Goal: Task Accomplishment & Management: Use online tool/utility

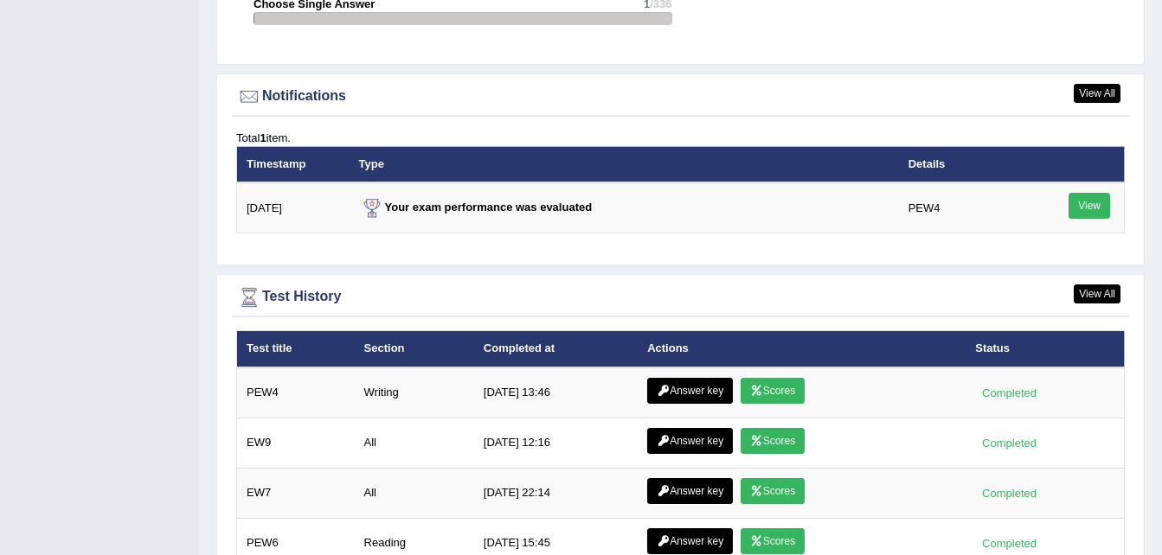
scroll to position [2053, 0]
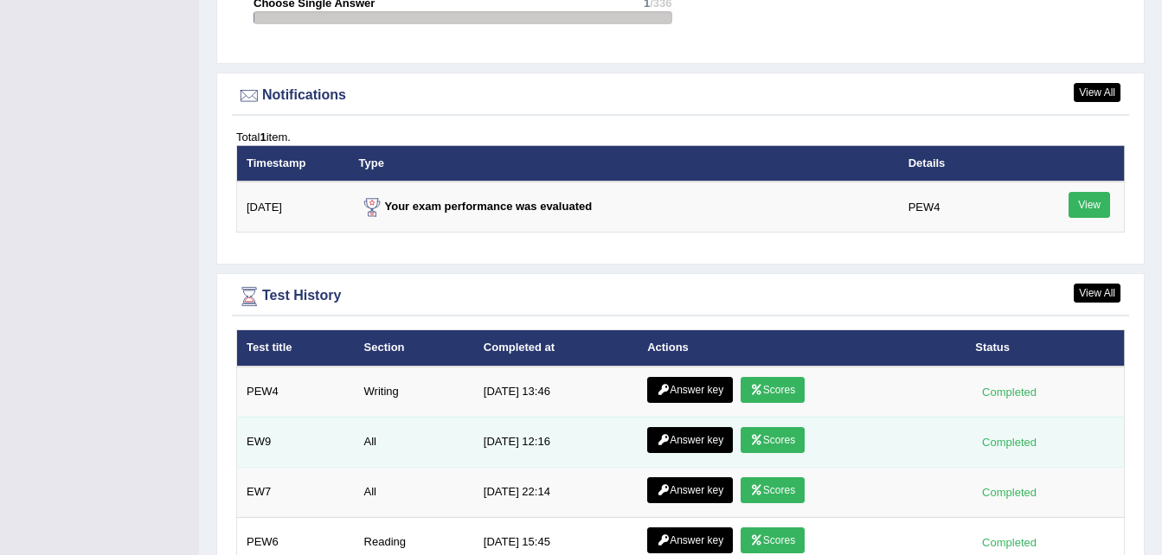
click at [783, 427] on link "Scores" at bounding box center [773, 440] width 64 height 26
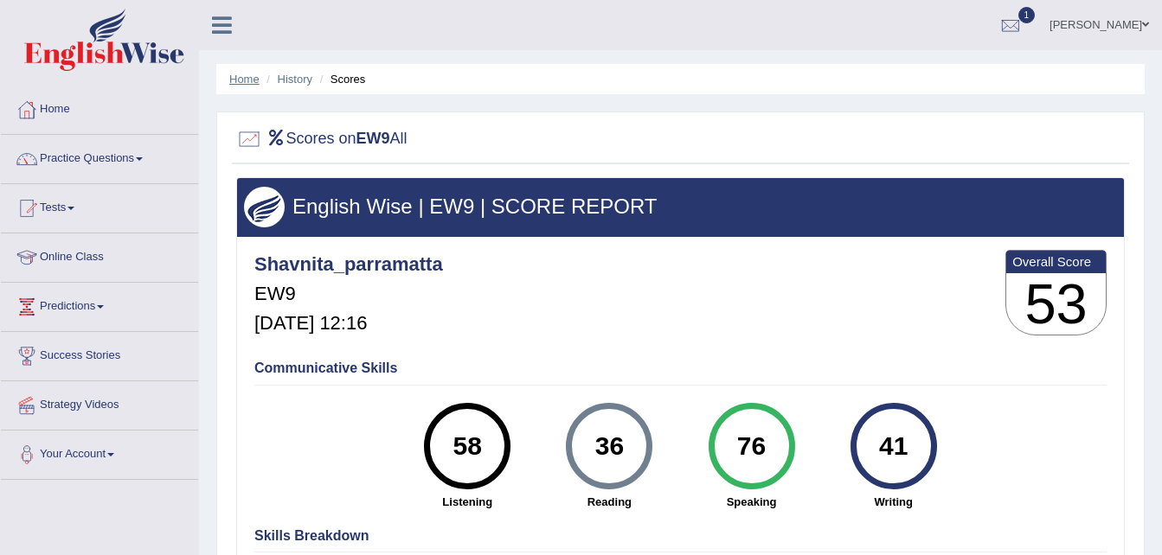
click at [248, 77] on link "Home" at bounding box center [244, 79] width 30 height 13
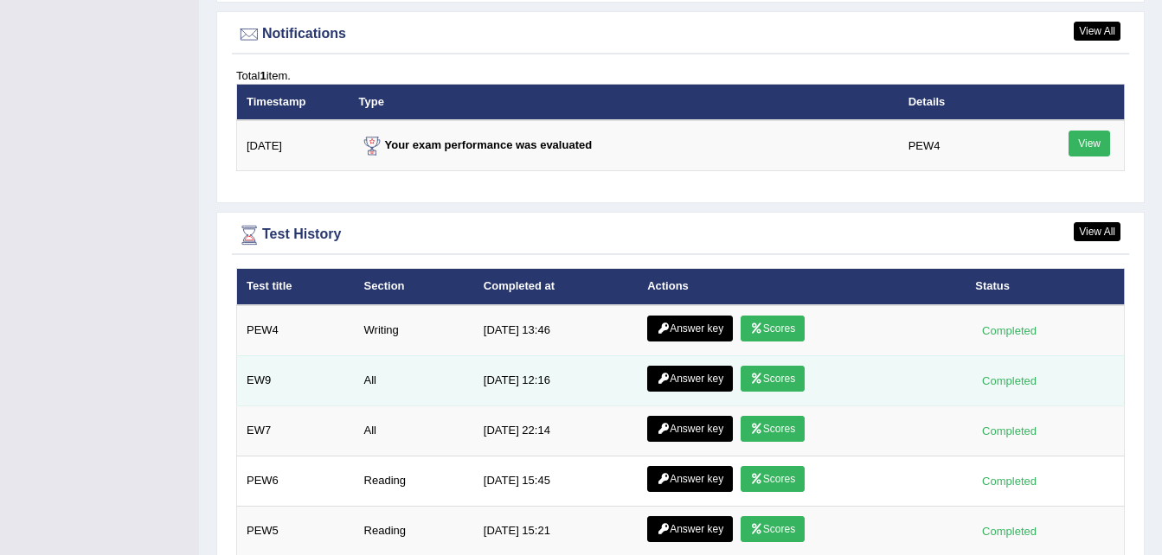
scroll to position [2116, 0]
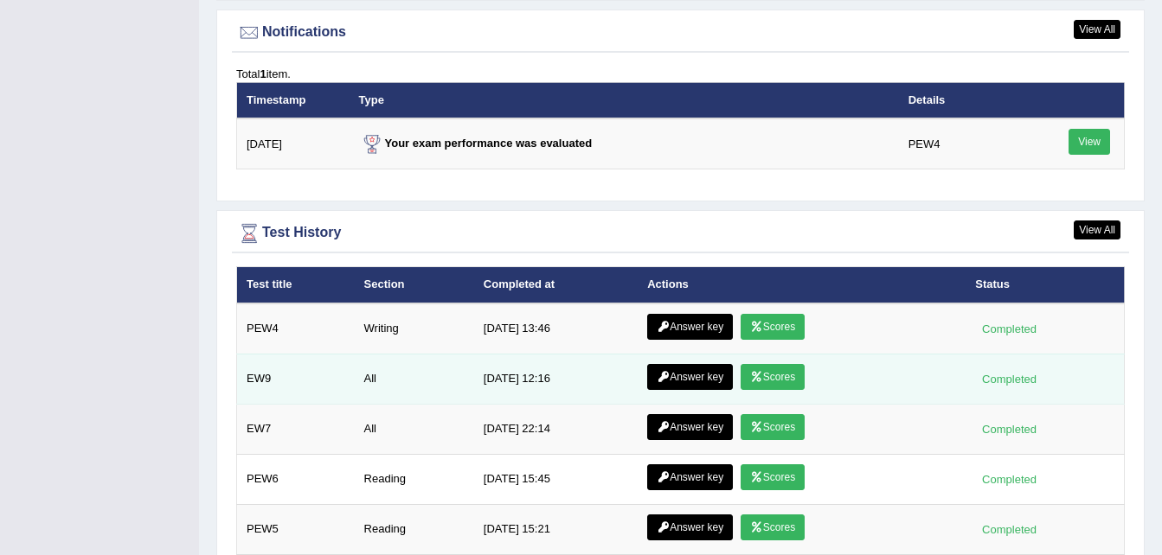
click at [701, 364] on link "Answer key" at bounding box center [690, 377] width 86 height 26
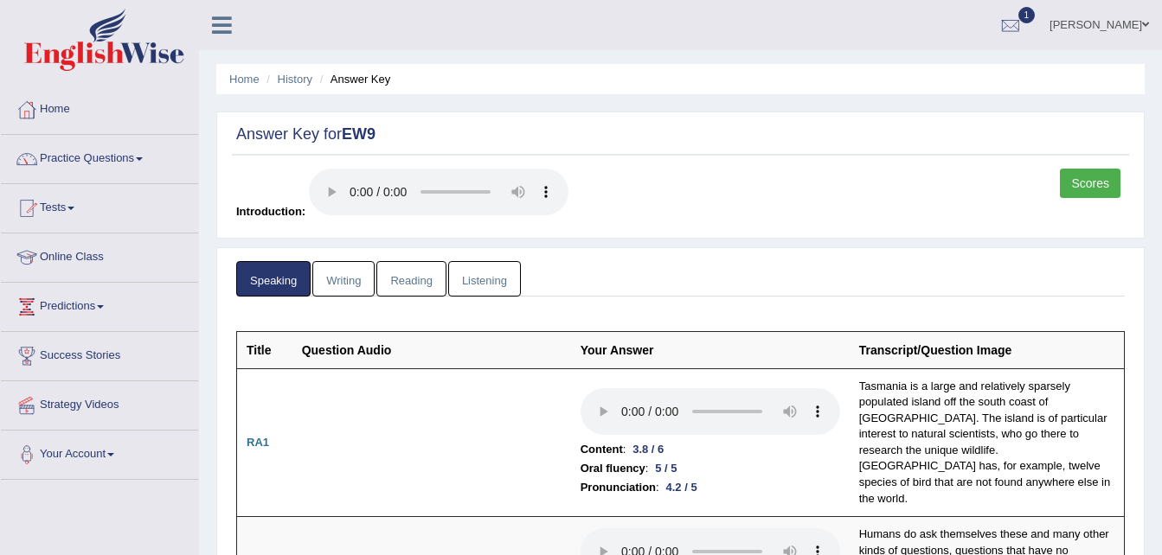
click at [348, 272] on link "Writing" at bounding box center [343, 278] width 62 height 35
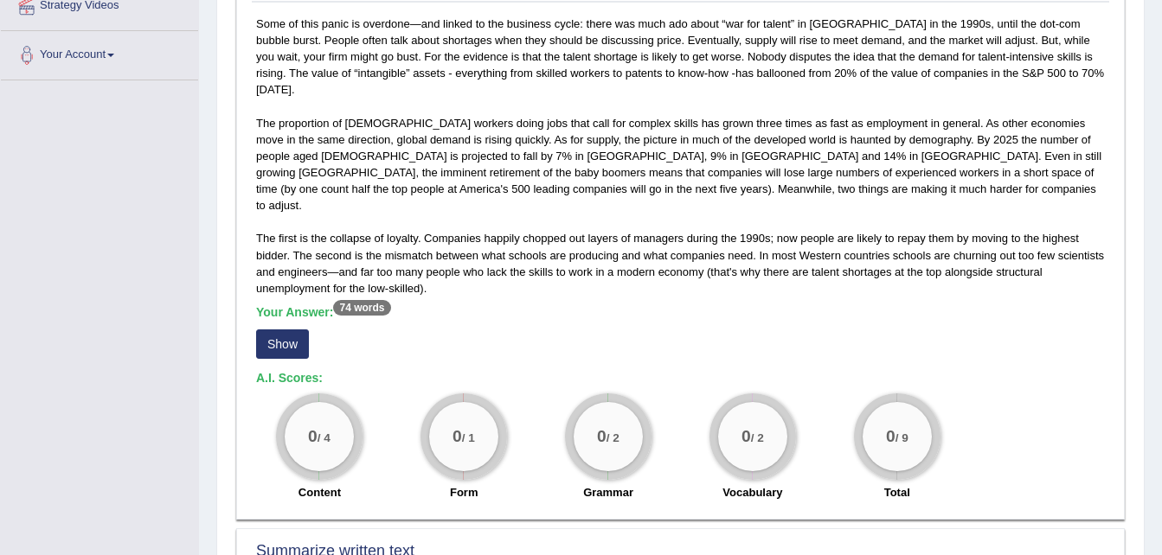
scroll to position [401, 0]
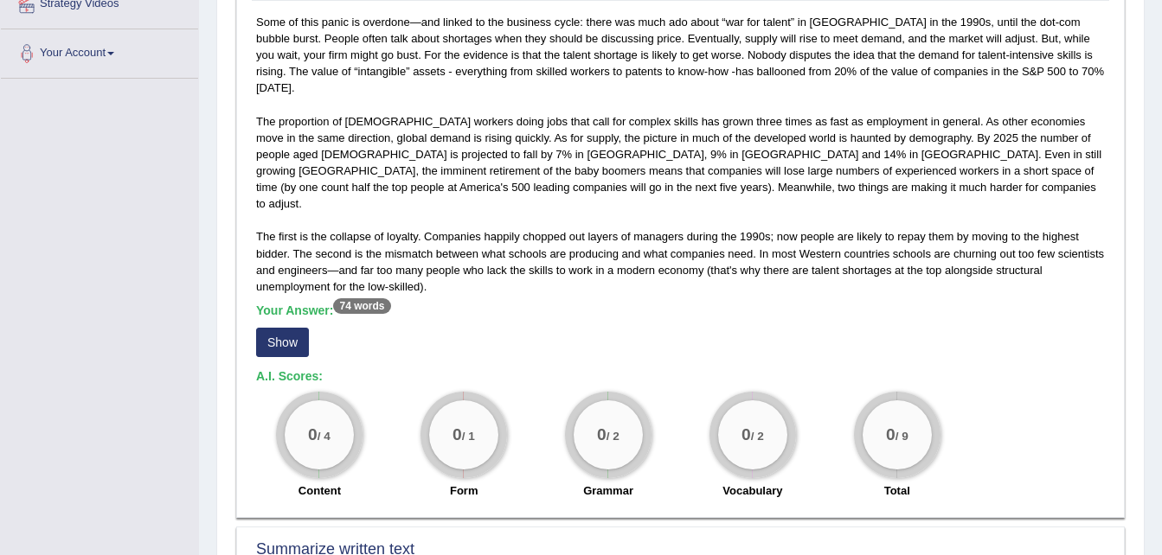
click at [289, 328] on button "Show" at bounding box center [282, 342] width 53 height 29
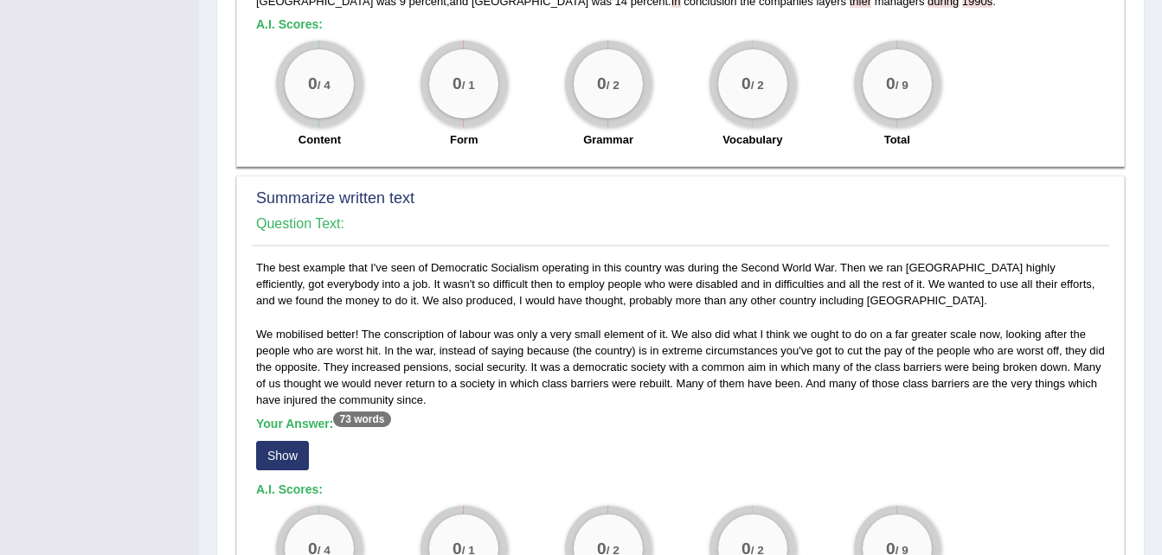
scroll to position [771, 0]
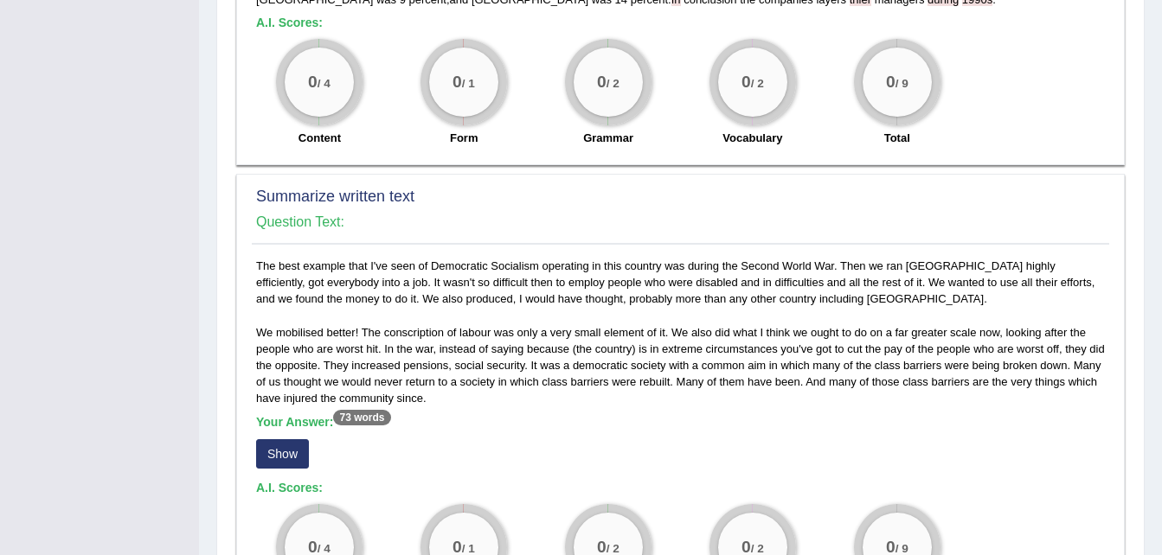
click at [281, 440] on button "Show" at bounding box center [282, 454] width 53 height 29
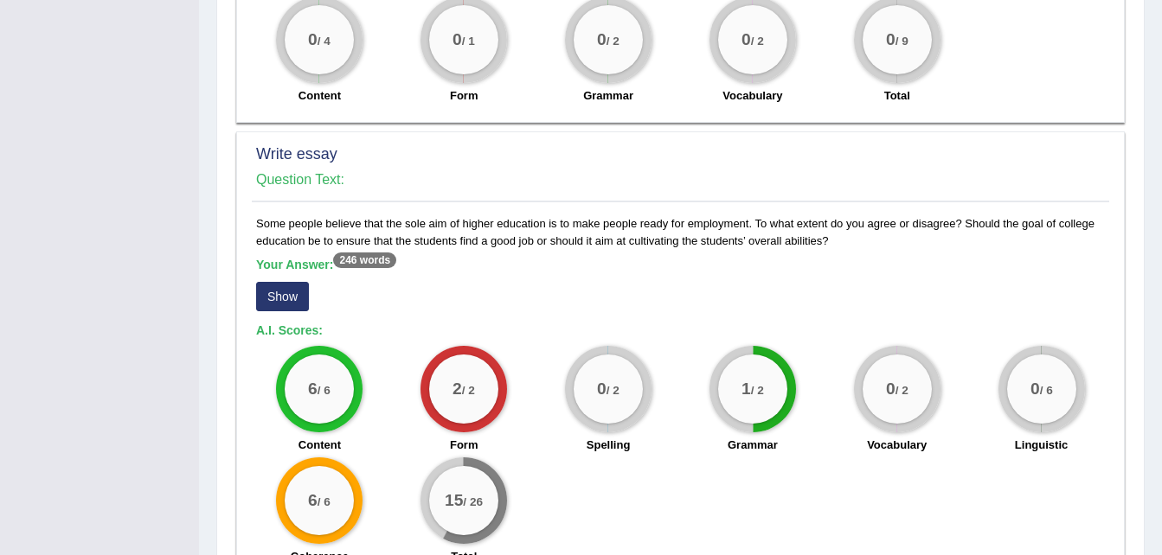
scroll to position [1302, 0]
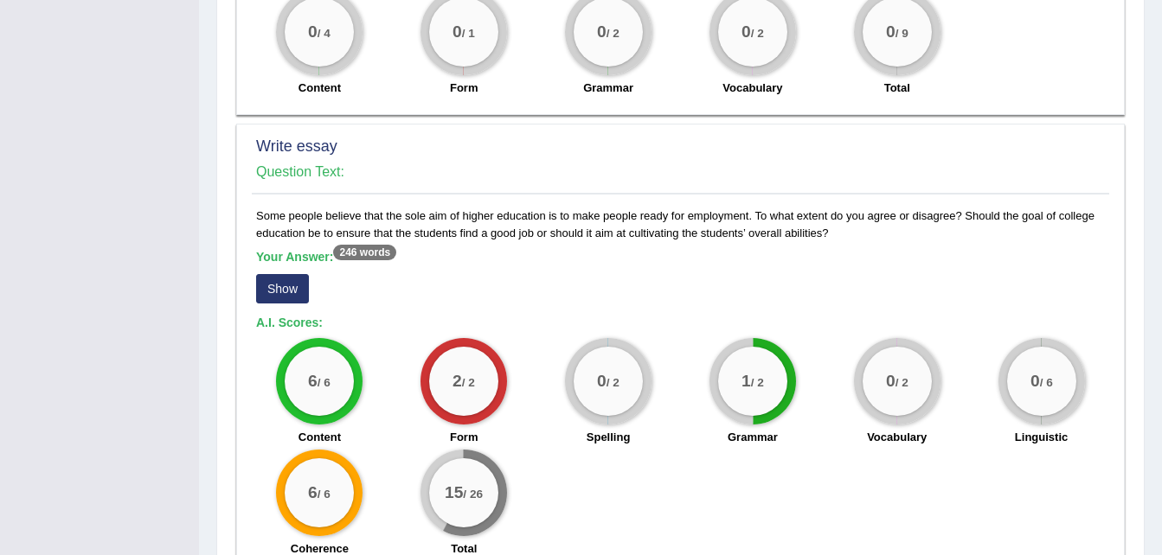
click at [295, 274] on button "Show" at bounding box center [282, 288] width 53 height 29
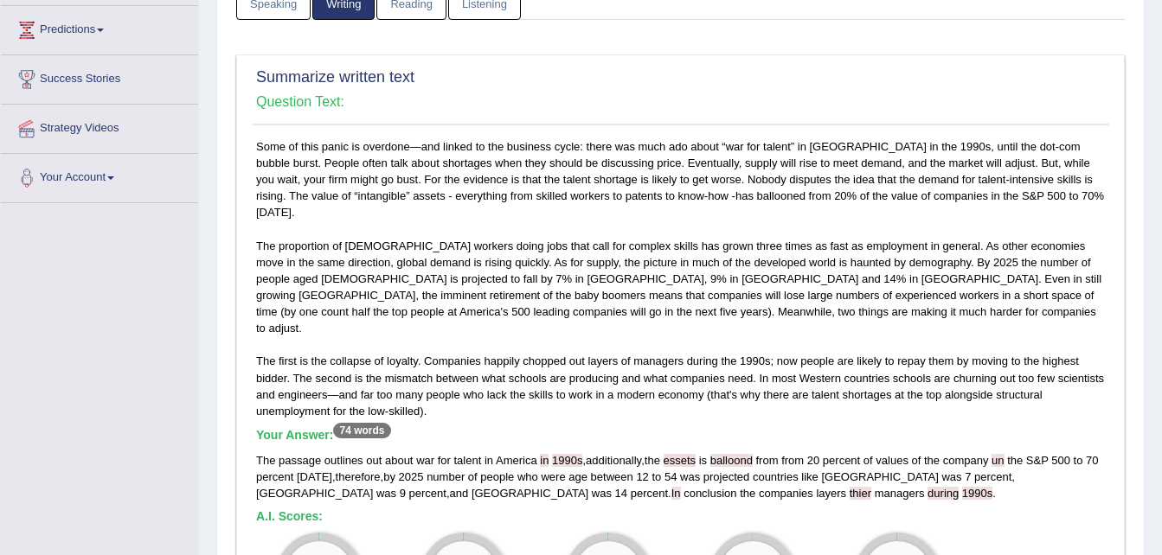
scroll to position [0, 0]
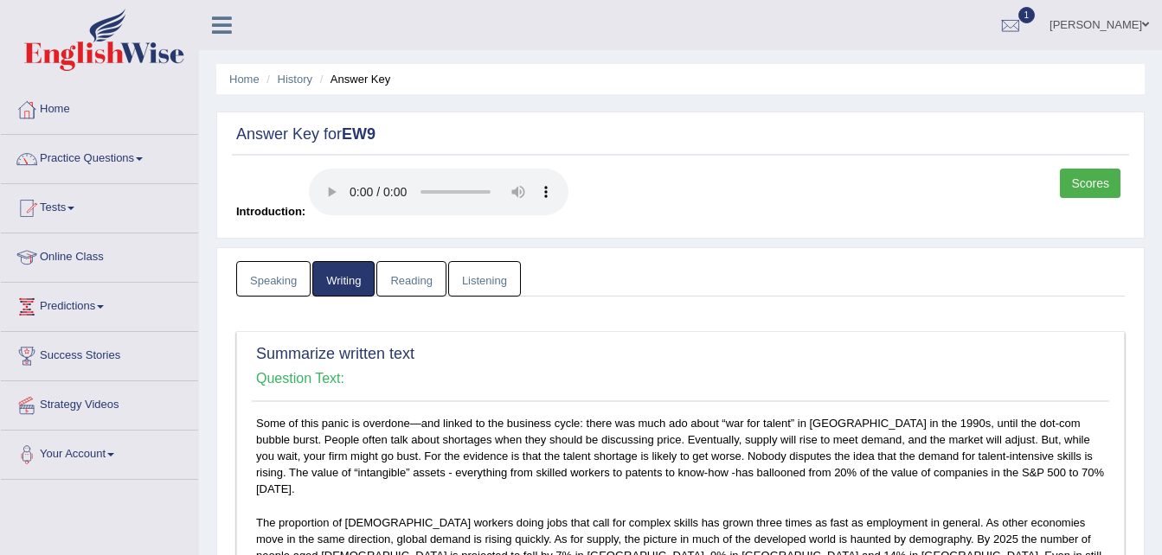
click at [425, 280] on link "Reading" at bounding box center [410, 278] width 69 height 35
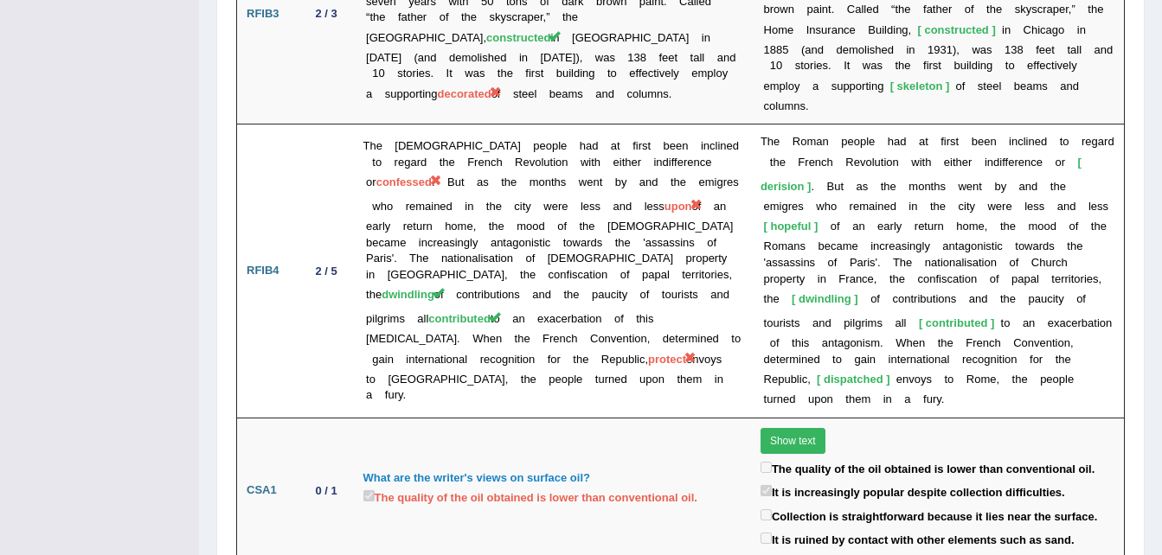
scroll to position [3420, 0]
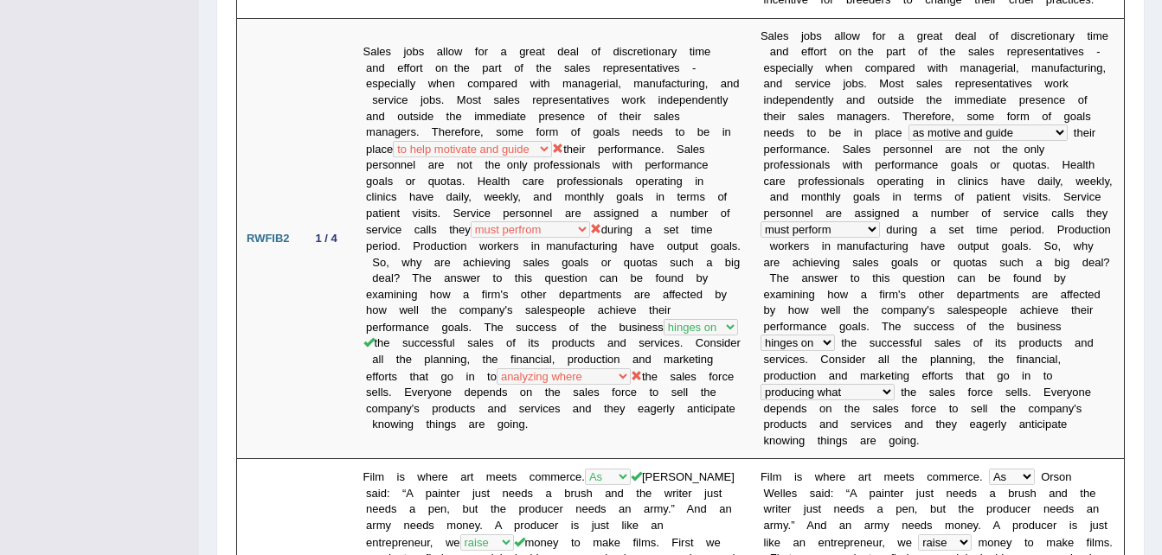
scroll to position [0, 0]
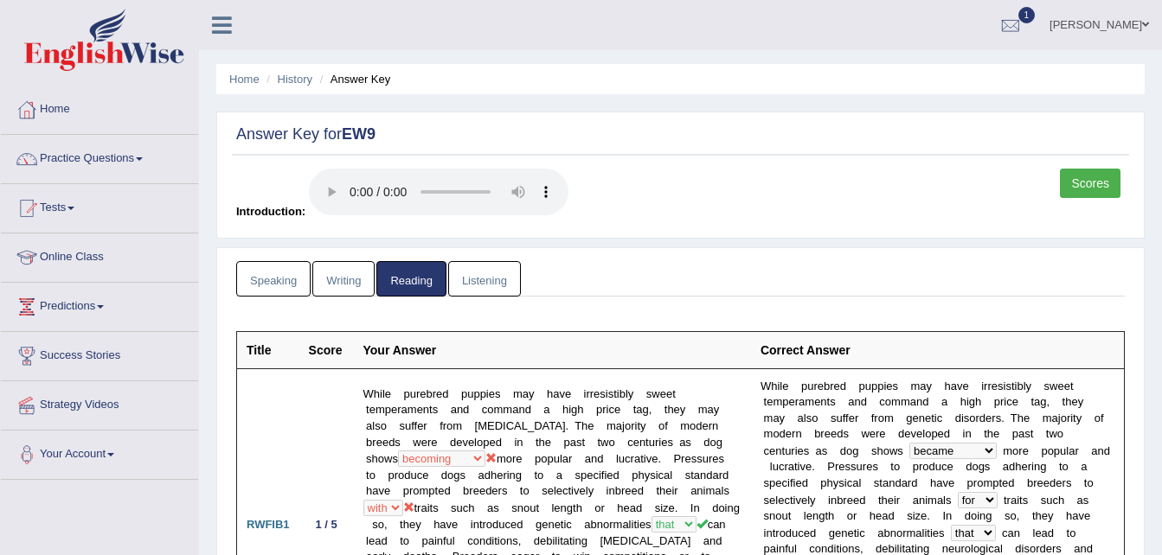
click at [496, 286] on link "Listening" at bounding box center [484, 278] width 73 height 35
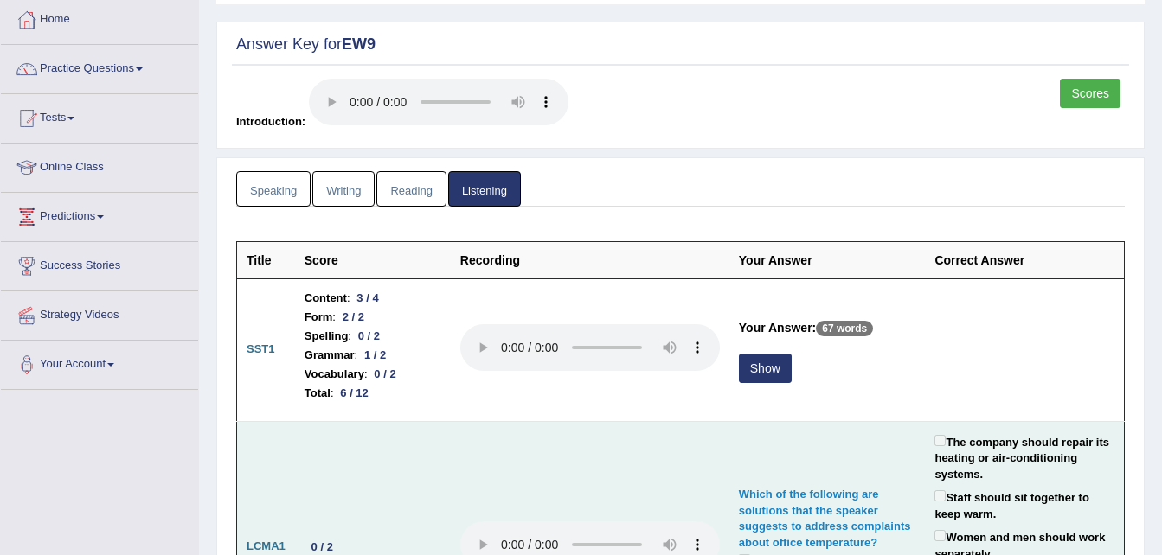
scroll to position [140, 0]
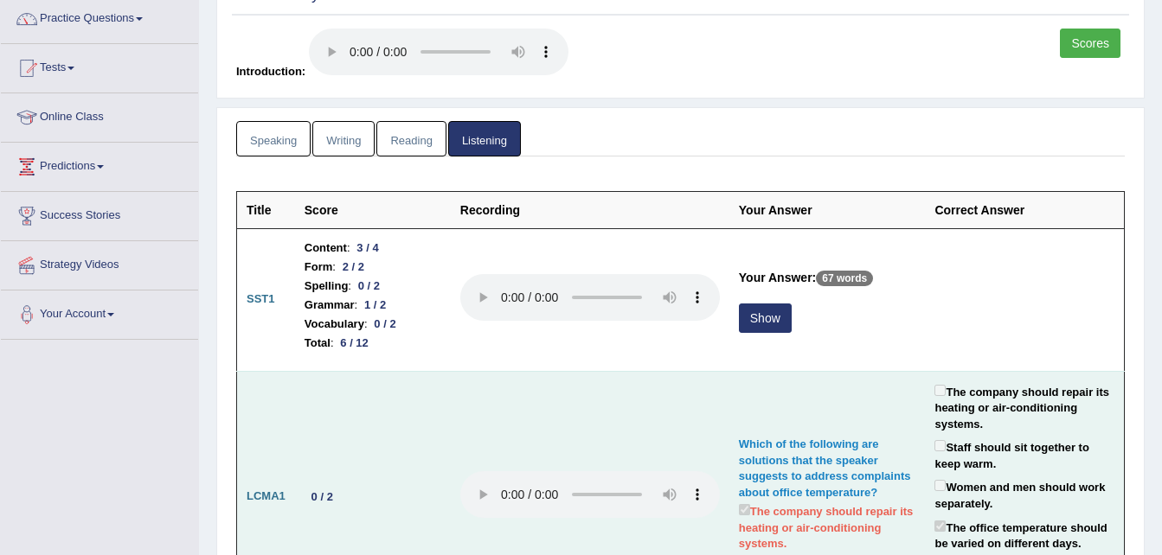
click at [626, 454] on td at bounding box center [590, 497] width 279 height 252
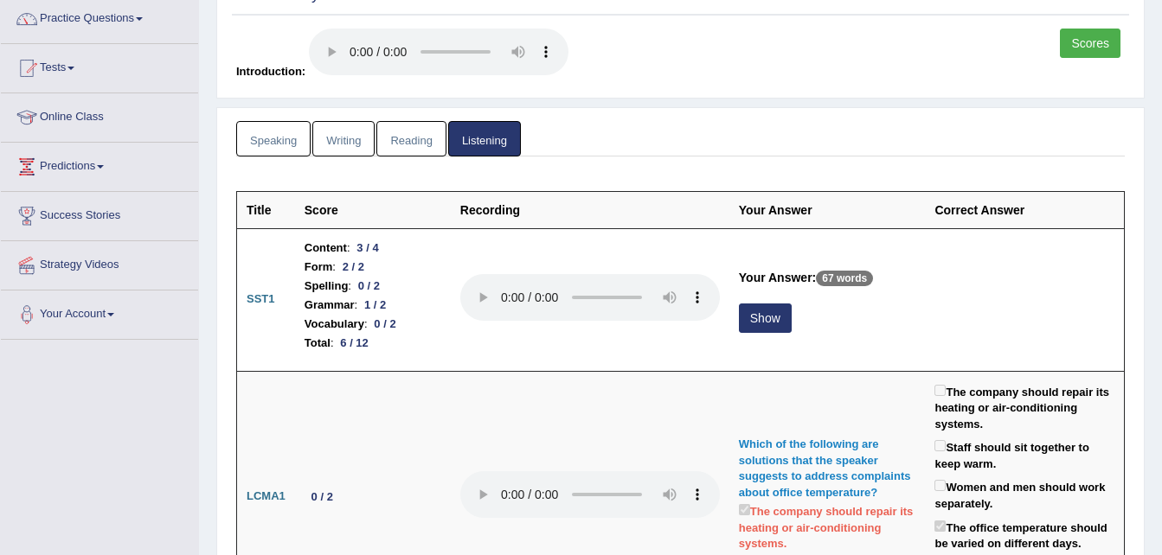
click at [277, 148] on link "Speaking" at bounding box center [273, 138] width 74 height 35
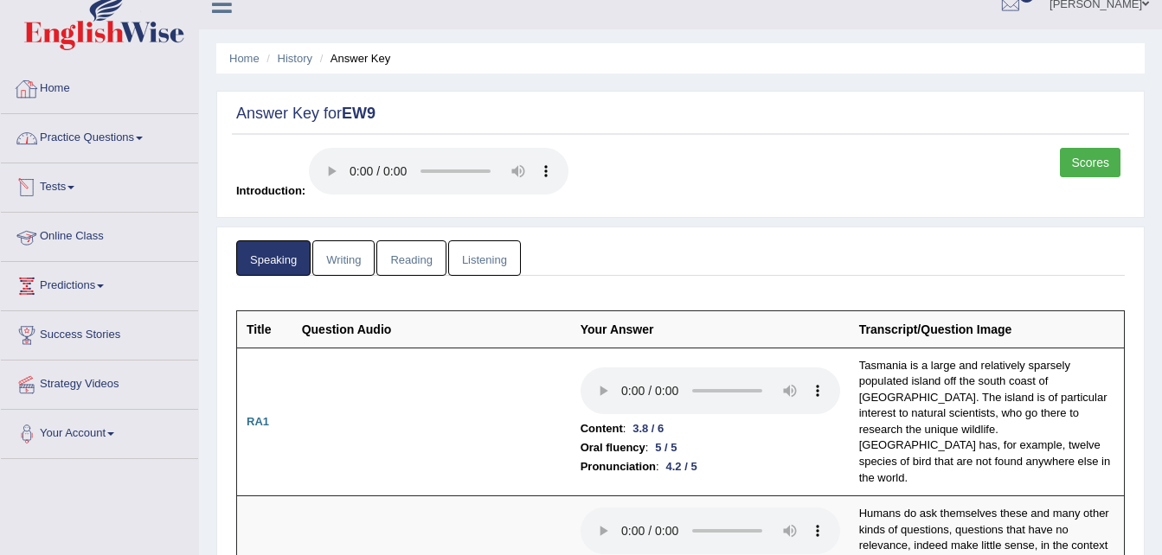
scroll to position [13, 0]
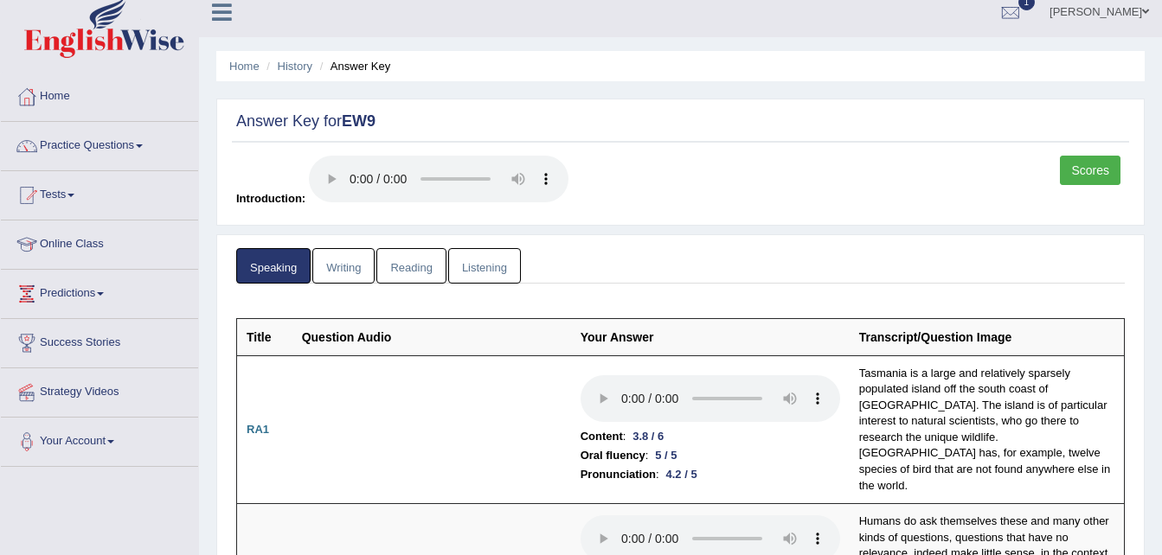
click at [142, 144] on link "Practice Questions" at bounding box center [99, 143] width 197 height 43
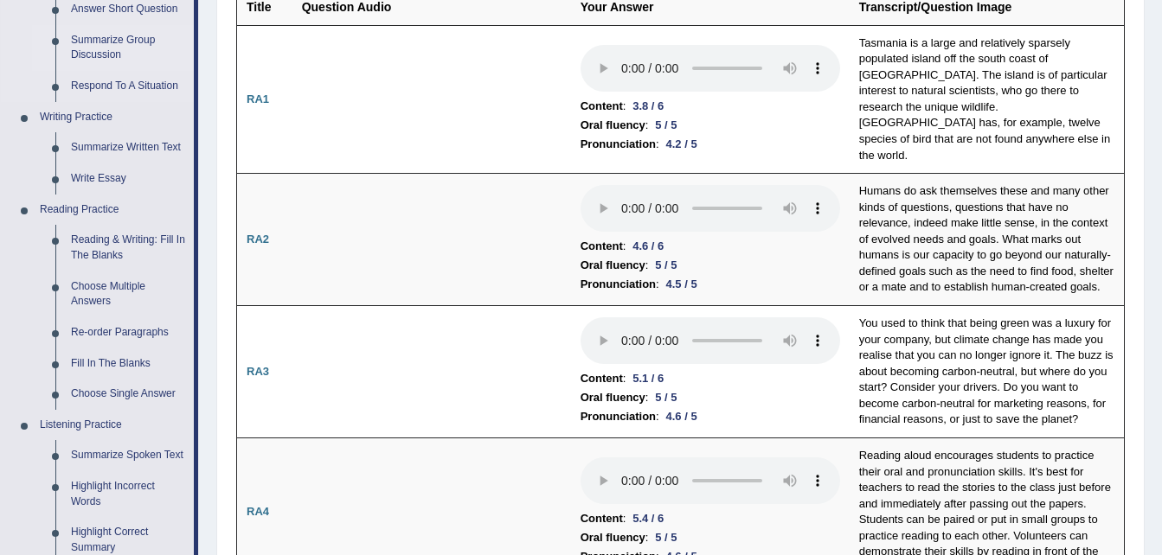
scroll to position [350, 0]
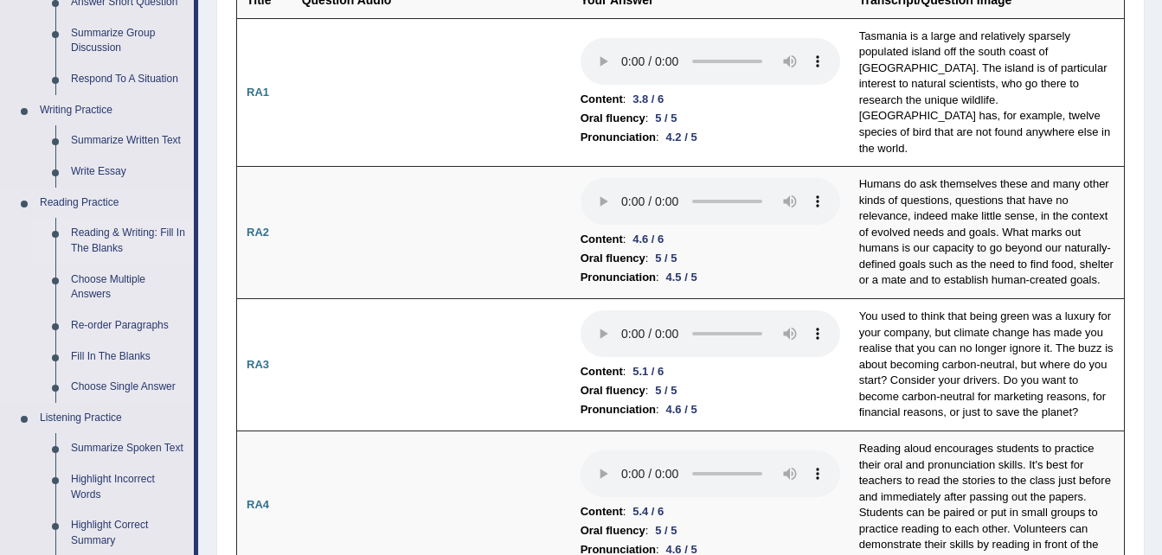
click at [109, 241] on link "Reading & Writing: Fill In The Blanks" at bounding box center [128, 241] width 131 height 46
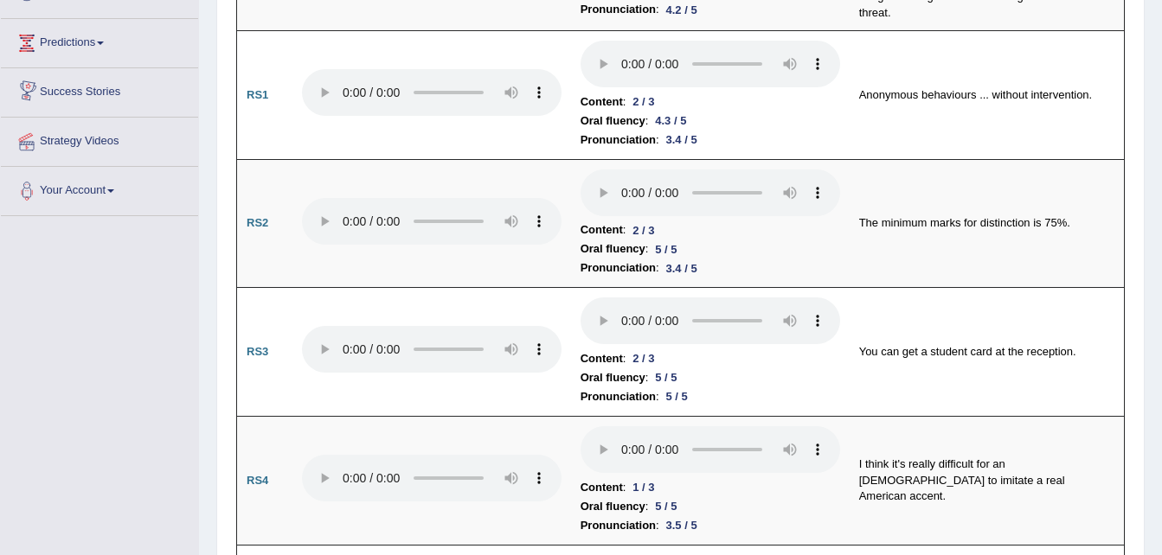
scroll to position [1251, 0]
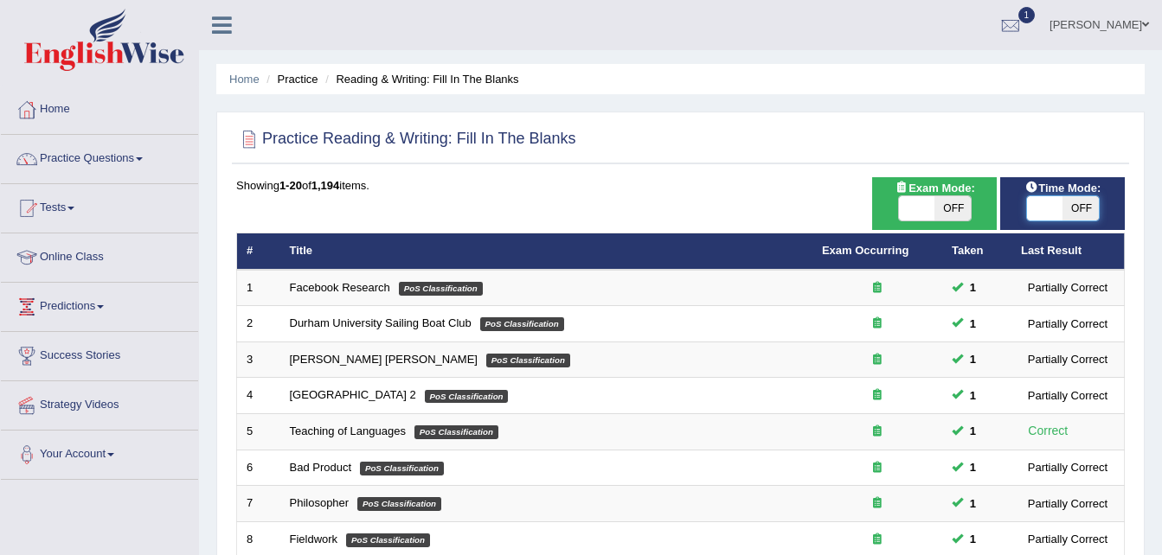
click at [1050, 208] on span at bounding box center [1045, 208] width 36 height 24
checkbox input "true"
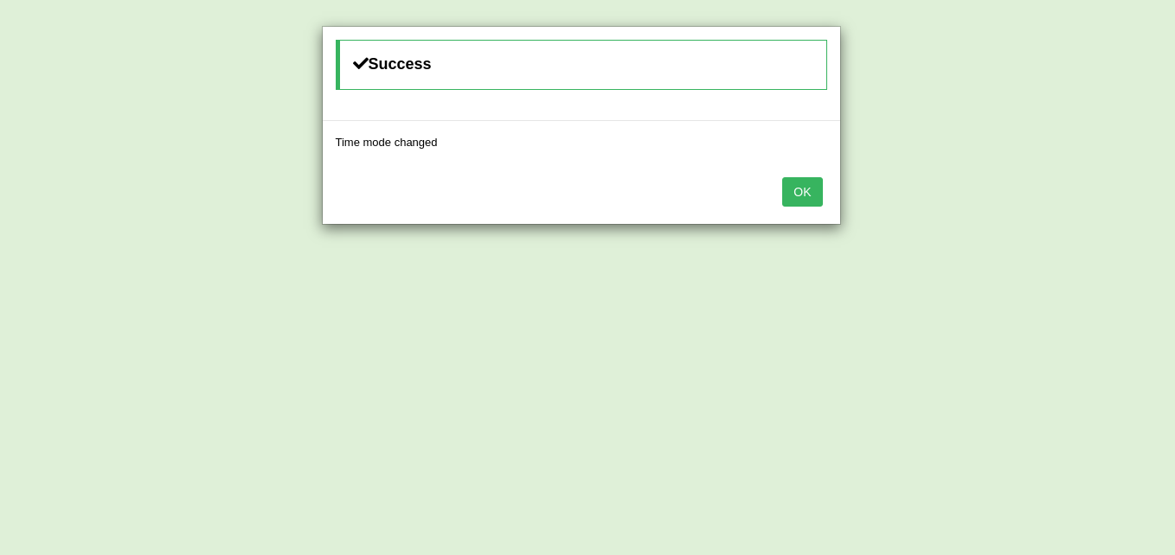
click at [806, 185] on button "OK" at bounding box center [802, 191] width 40 height 29
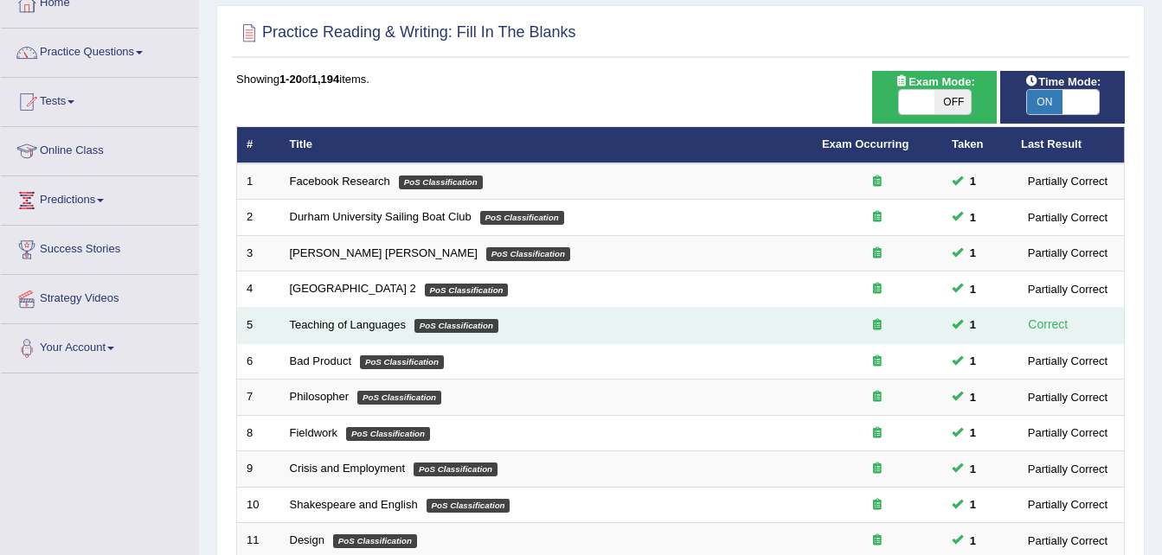
scroll to position [106, 0]
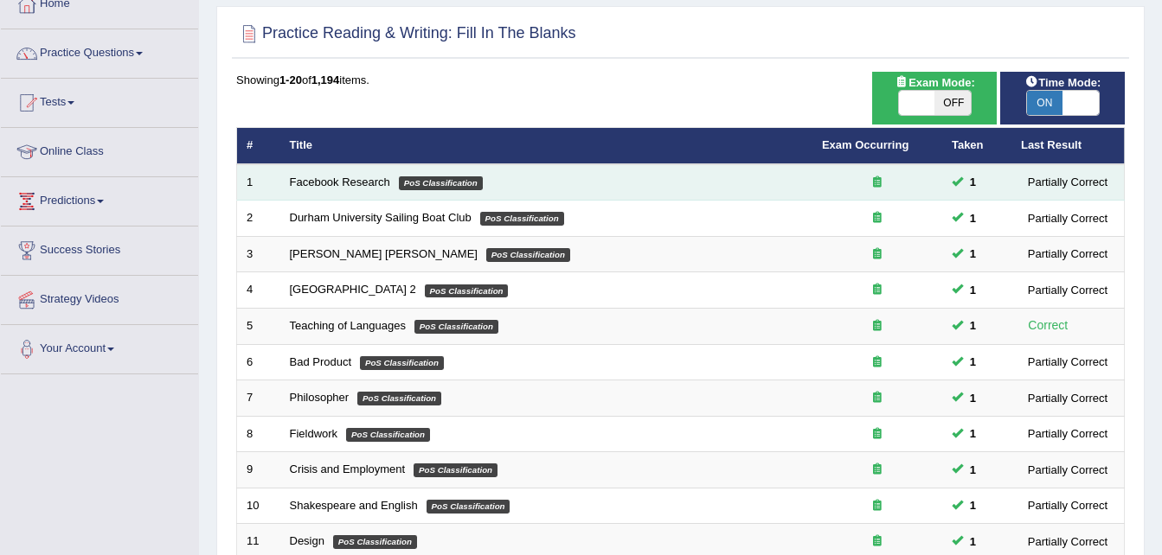
click at [453, 183] on em "PoS Classification" at bounding box center [441, 184] width 84 height 14
click at [381, 178] on link "Facebook Research" at bounding box center [340, 182] width 100 height 13
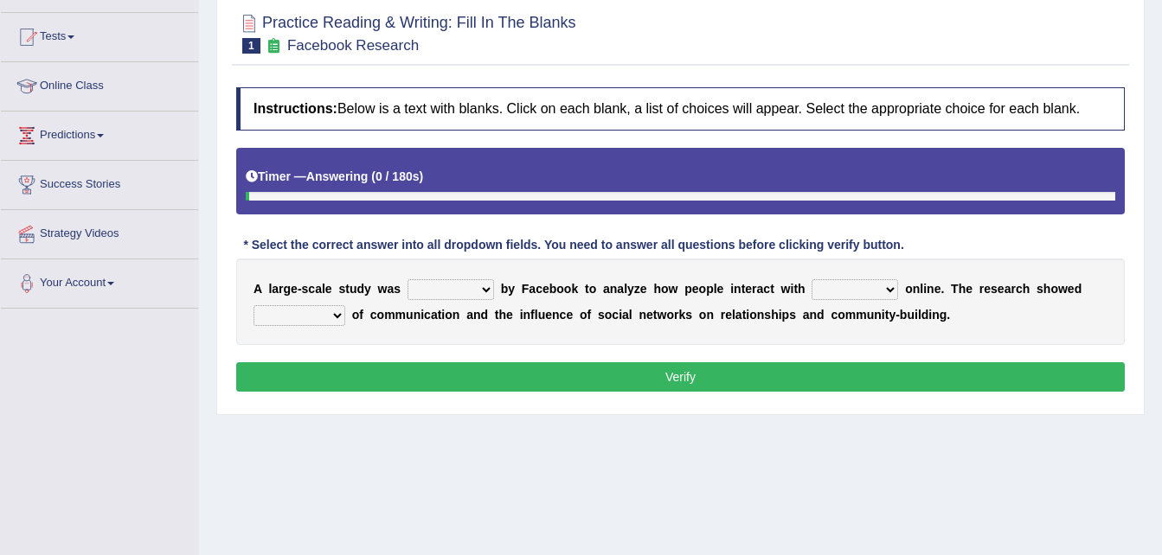
scroll to position [172, 0]
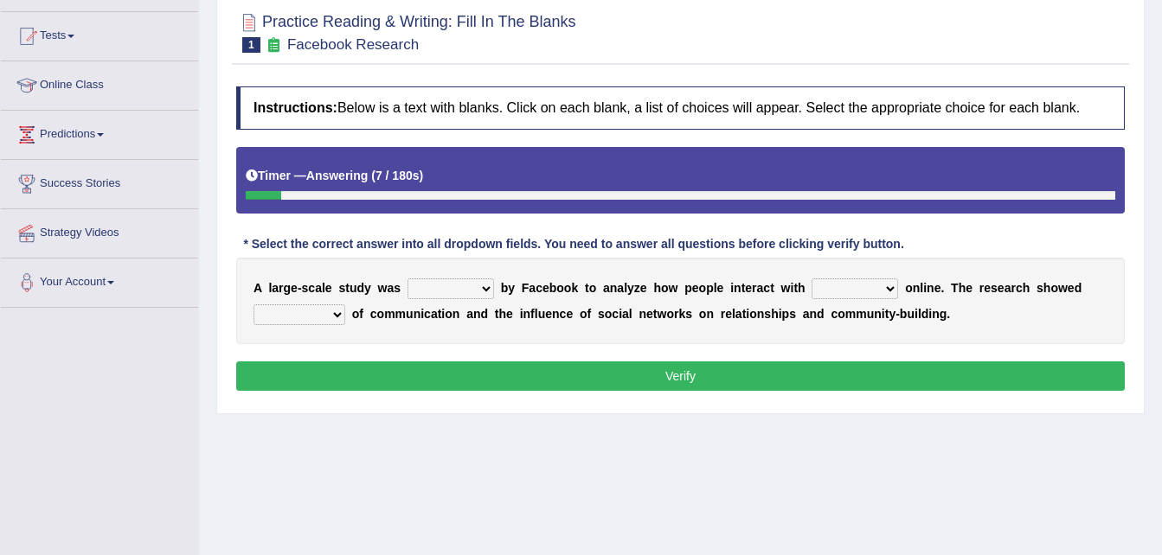
click at [476, 287] on select "surveyed had asked made" at bounding box center [451, 289] width 87 height 21
select select "surveyed"
click at [408, 279] on select "surveyed had asked made" at bounding box center [451, 289] width 87 height 21
click at [860, 288] on select "together all each other another" at bounding box center [855, 289] width 87 height 21
select select "each other"
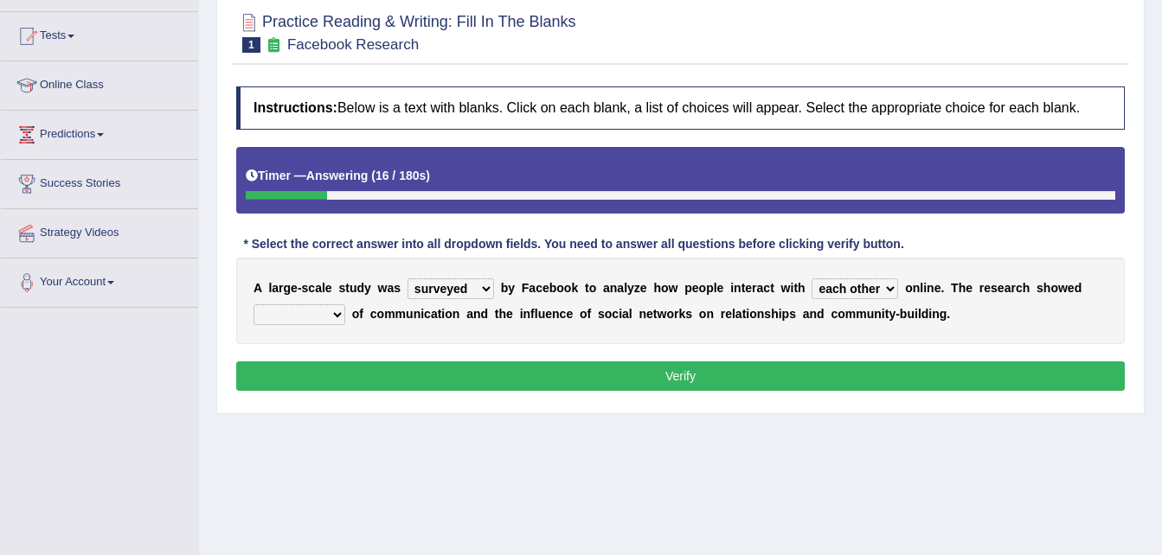
click at [812, 279] on select "together all each other another" at bounding box center [855, 289] width 87 height 21
click at [862, 289] on select "together all each other another" at bounding box center [855, 289] width 87 height 21
click at [918, 324] on div "A l a r g e - s c a l e s t u d y w a s surveyed had asked made b y F a c e b o…" at bounding box center [680, 301] width 889 height 87
click at [337, 314] on select "advantages standards fellowships patterns" at bounding box center [300, 315] width 92 height 21
select select "advantages"
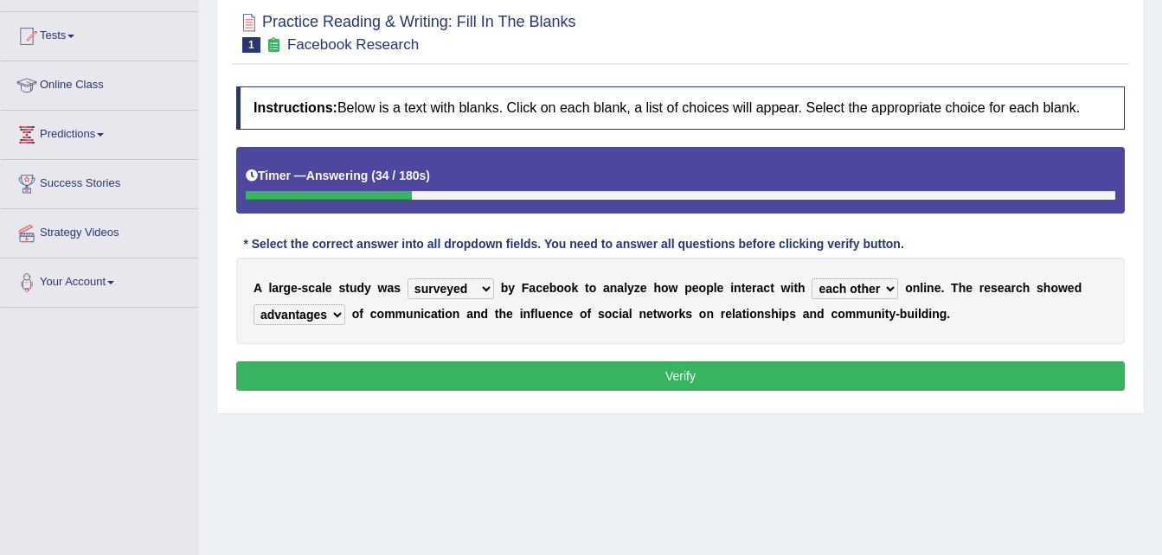
click at [254, 305] on select "advantages standards fellowships patterns" at bounding box center [300, 315] width 92 height 21
click at [424, 383] on button "Verify" at bounding box center [680, 376] width 889 height 29
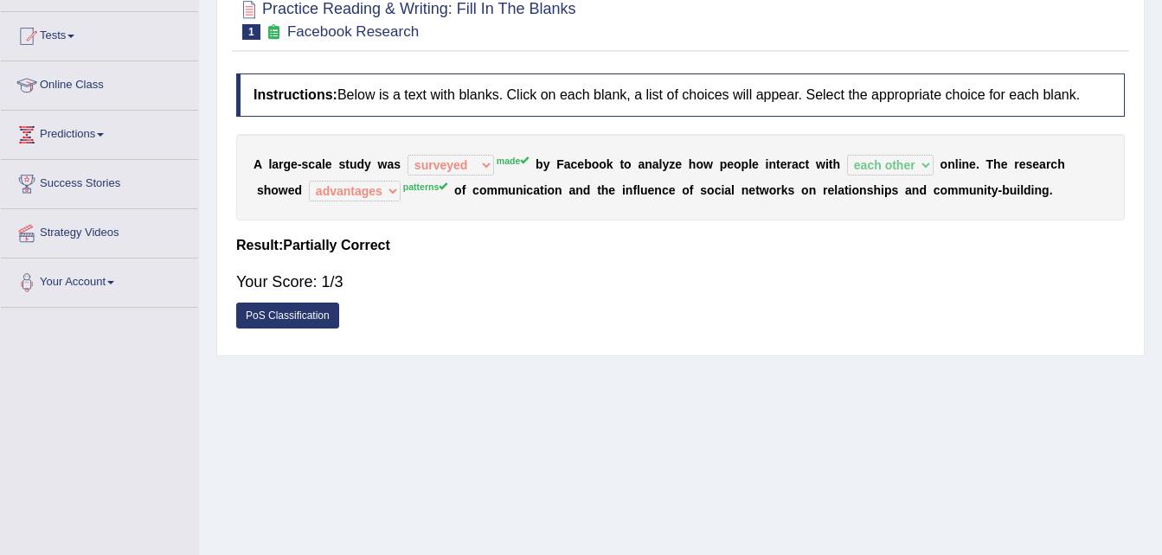
scroll to position [0, 0]
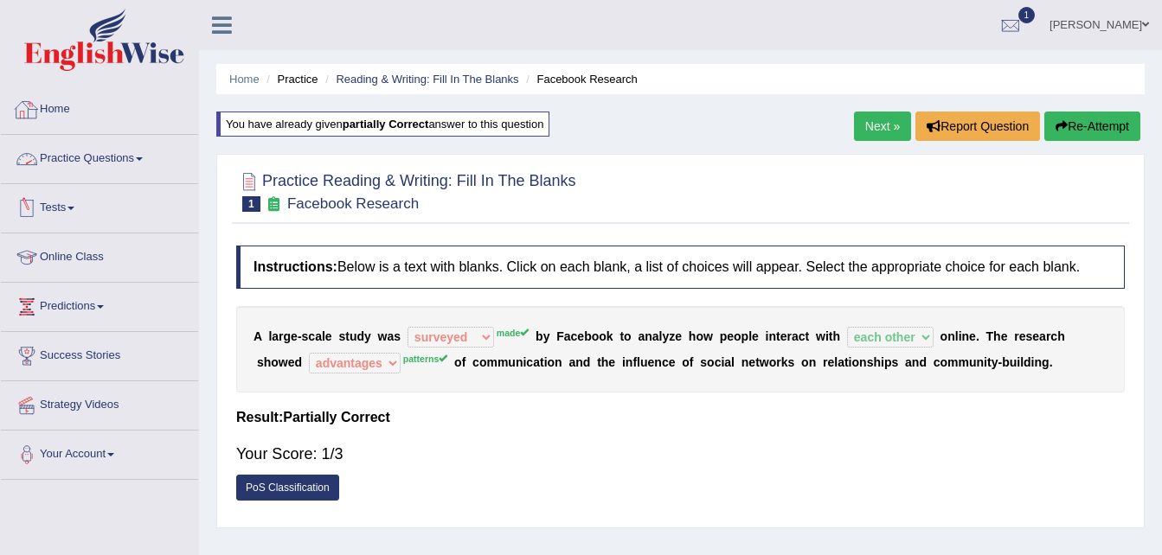
click at [67, 111] on link "Home" at bounding box center [99, 107] width 197 height 43
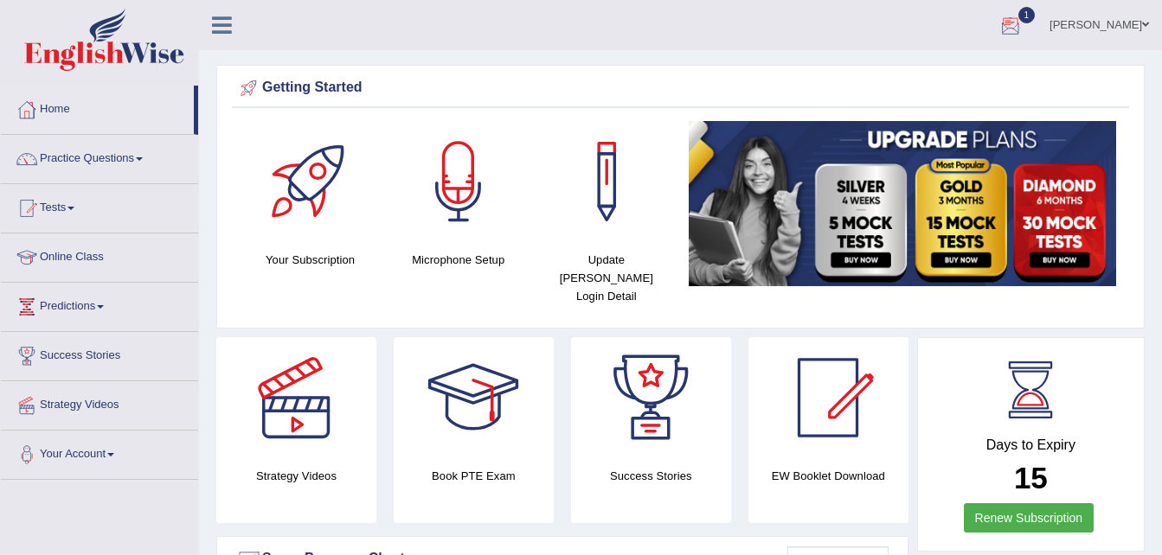
click at [1024, 20] on div at bounding box center [1011, 26] width 26 height 26
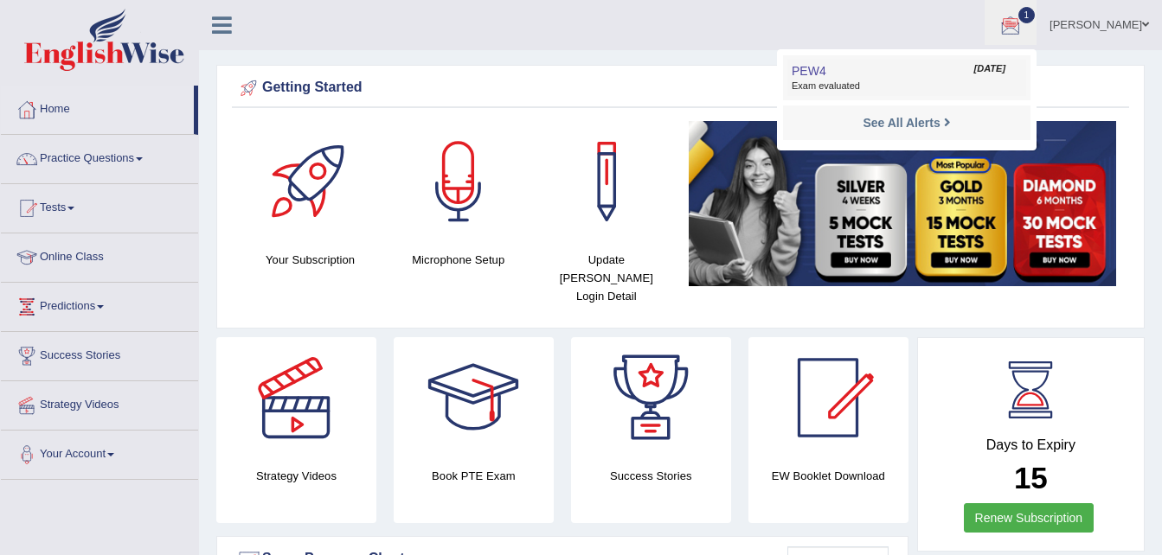
click at [844, 86] on span "Exam evaluated" at bounding box center [907, 87] width 230 height 14
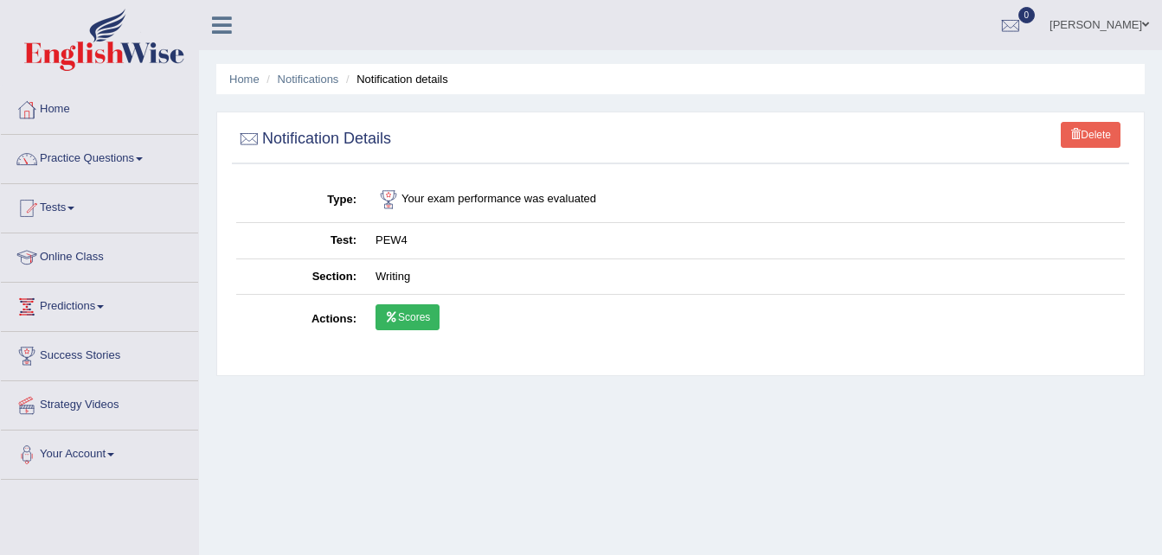
click at [425, 308] on link "Scores" at bounding box center [408, 318] width 64 height 26
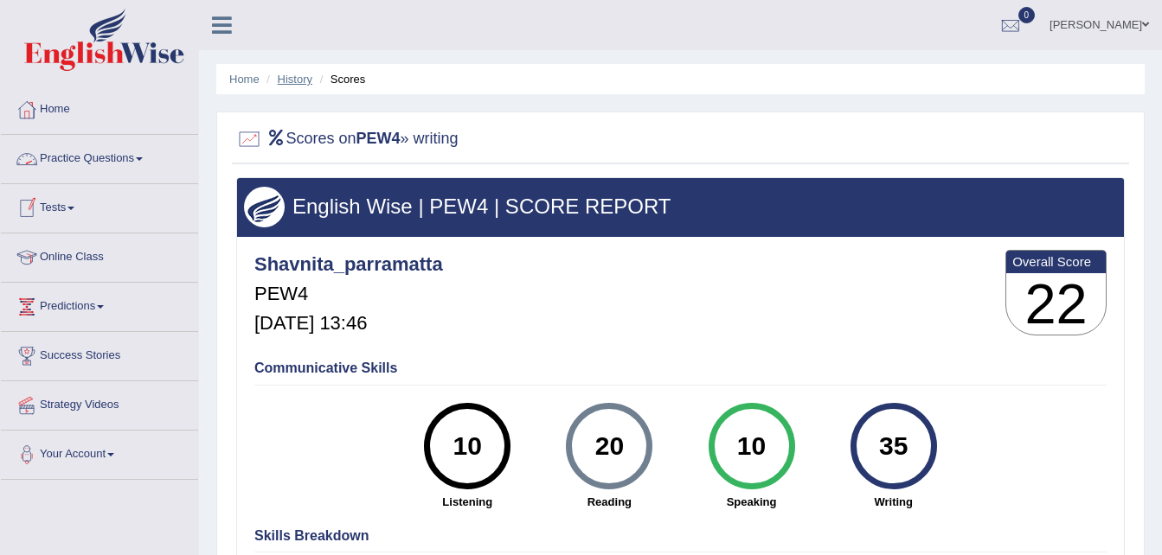
click at [294, 80] on link "History" at bounding box center [295, 79] width 35 height 13
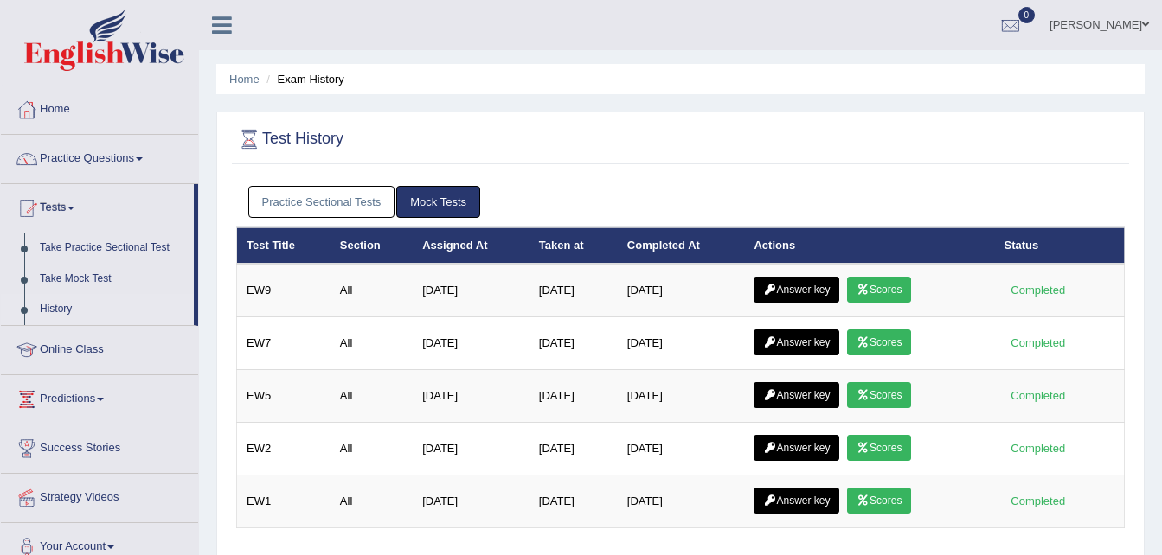
click at [369, 196] on link "Practice Sectional Tests" at bounding box center [321, 202] width 147 height 32
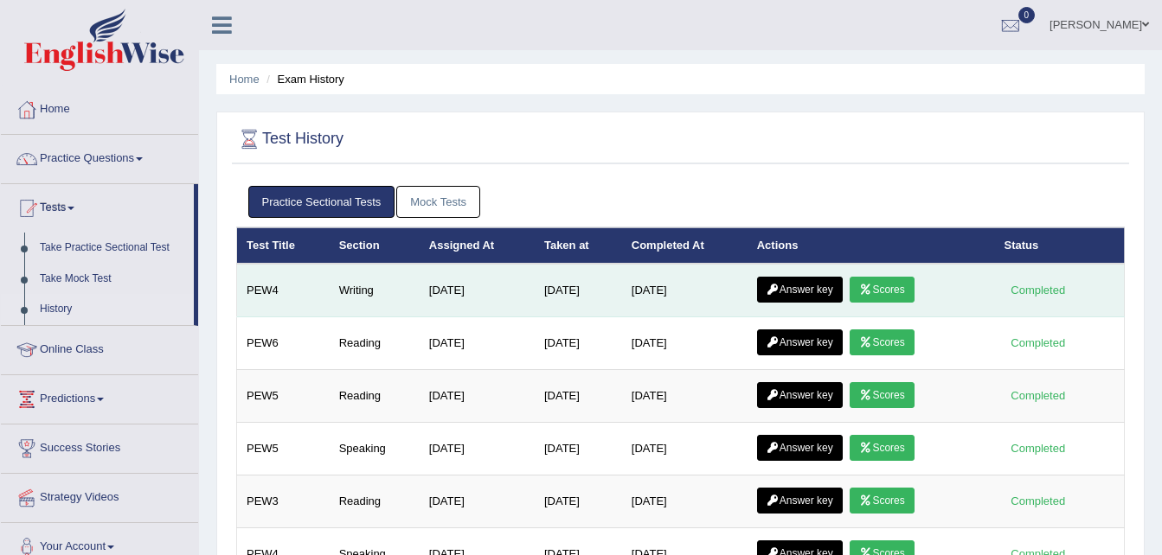
click at [792, 286] on link "Answer key" at bounding box center [800, 290] width 86 height 26
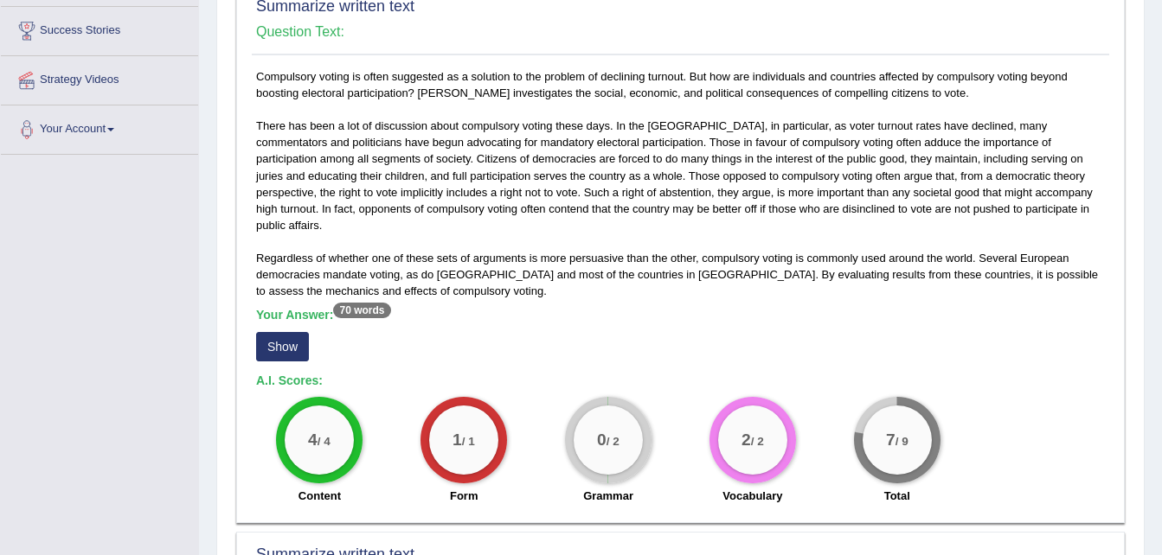
scroll to position [326, 0]
click at [278, 331] on button "Show" at bounding box center [282, 345] width 53 height 29
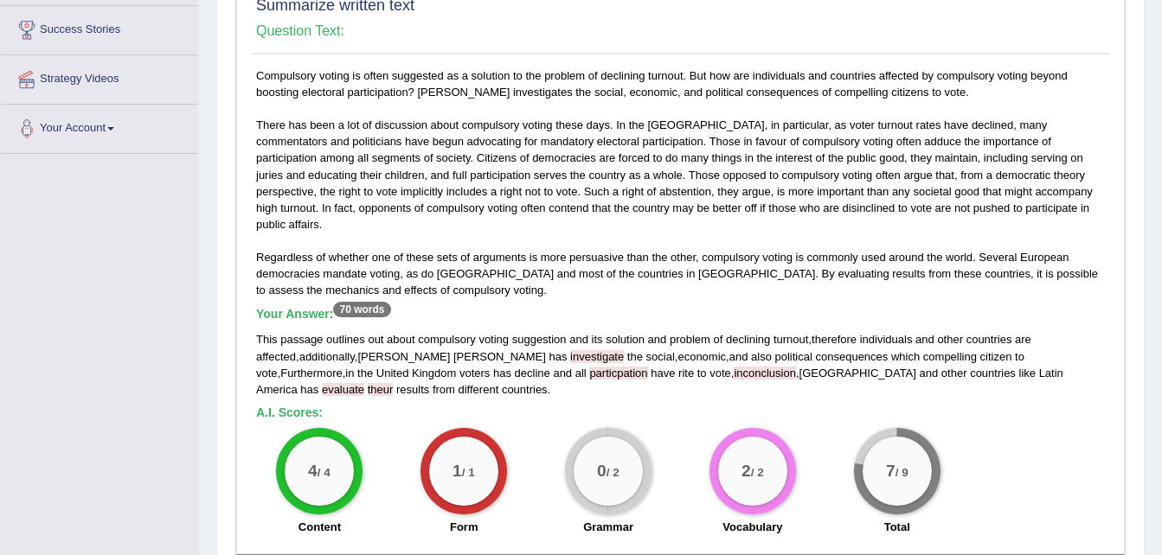
click at [998, 429] on div "4 / 4 Content 1 / 1 Form 0 / 2 Grammar 2 / 2 Vocabulary 7 / 9 Total" at bounding box center [680, 484] width 866 height 112
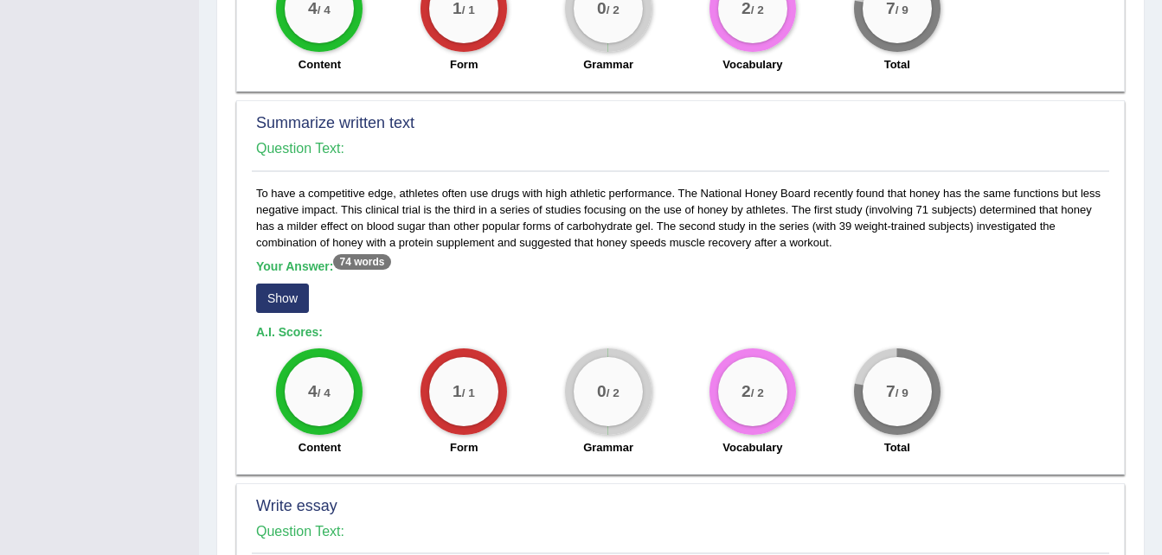
scroll to position [804, 0]
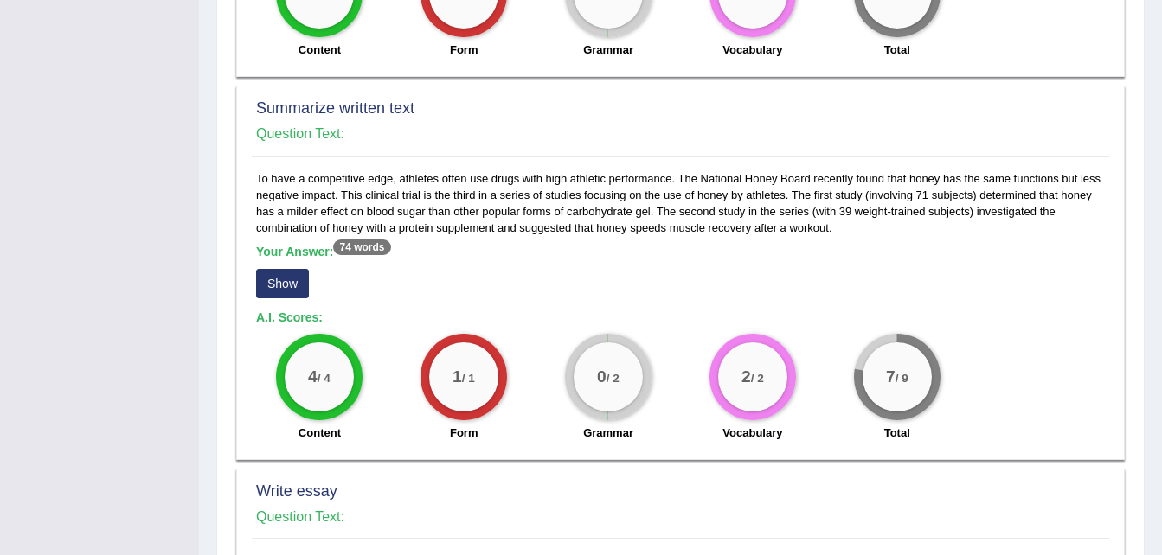
click at [291, 269] on button "Show" at bounding box center [282, 283] width 53 height 29
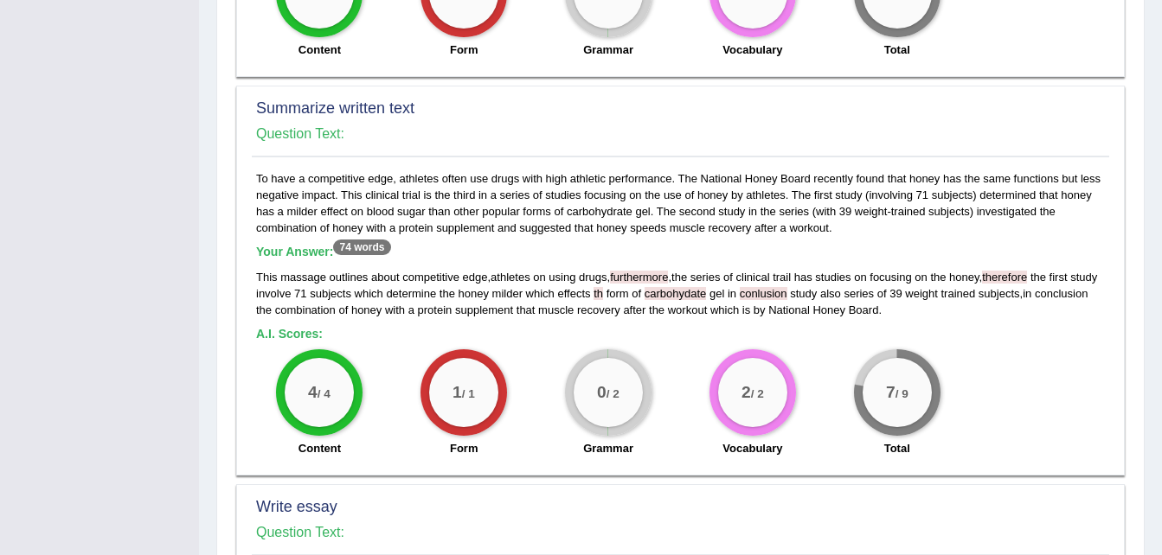
click at [870, 350] on div "7 / 9 Total" at bounding box center [897, 406] width 144 height 112
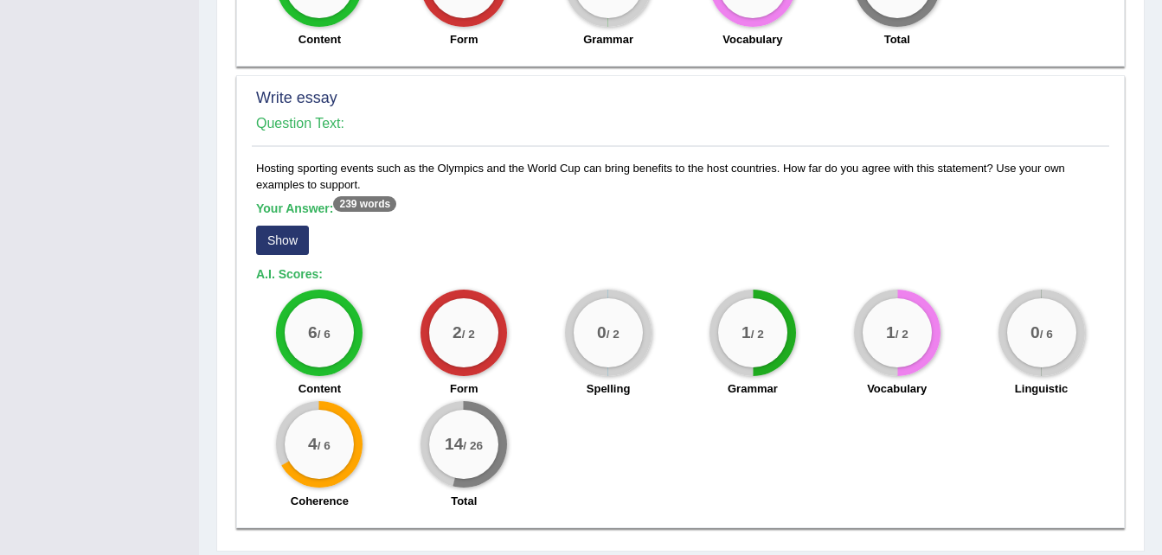
scroll to position [1215, 0]
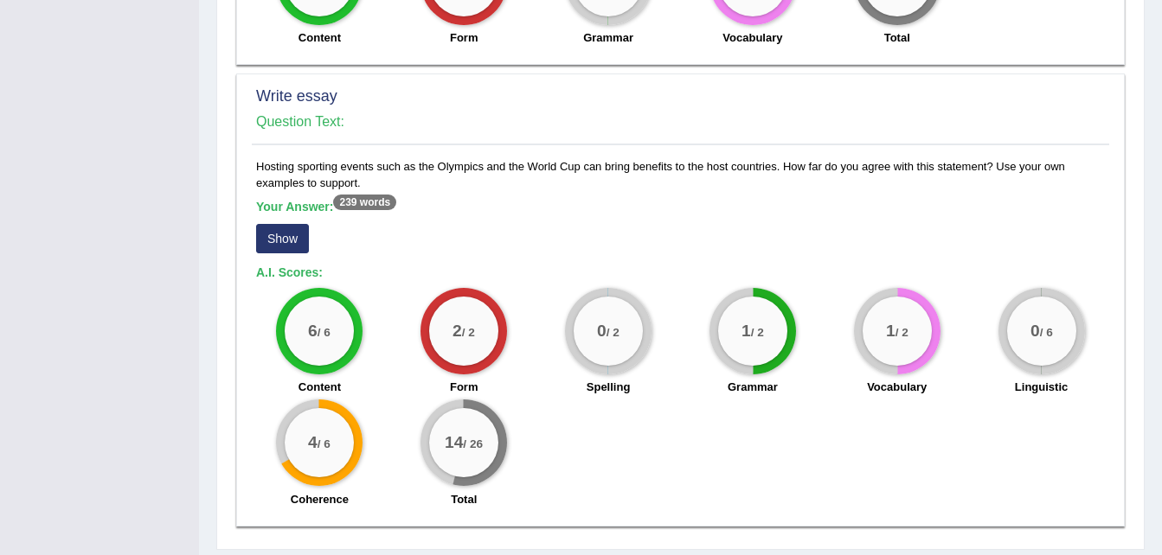
click at [298, 224] on button "Show" at bounding box center [282, 238] width 53 height 29
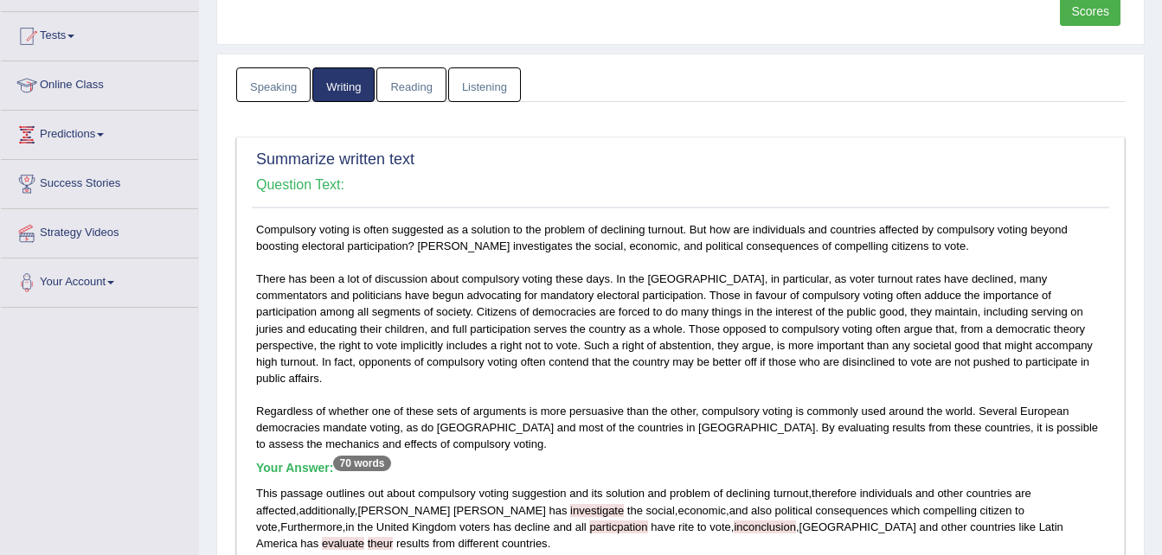
scroll to position [0, 0]
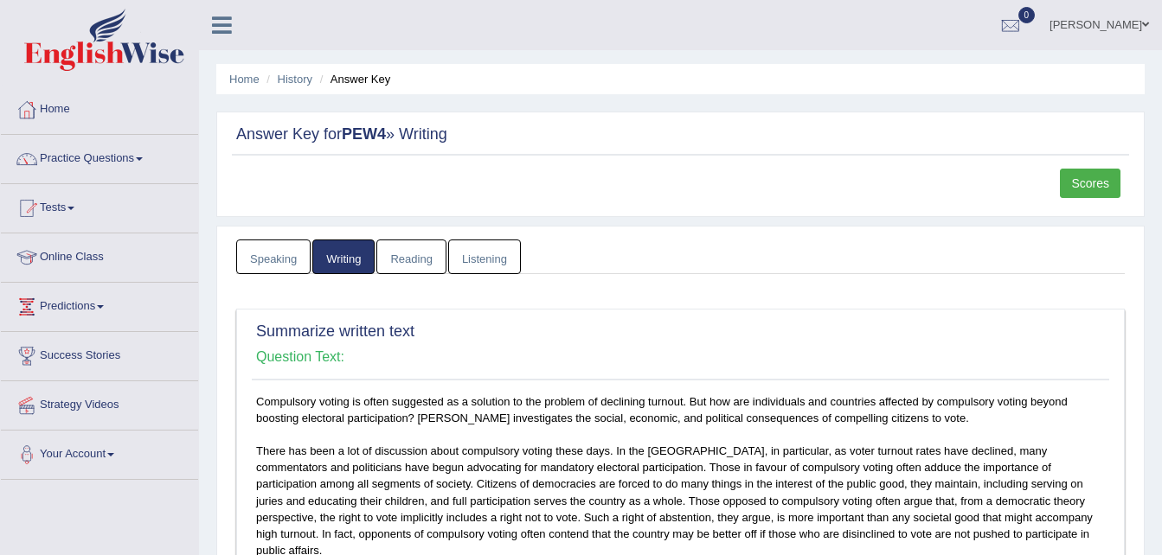
click at [138, 156] on link "Practice Questions" at bounding box center [99, 156] width 197 height 43
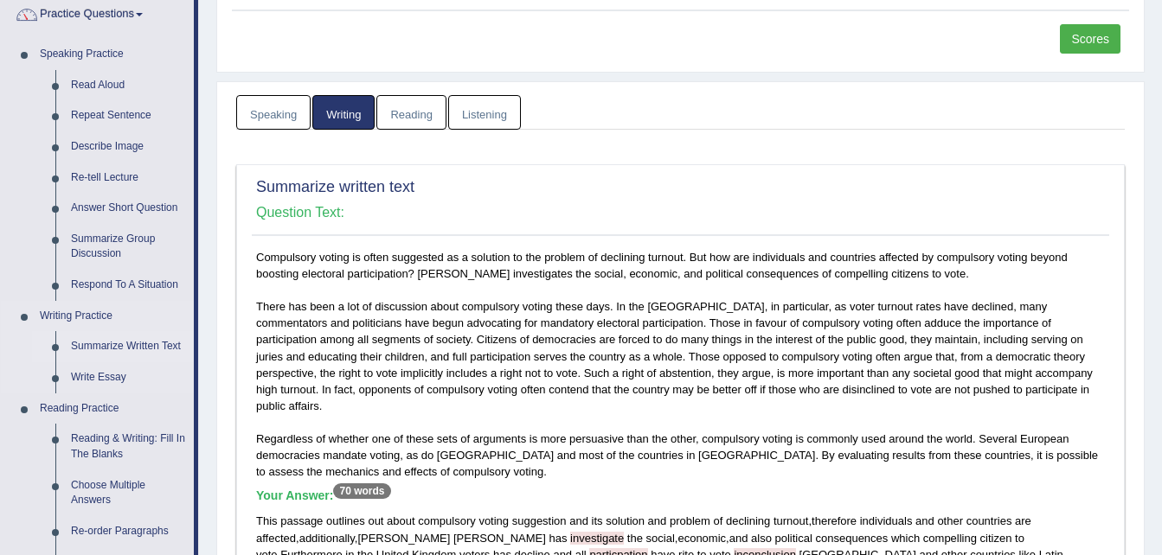
scroll to position [148, 0]
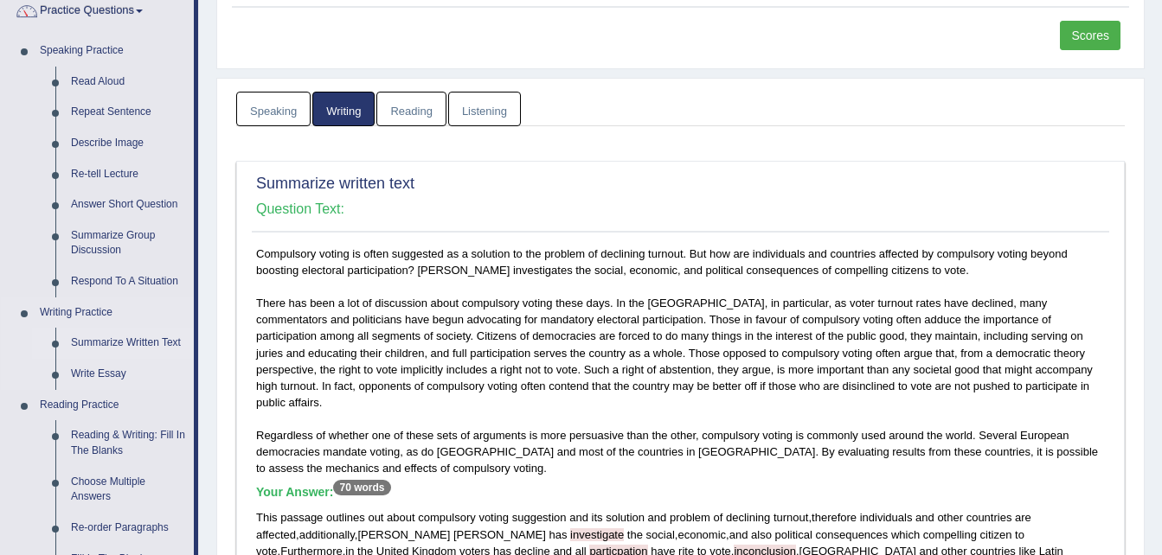
click at [144, 343] on link "Summarize Written Text" at bounding box center [128, 343] width 131 height 31
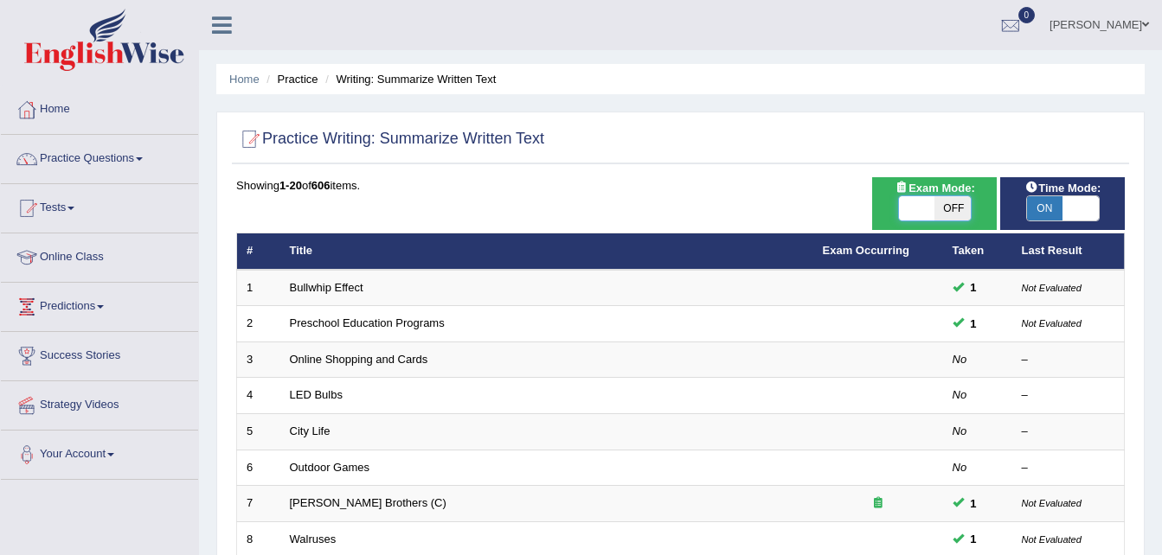
click at [916, 212] on span at bounding box center [917, 208] width 36 height 24
checkbox input "true"
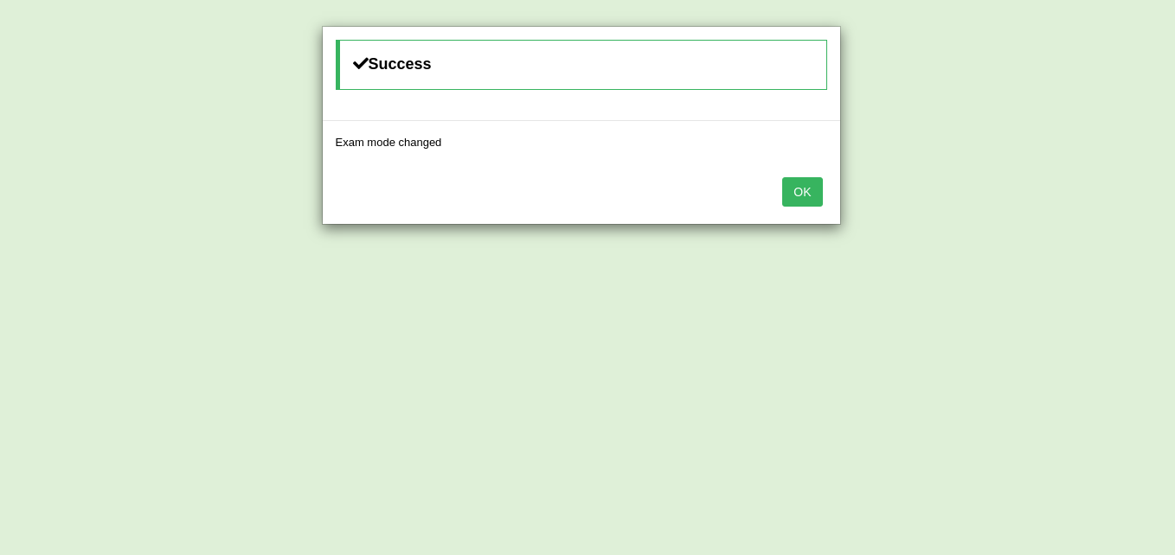
click at [816, 195] on button "OK" at bounding box center [802, 191] width 40 height 29
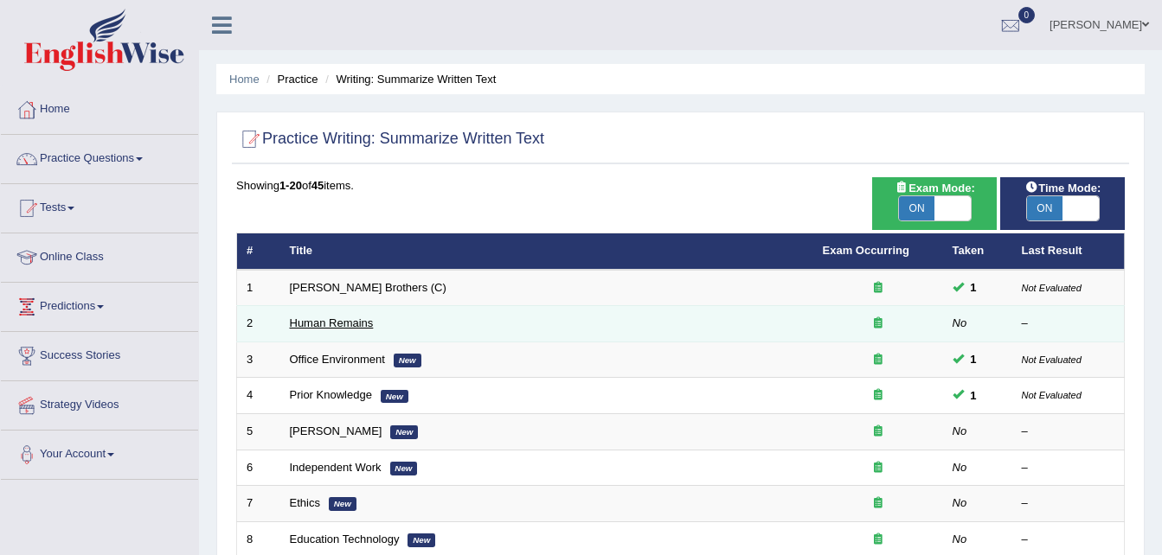
click at [363, 329] on link "Human Remains" at bounding box center [332, 323] width 84 height 13
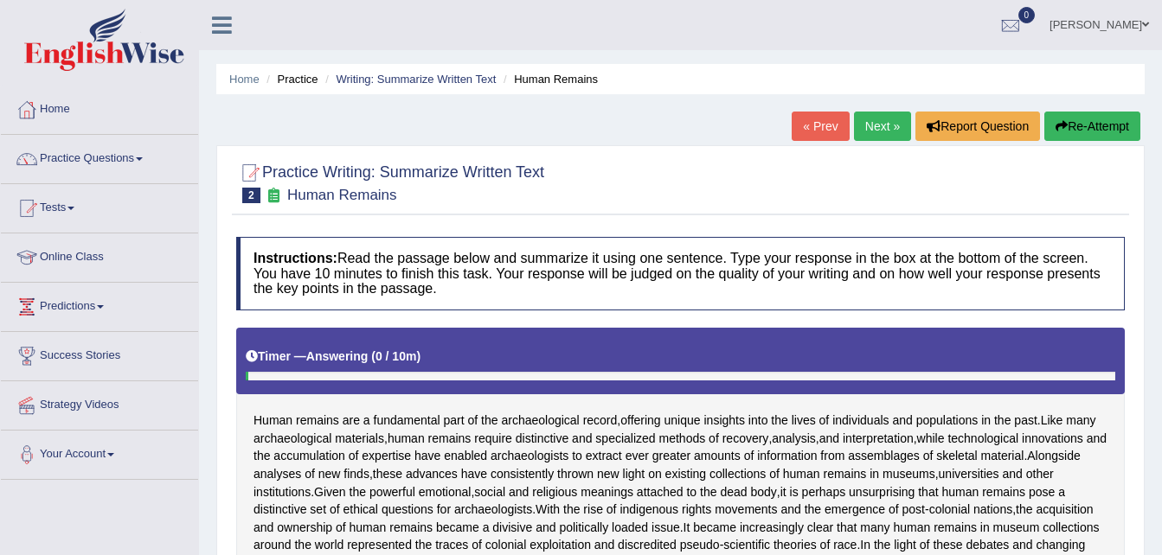
scroll to position [258, 0]
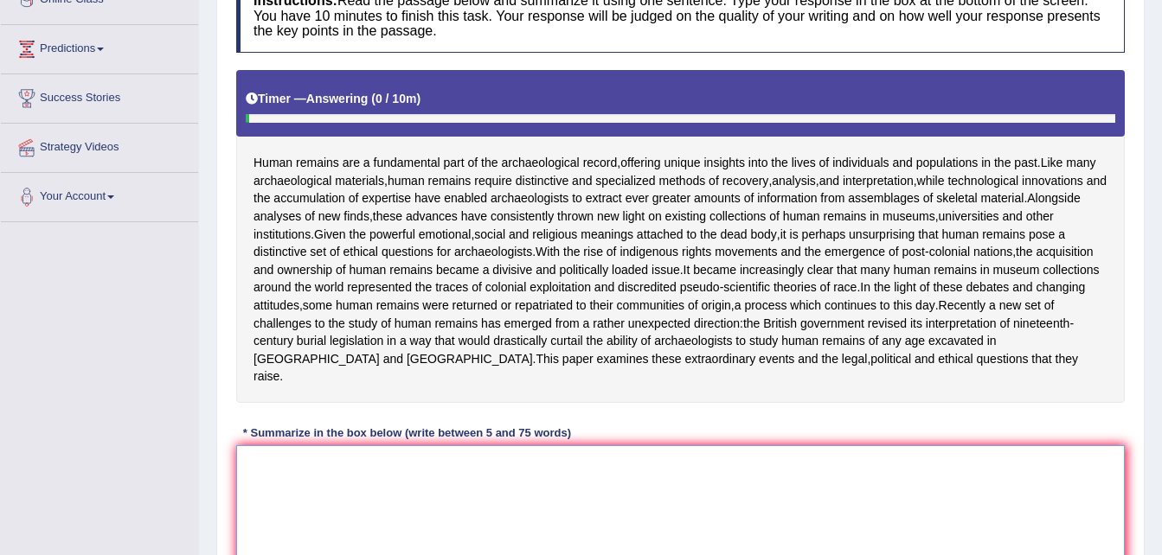
click at [535, 515] on textarea at bounding box center [680, 530] width 889 height 168
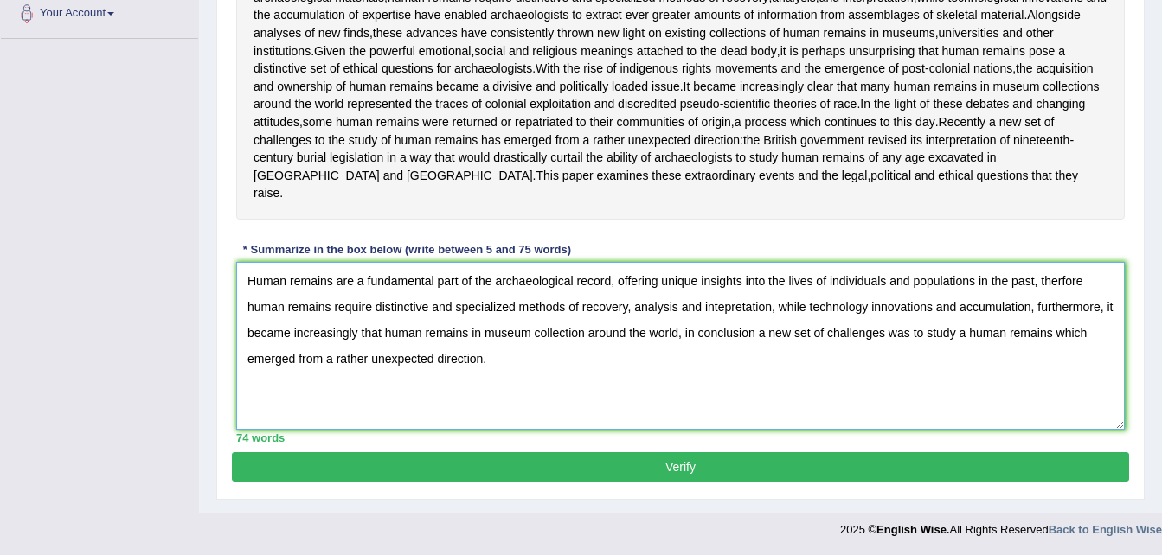
scroll to position [442, 0]
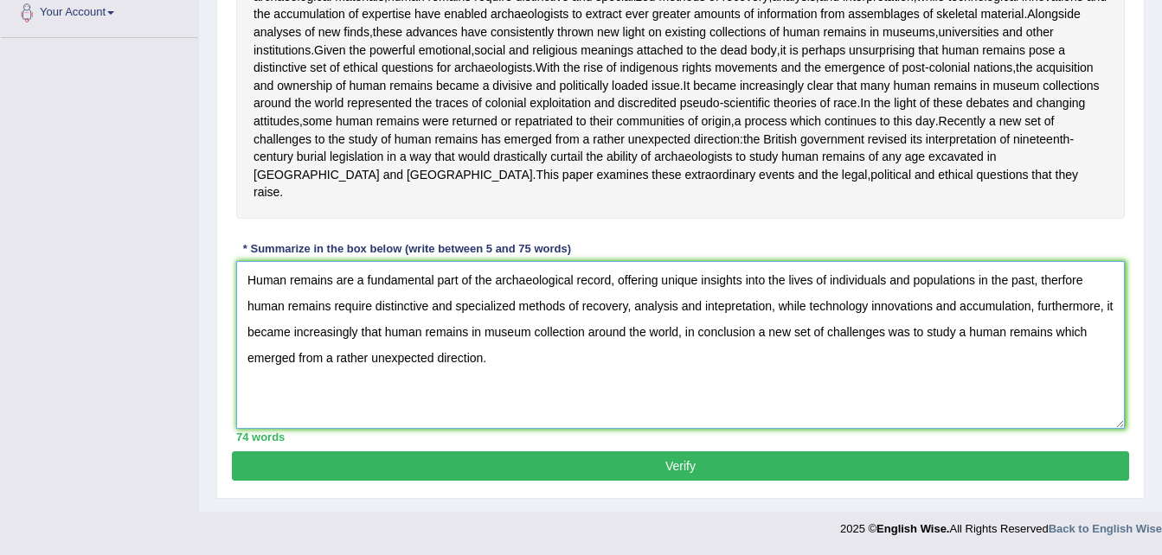
type textarea "Human remains are a fundamental part of the archaeological record, offering uni…"
click at [641, 481] on button "Verify" at bounding box center [680, 466] width 897 height 29
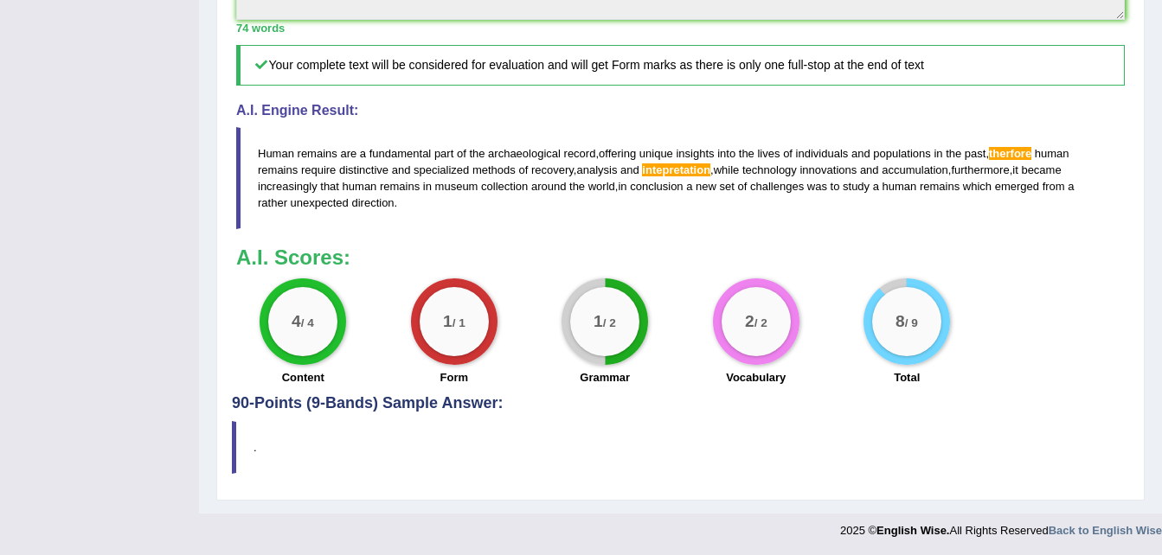
scroll to position [779, 0]
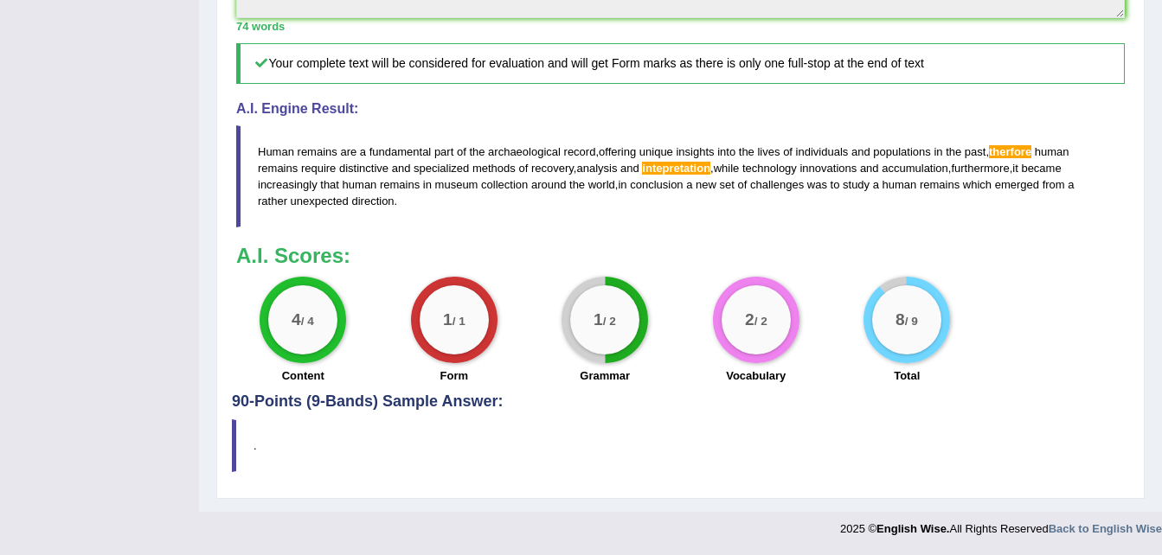
click at [1020, 157] on span "therfore" at bounding box center [1010, 151] width 42 height 13
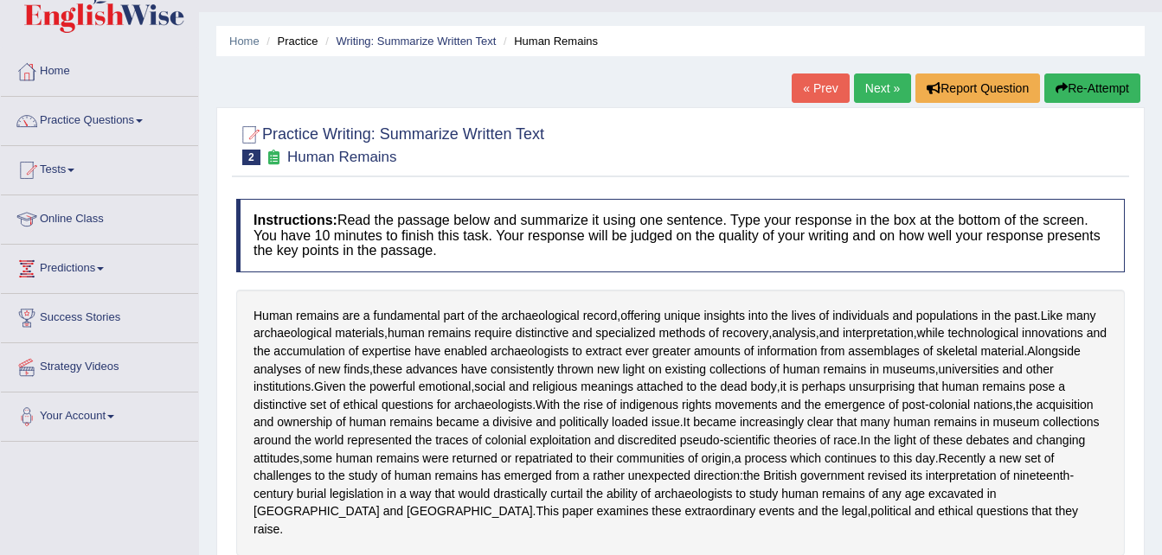
scroll to position [0, 0]
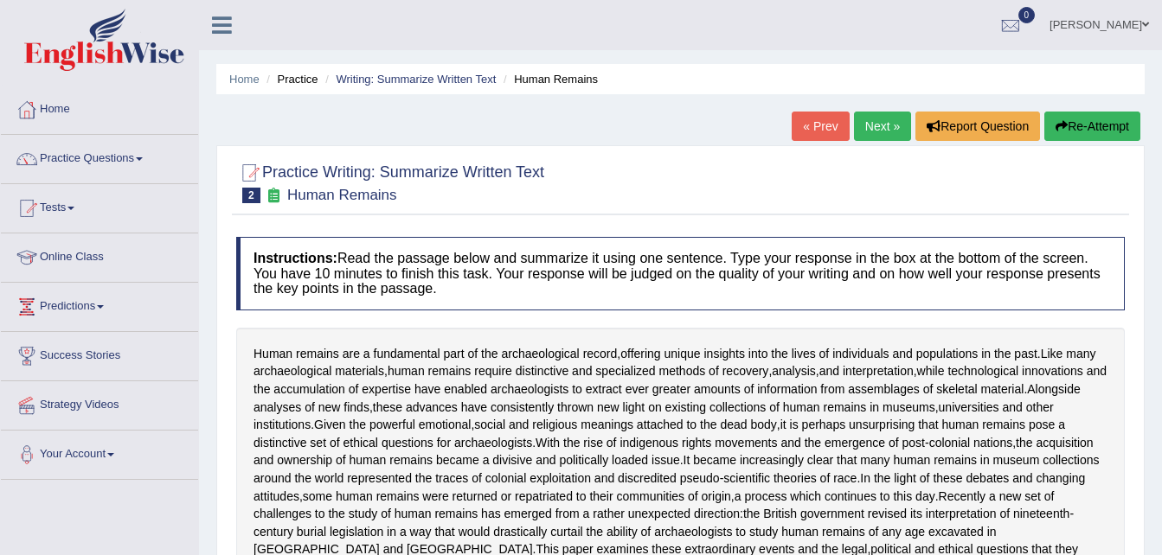
click at [880, 134] on link "Next »" at bounding box center [882, 126] width 57 height 29
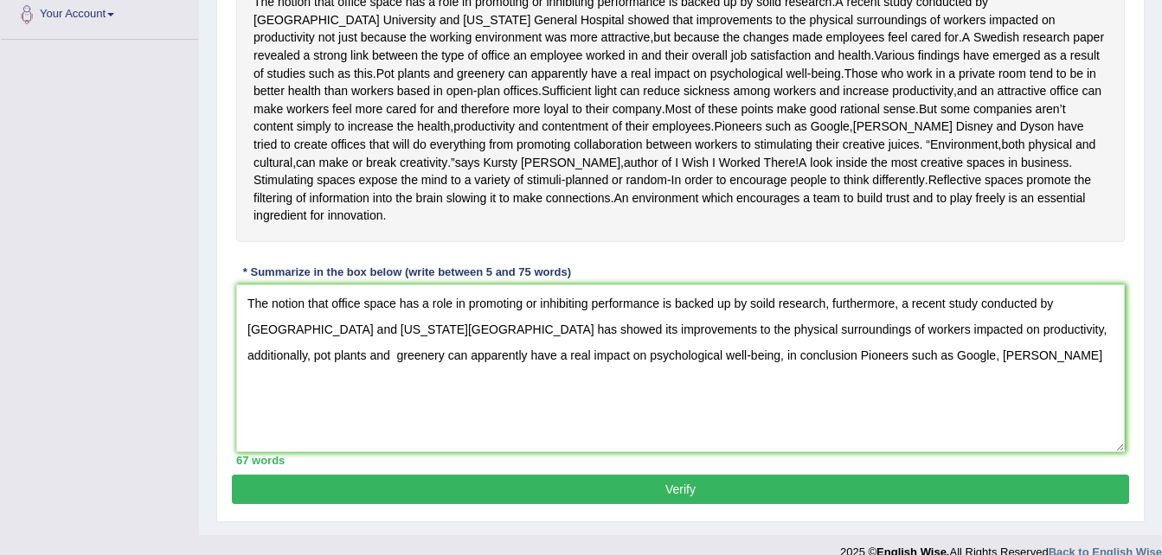
scroll to position [414, 0]
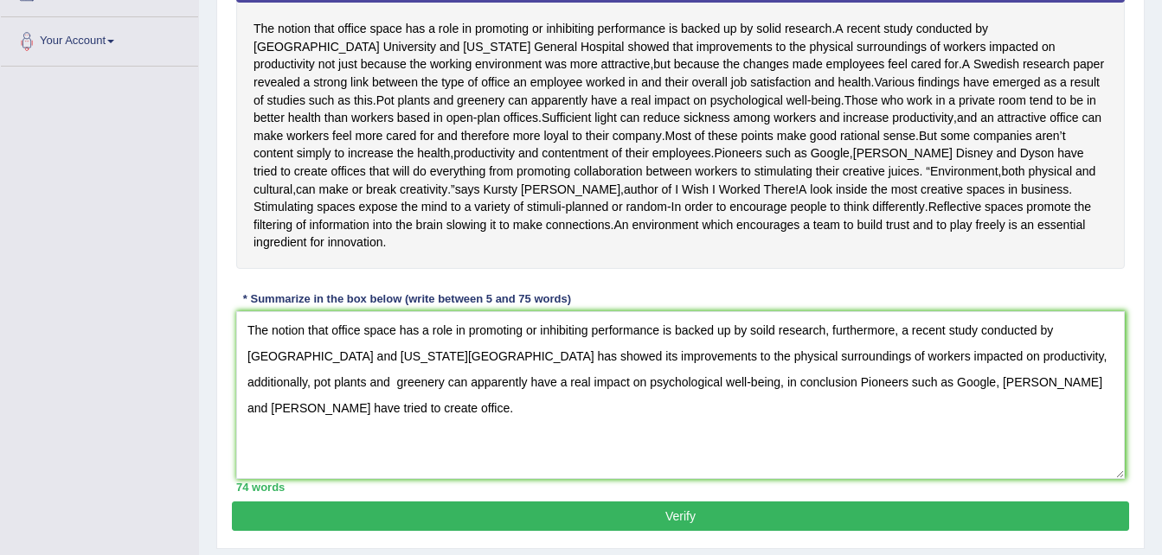
type textarea "The notion that office space has a role in promoting or inhibiting performance …"
click at [738, 531] on button "Verify" at bounding box center [680, 516] width 897 height 29
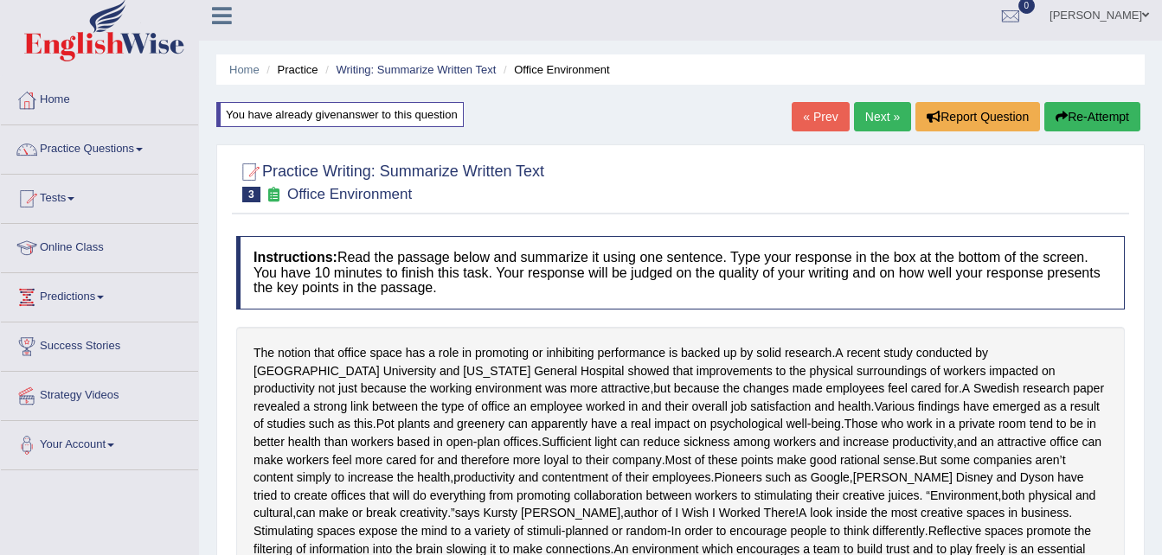
scroll to position [0, 0]
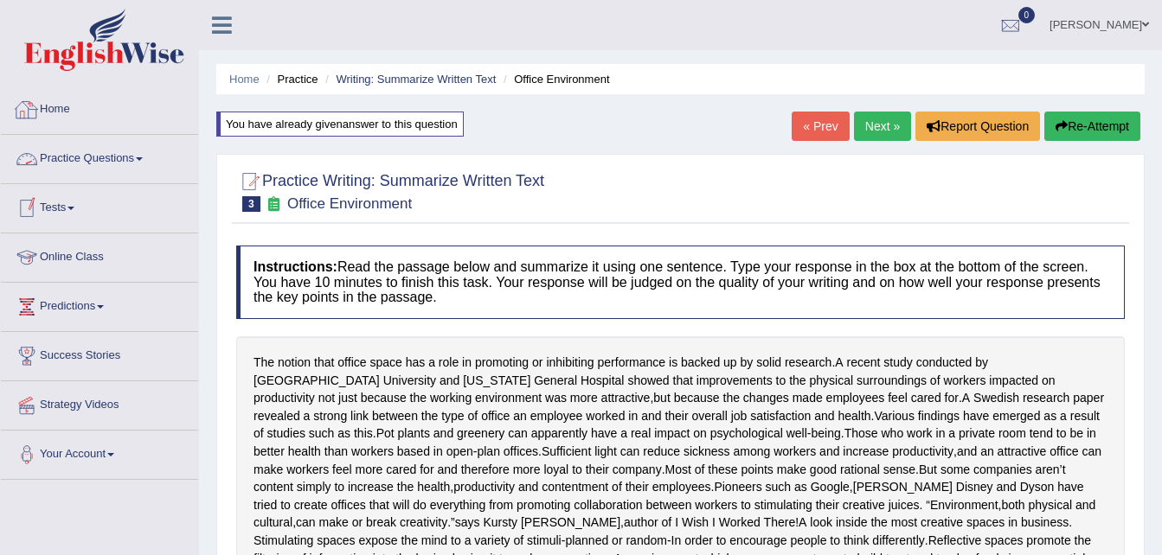
click at [55, 110] on link "Home" at bounding box center [99, 107] width 197 height 43
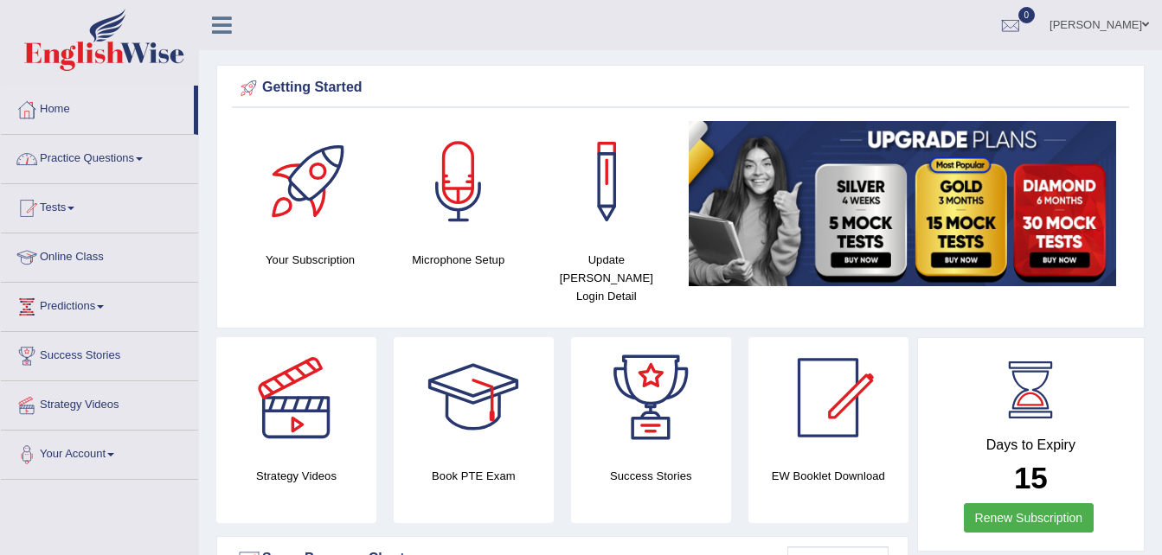
click at [139, 163] on link "Practice Questions" at bounding box center [99, 156] width 197 height 43
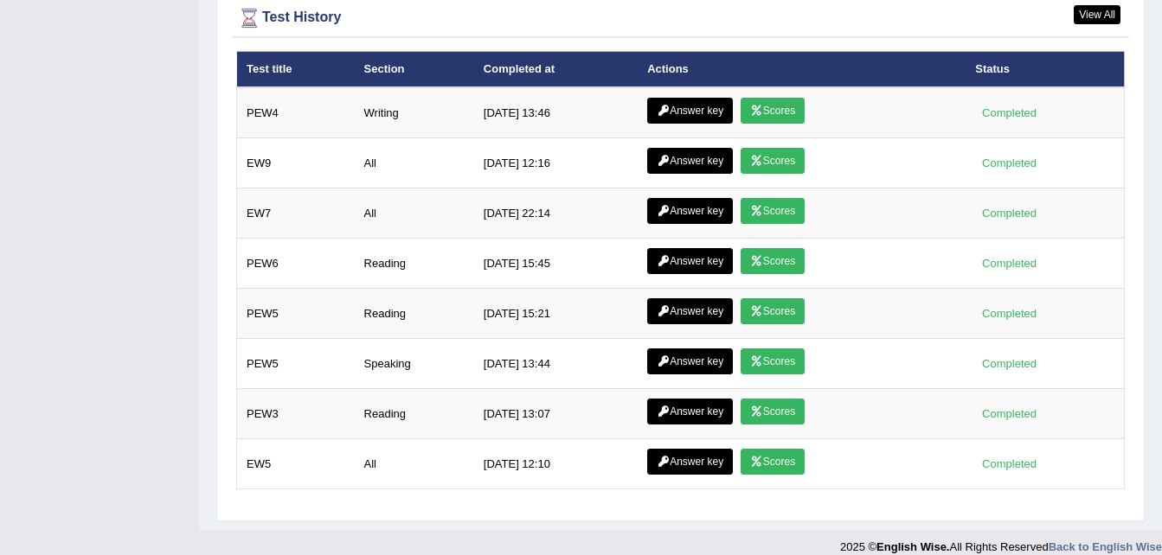
scroll to position [2077, 0]
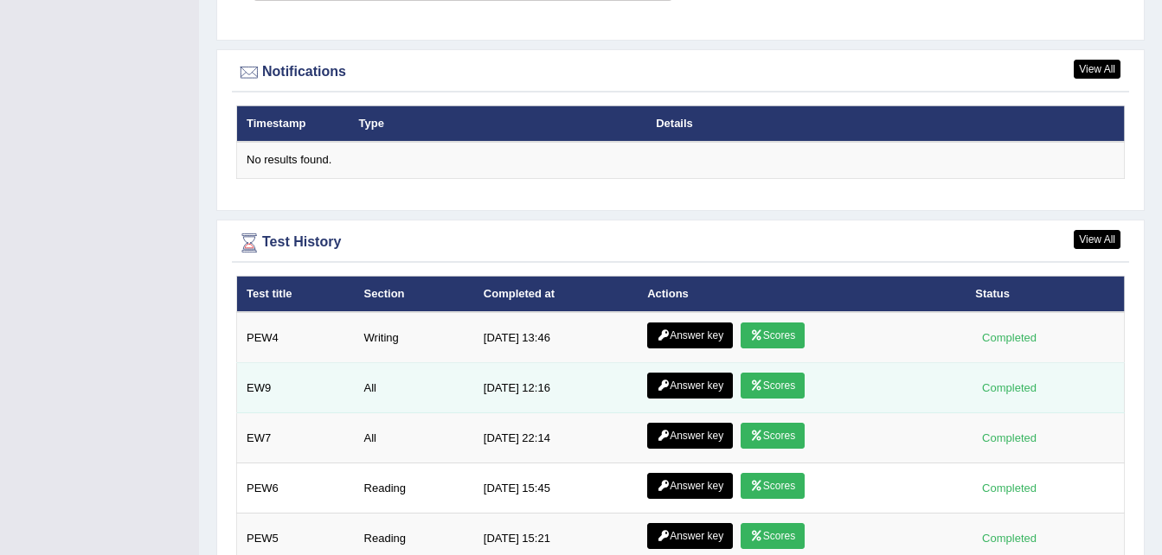
click at [756, 381] on icon at bounding box center [756, 386] width 13 height 10
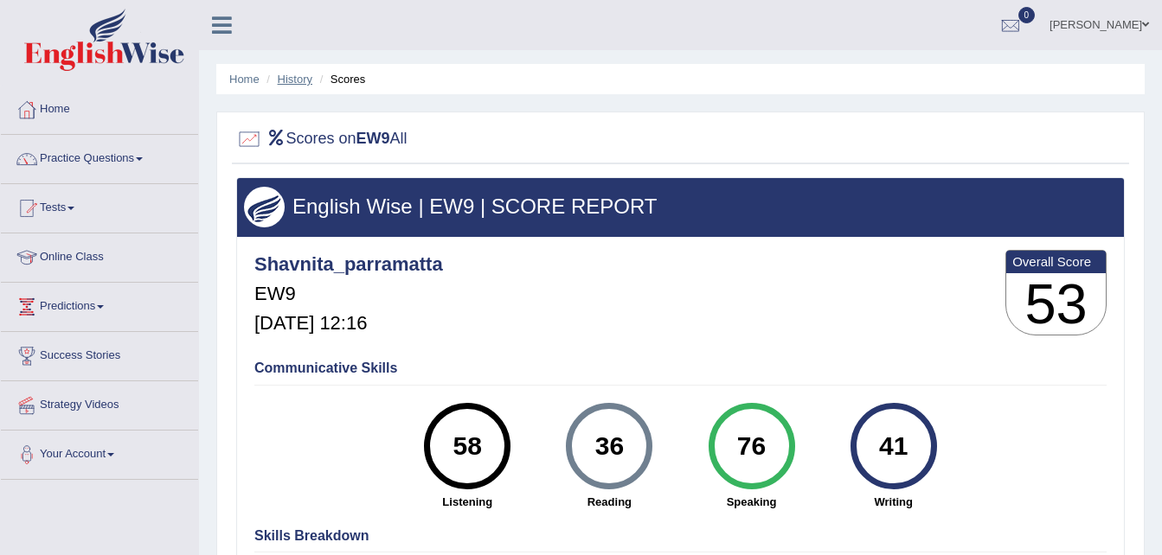
click at [298, 80] on link "History" at bounding box center [295, 79] width 35 height 13
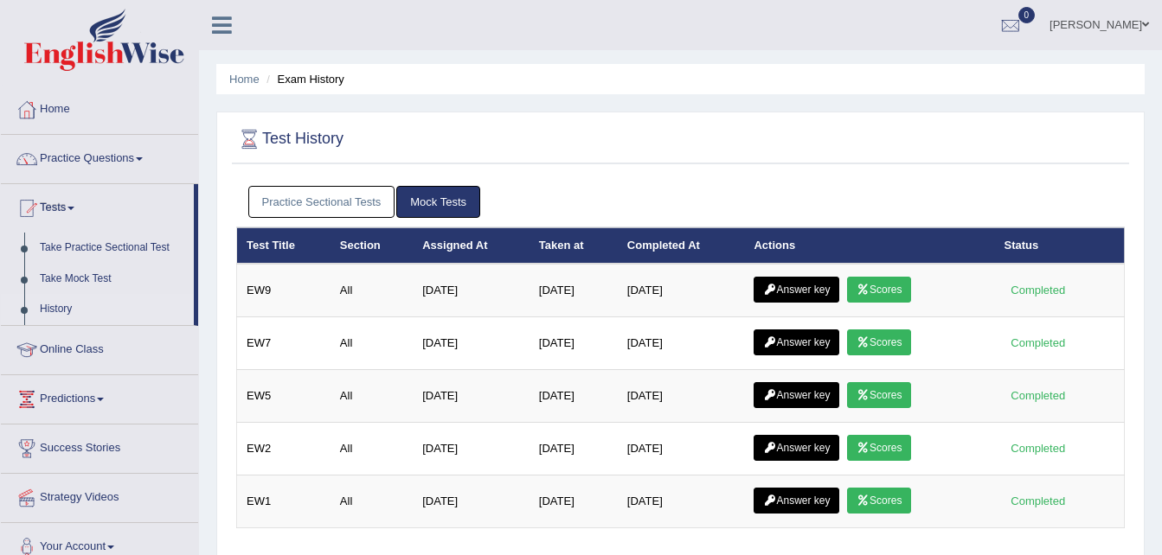
click at [435, 193] on link "Mock Tests" at bounding box center [438, 202] width 84 height 32
click at [355, 198] on link "Practice Sectional Tests" at bounding box center [321, 202] width 147 height 32
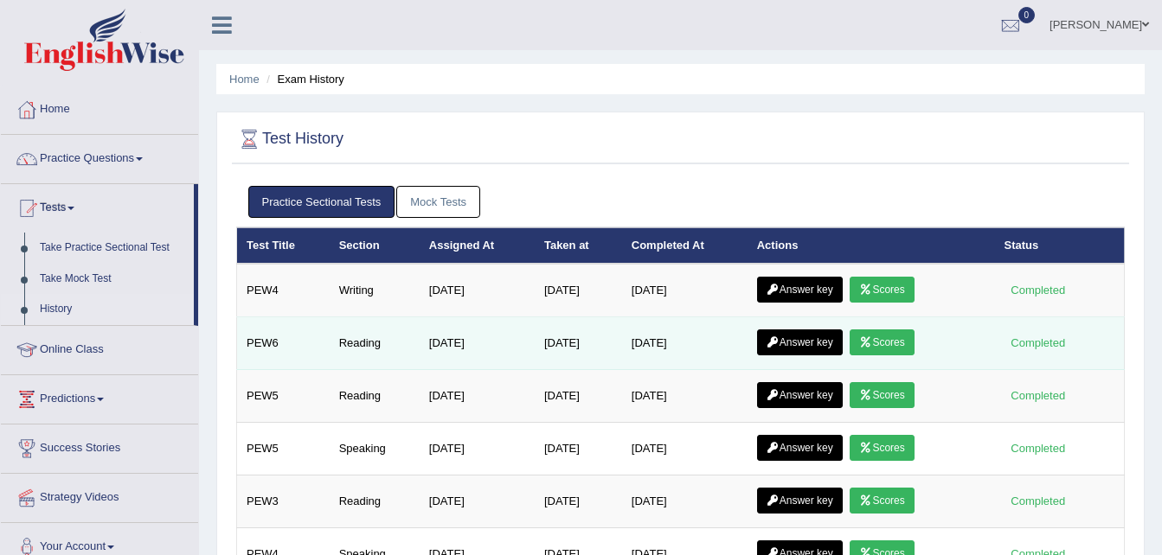
click at [794, 350] on link "Answer key" at bounding box center [800, 343] width 86 height 26
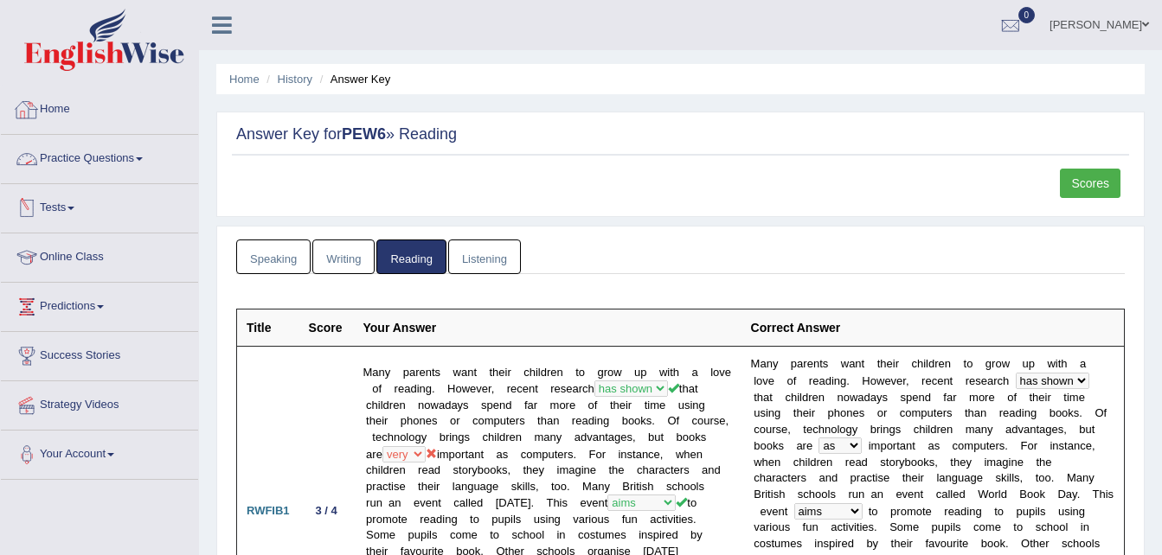
click at [35, 112] on div at bounding box center [27, 110] width 26 height 26
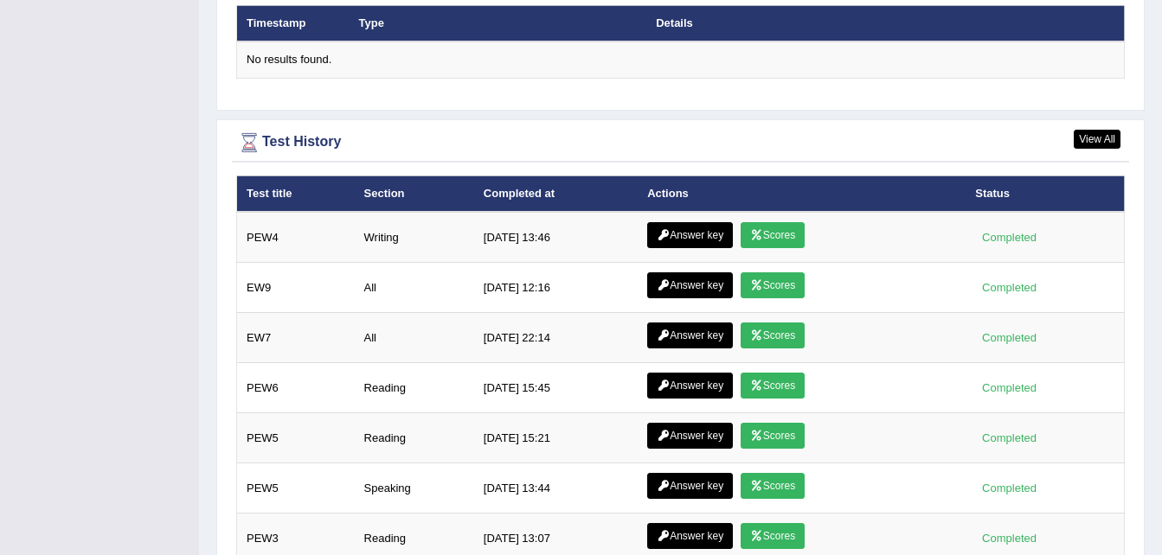
scroll to position [2187, 0]
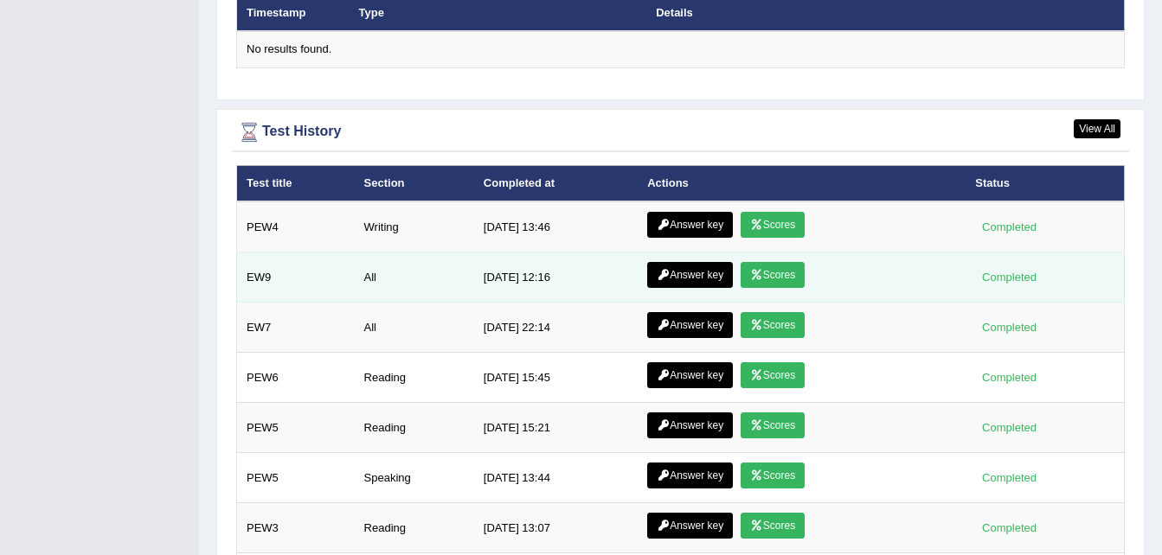
click at [766, 262] on link "Scores" at bounding box center [773, 275] width 64 height 26
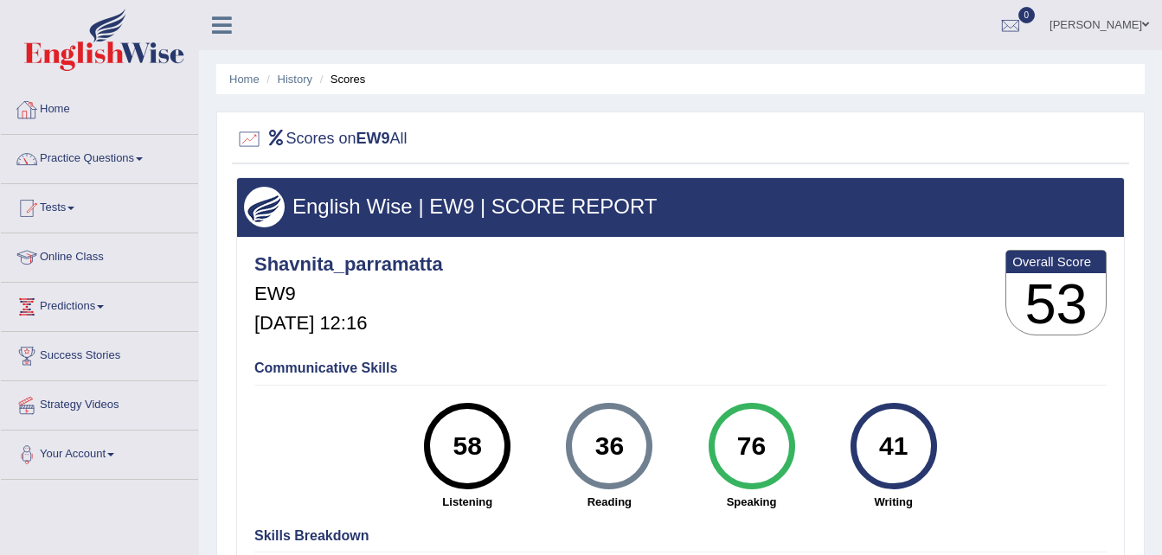
click at [40, 113] on link "Home" at bounding box center [99, 107] width 197 height 43
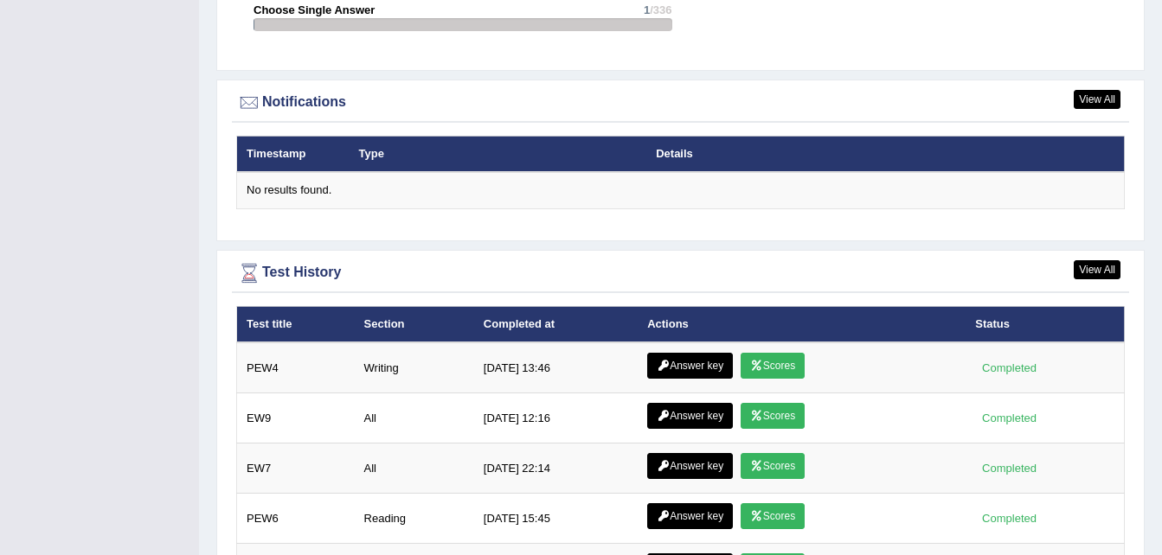
scroll to position [2047, 0]
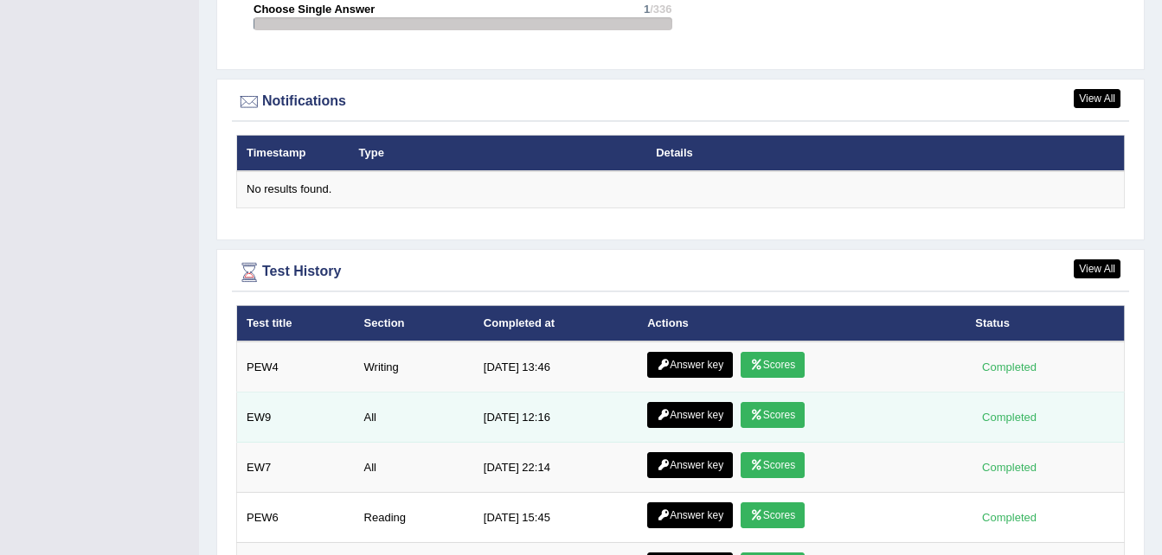
click at [671, 402] on link "Answer key" at bounding box center [690, 415] width 86 height 26
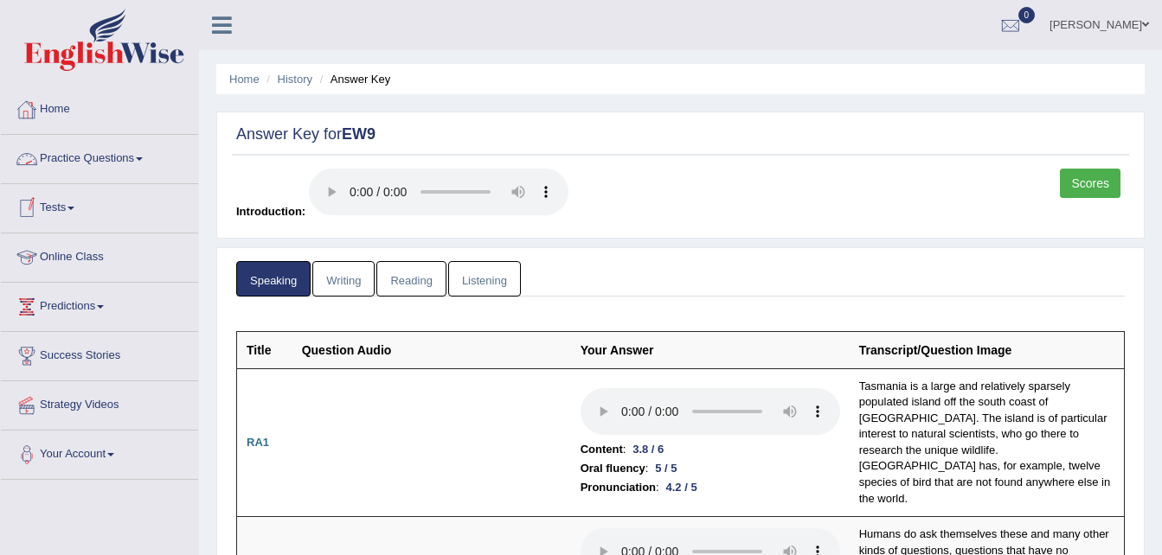
click at [55, 110] on link "Home" at bounding box center [99, 107] width 197 height 43
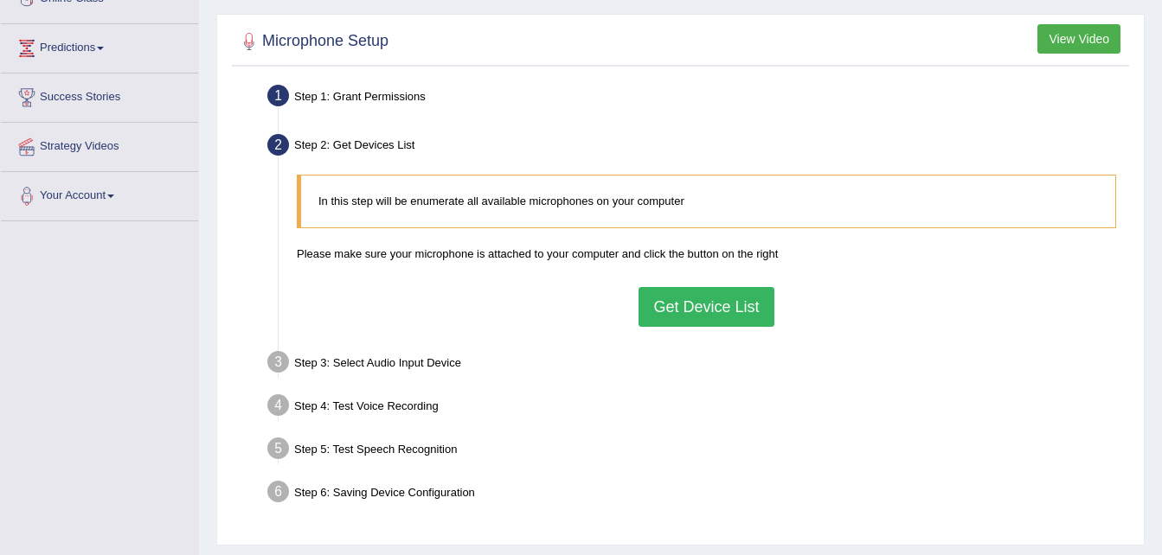
click at [689, 304] on button "Get Device List" at bounding box center [706, 307] width 135 height 40
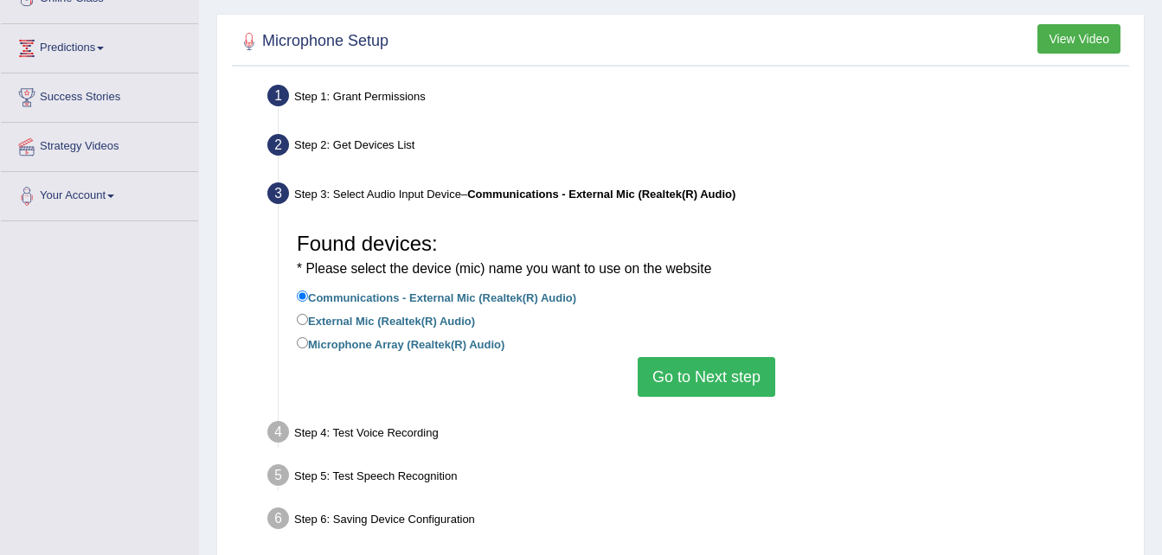
click at [693, 384] on button "Go to Next step" at bounding box center [707, 377] width 138 height 40
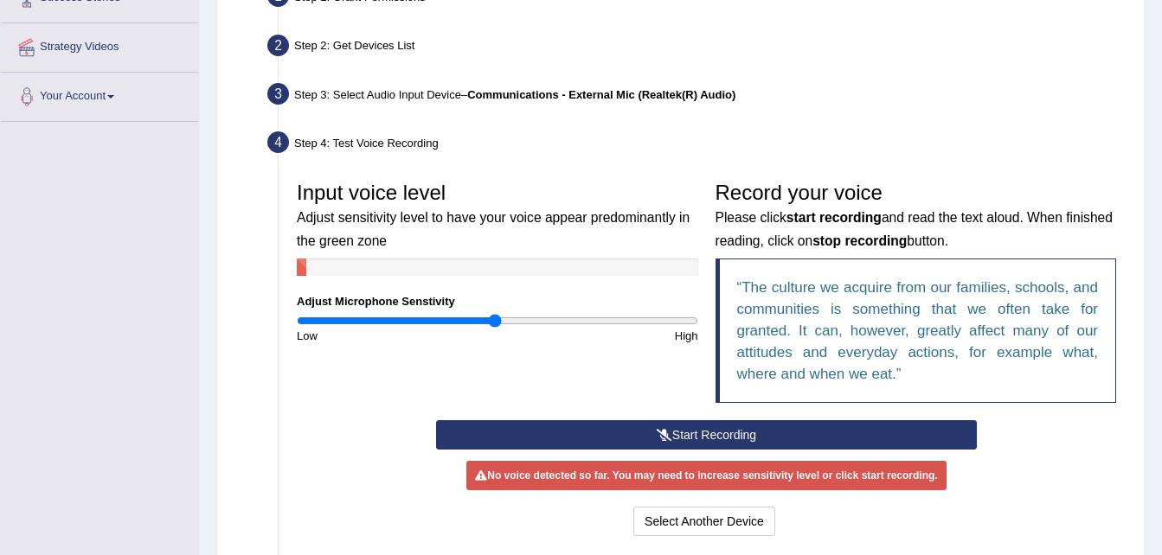
scroll to position [359, 0]
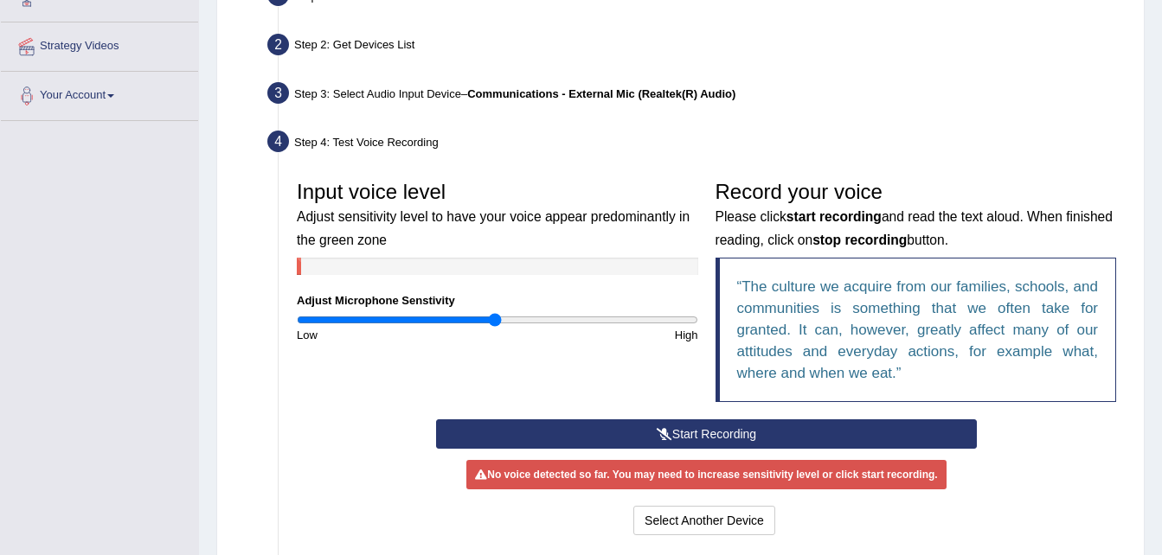
click at [698, 428] on button "Start Recording" at bounding box center [706, 434] width 541 height 29
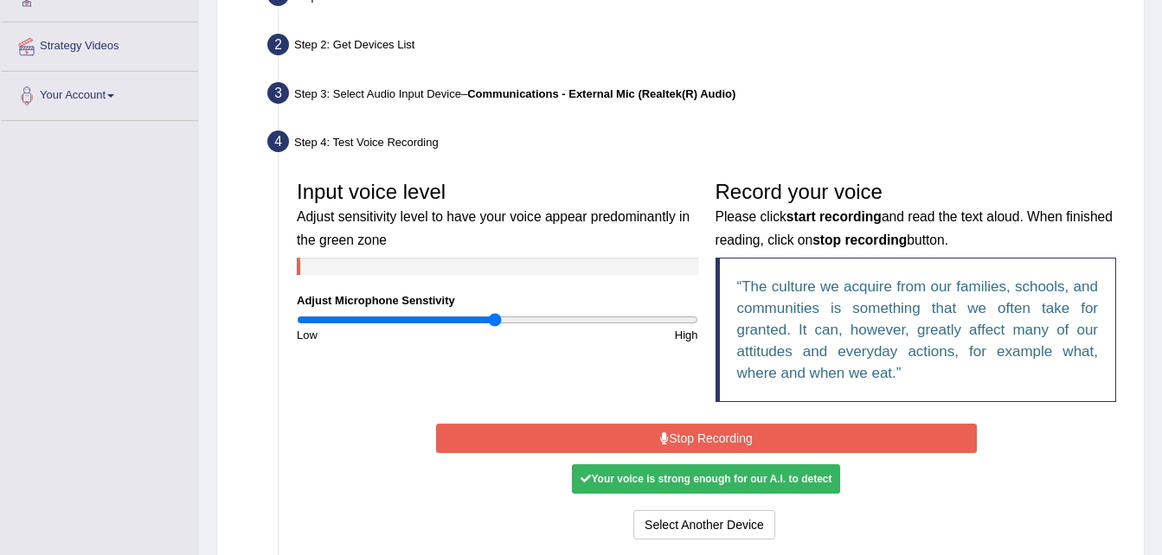
click at [695, 438] on button "Stop Recording" at bounding box center [706, 438] width 541 height 29
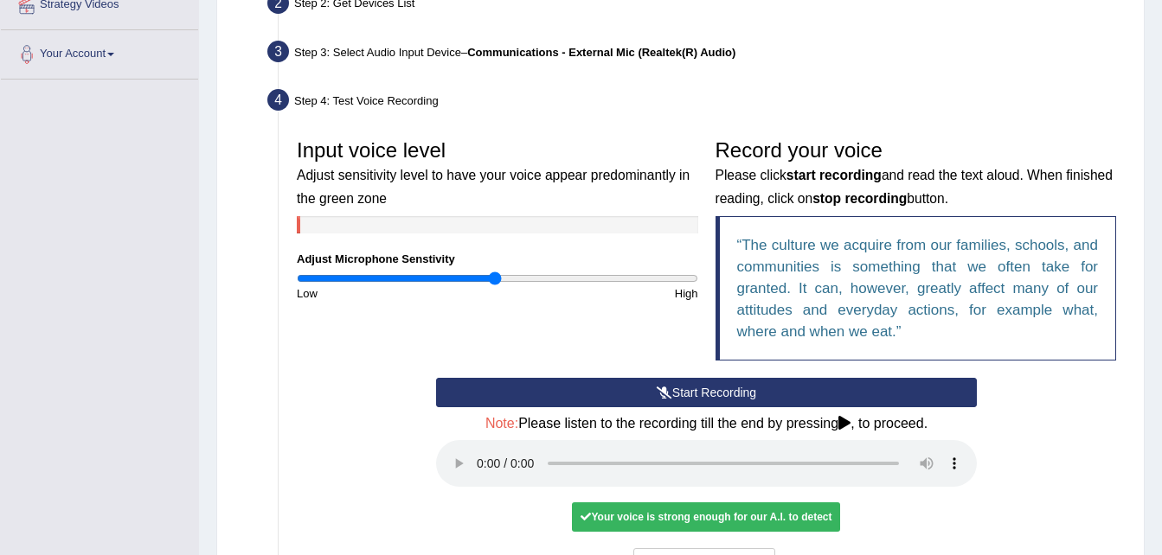
scroll to position [402, 0]
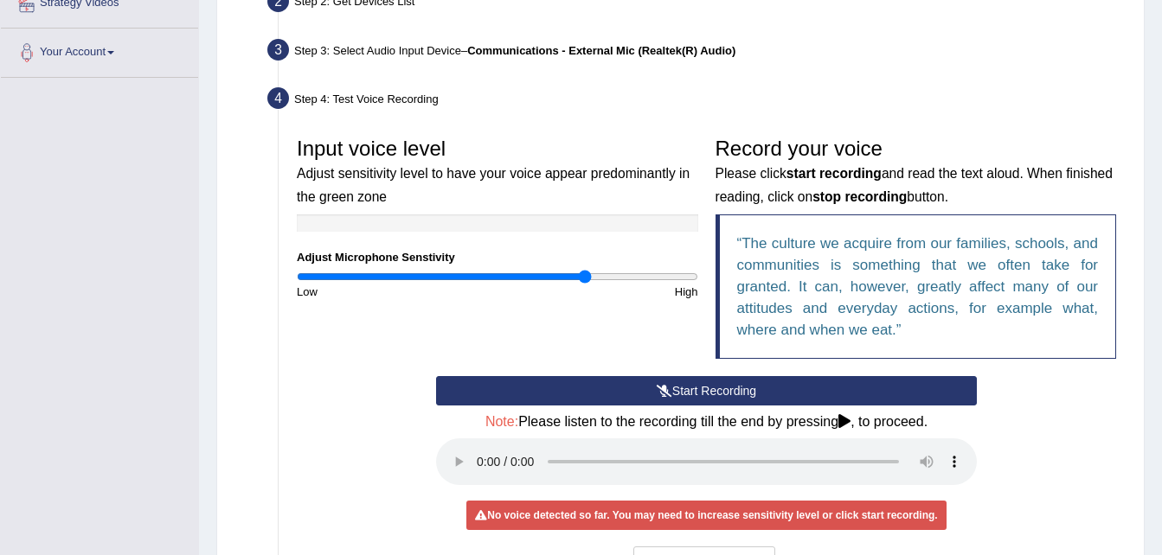
click at [586, 280] on input "range" at bounding box center [497, 277] width 401 height 14
click at [550, 274] on input "range" at bounding box center [497, 277] width 401 height 14
click at [684, 388] on button "Start Recording" at bounding box center [706, 390] width 541 height 29
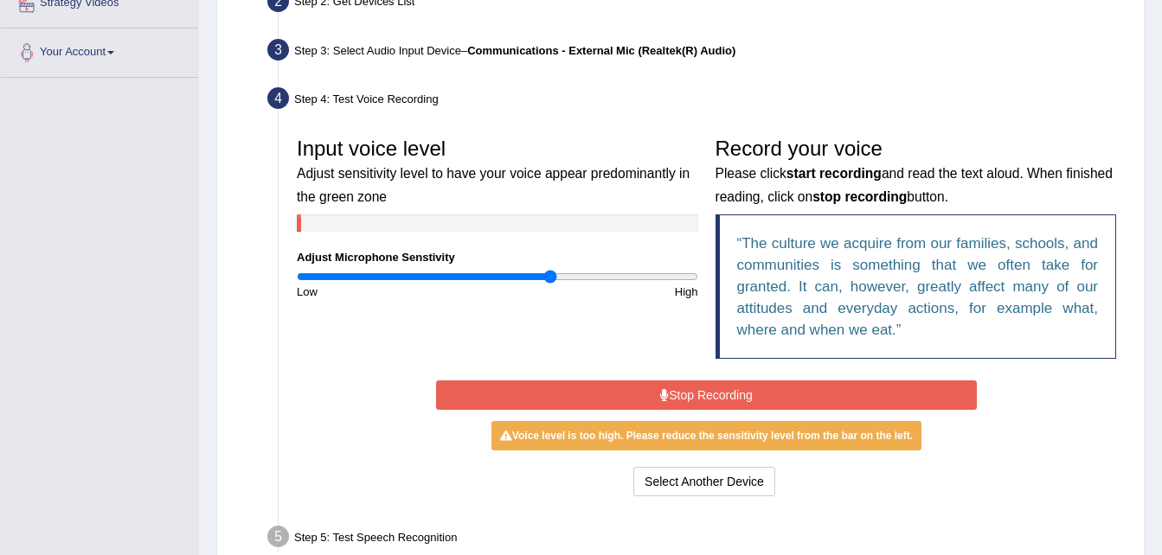
click at [684, 388] on button "Stop Recording" at bounding box center [706, 395] width 541 height 29
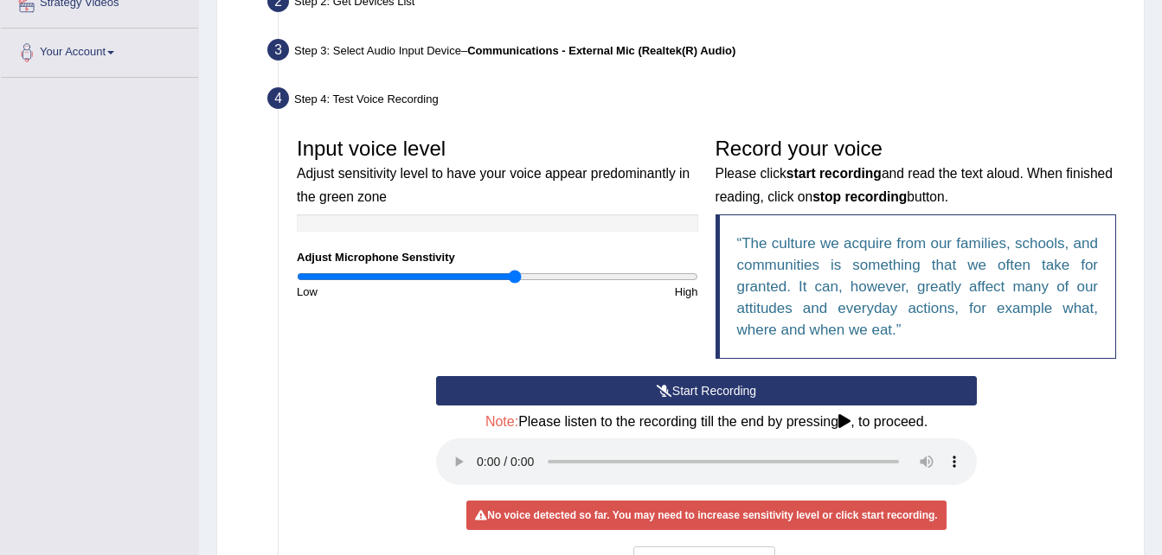
click at [517, 277] on input "range" at bounding box center [497, 277] width 401 height 14
click at [504, 277] on input "range" at bounding box center [497, 277] width 401 height 14
click at [490, 280] on input "range" at bounding box center [497, 277] width 401 height 14
click at [714, 388] on button "Start Recording" at bounding box center [706, 390] width 541 height 29
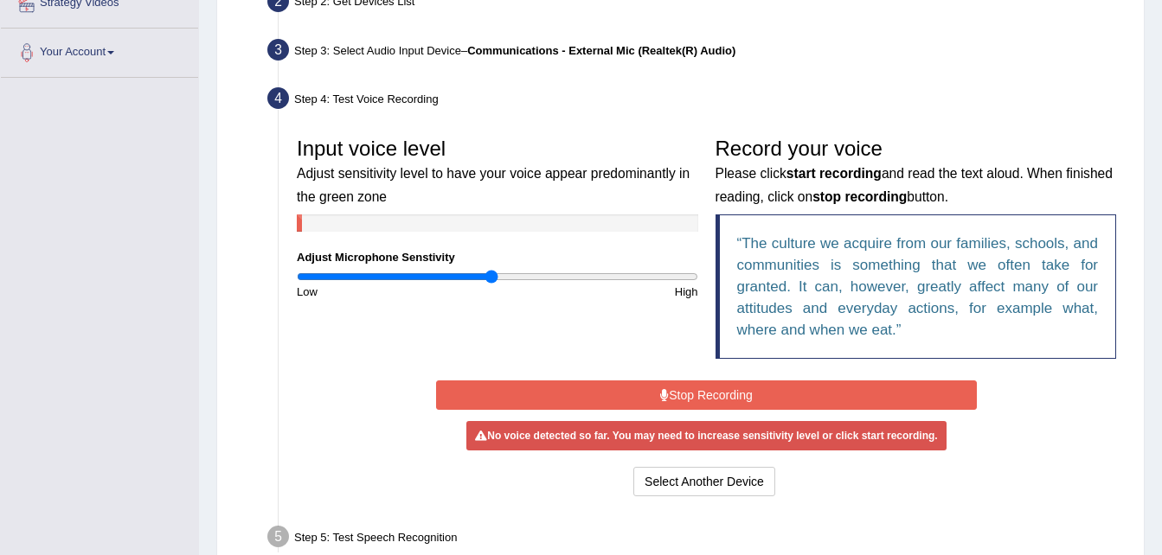
click at [741, 396] on button "Stop Recording" at bounding box center [706, 395] width 541 height 29
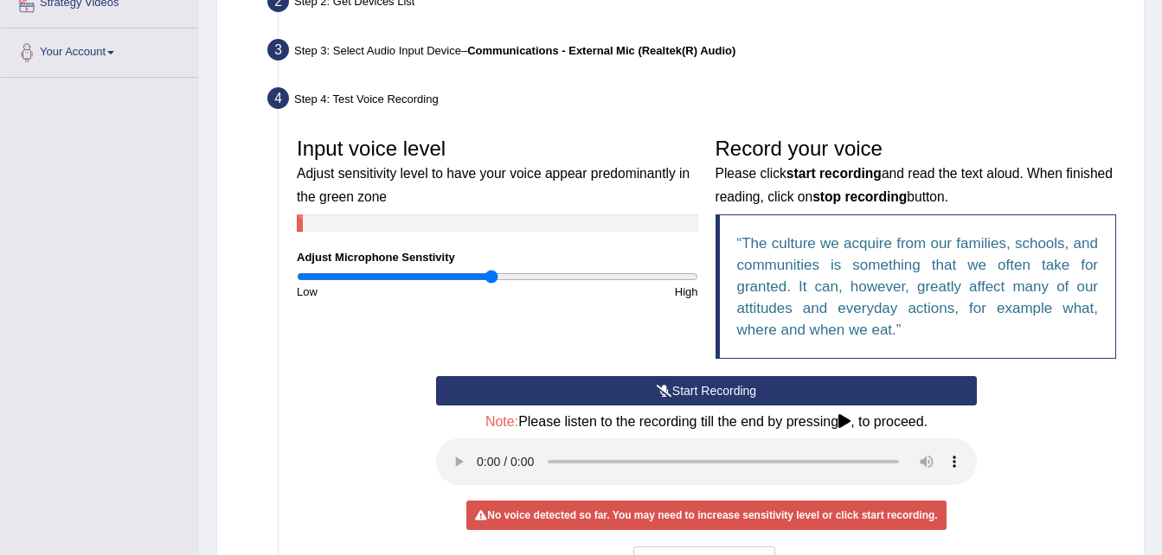
click at [741, 396] on button "Start Recording" at bounding box center [706, 390] width 541 height 29
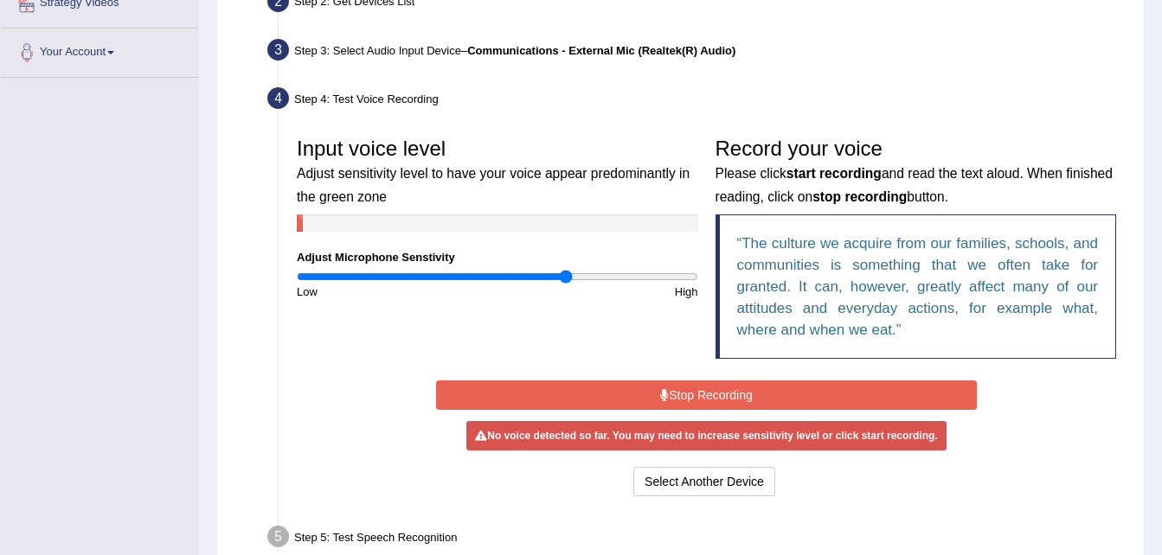
click at [565, 279] on input "range" at bounding box center [497, 277] width 401 height 14
click at [663, 389] on icon at bounding box center [664, 395] width 9 height 12
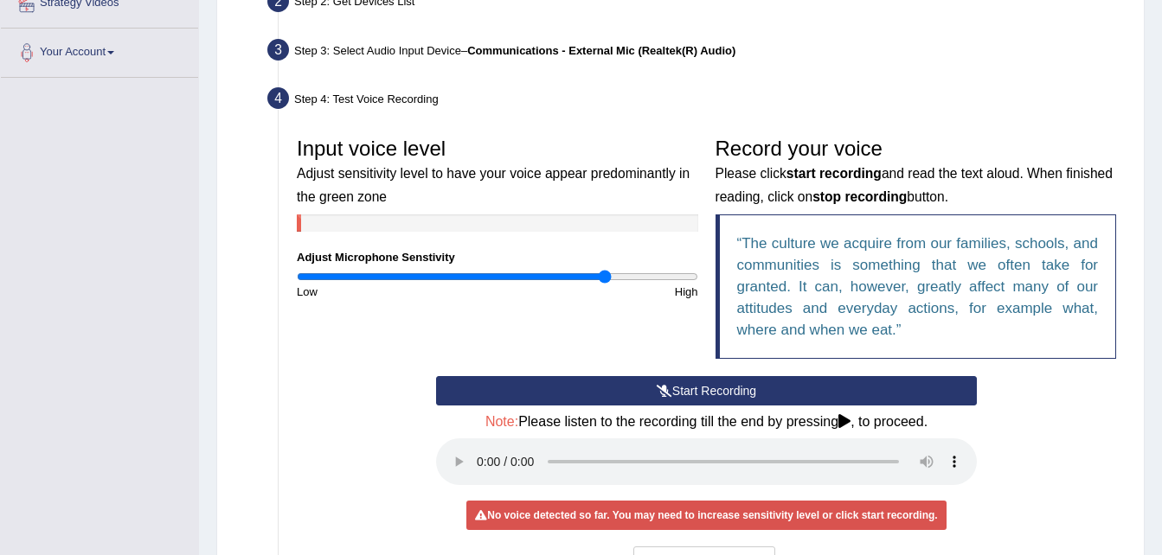
click at [603, 277] on input "range" at bounding box center [497, 277] width 401 height 14
click at [657, 392] on icon at bounding box center [665, 391] width 16 height 12
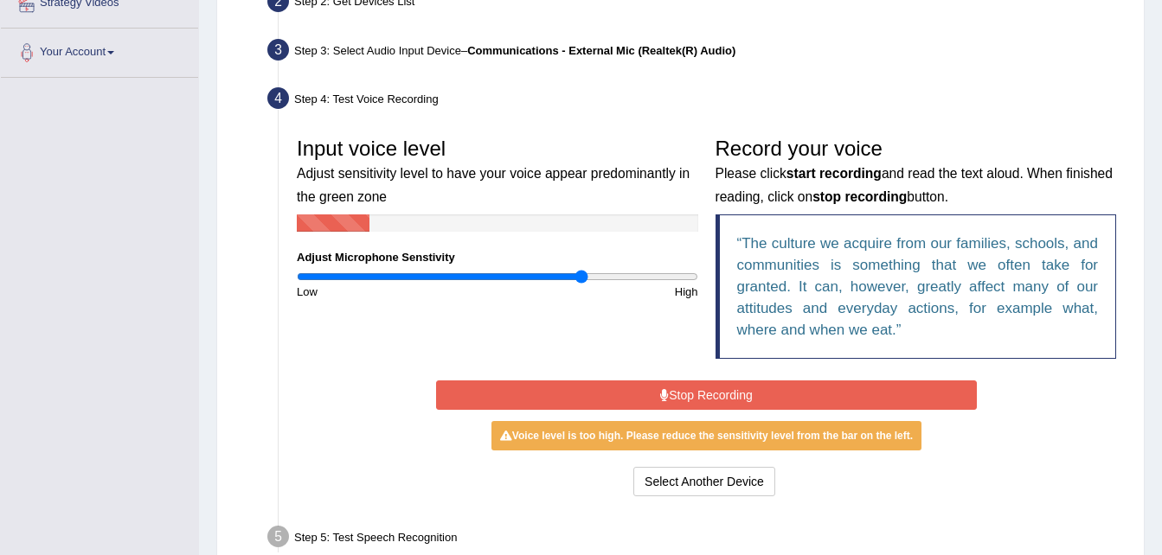
click at [582, 279] on input "range" at bounding box center [497, 277] width 401 height 14
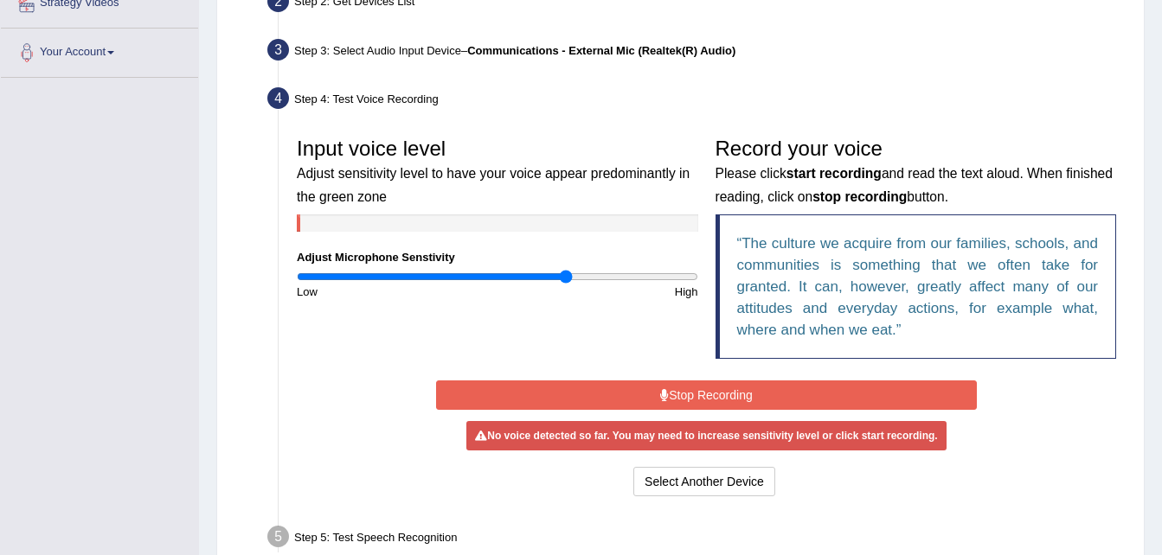
click at [565, 274] on input "range" at bounding box center [497, 277] width 401 height 14
click at [573, 275] on input "range" at bounding box center [497, 277] width 401 height 14
click at [581, 276] on input "range" at bounding box center [497, 277] width 401 height 14
click at [664, 389] on icon at bounding box center [664, 395] width 9 height 12
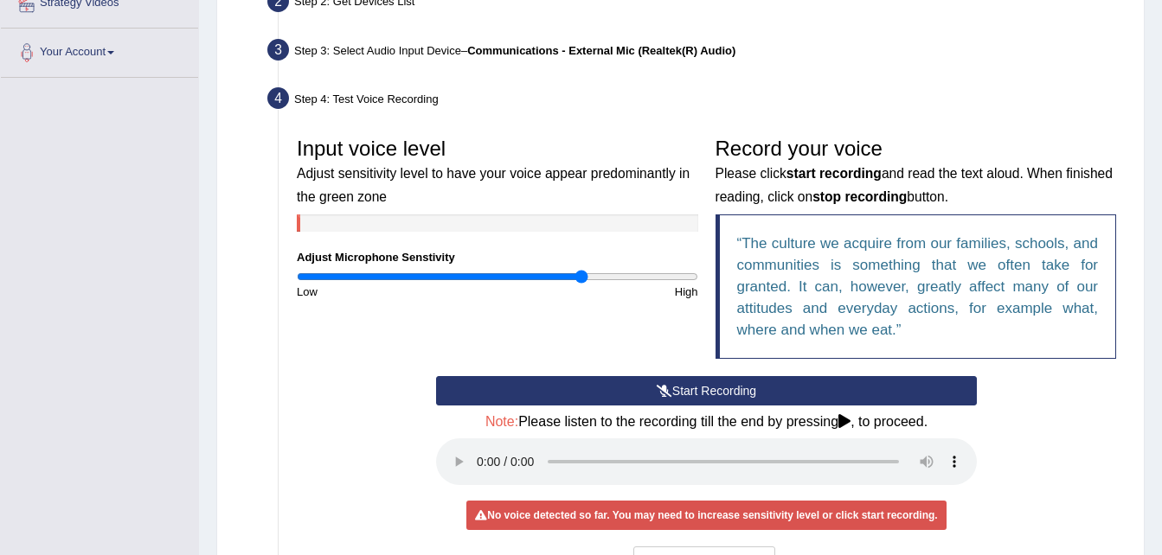
click at [707, 384] on button "Start Recording" at bounding box center [706, 390] width 541 height 29
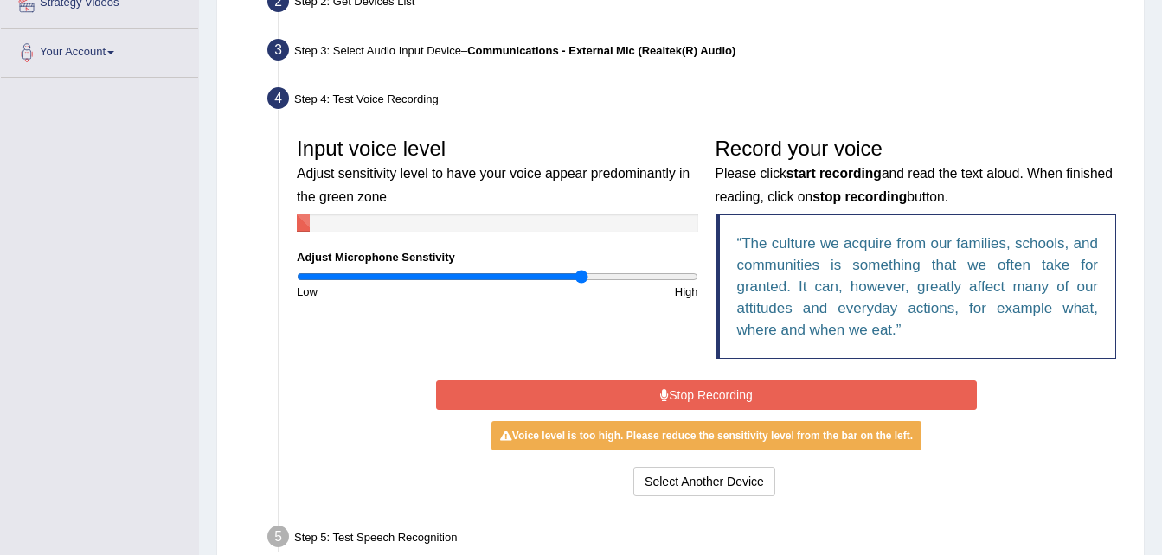
click at [646, 385] on button "Stop Recording" at bounding box center [706, 395] width 541 height 29
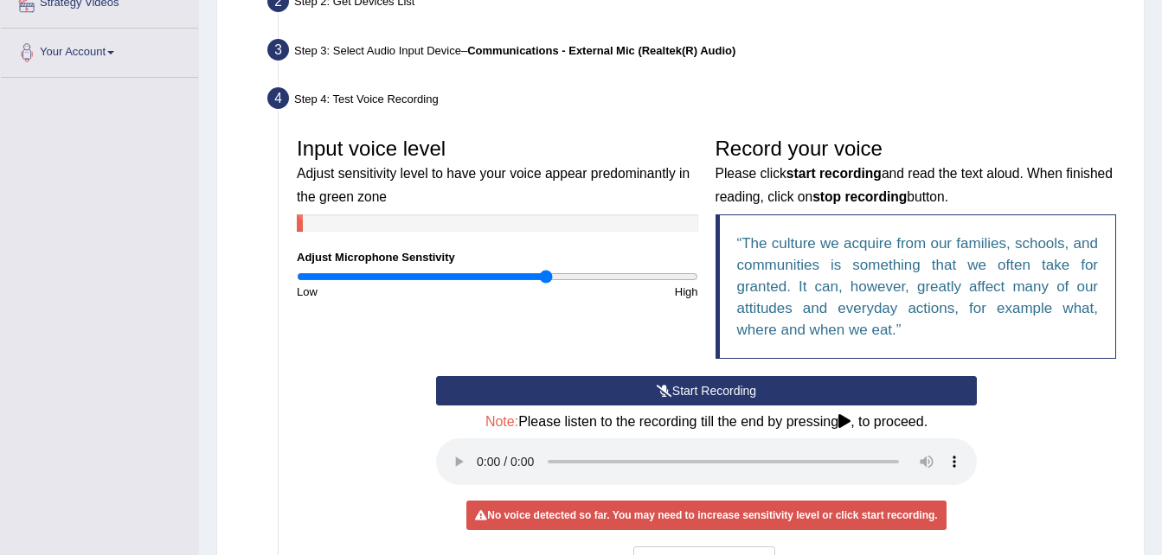
click at [544, 279] on input "range" at bounding box center [497, 277] width 401 height 14
click at [510, 276] on input "range" at bounding box center [497, 277] width 401 height 14
click at [526, 276] on input "range" at bounding box center [497, 277] width 401 height 14
click at [575, 282] on input "range" at bounding box center [497, 277] width 401 height 14
click at [659, 397] on button "Start Recording" at bounding box center [706, 390] width 541 height 29
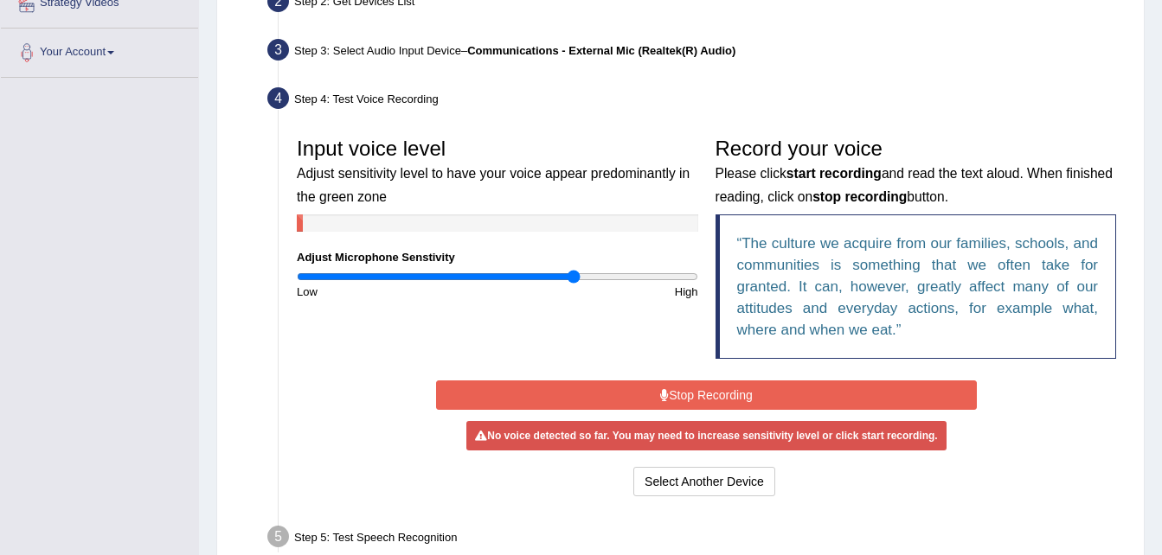
click at [652, 397] on button "Stop Recording" at bounding box center [706, 395] width 541 height 29
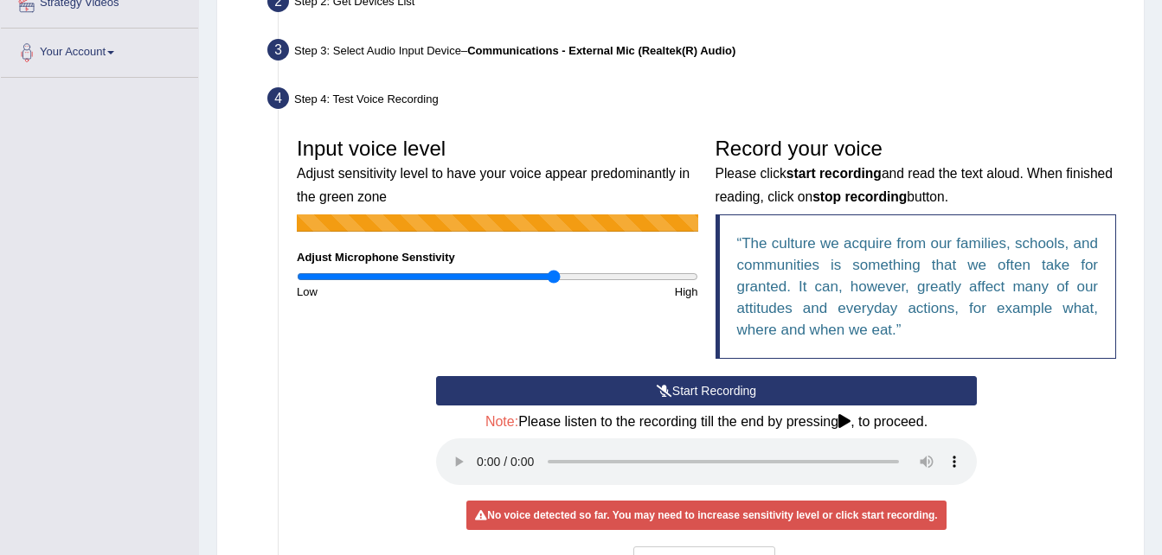
click at [555, 279] on input "range" at bounding box center [497, 277] width 401 height 14
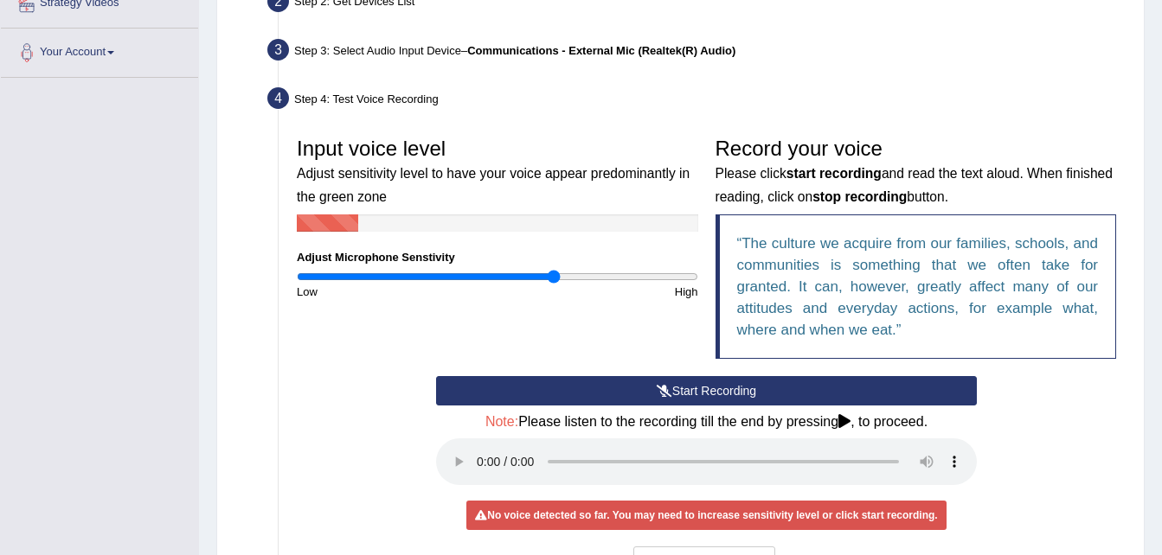
click at [547, 275] on input "range" at bounding box center [497, 277] width 401 height 14
click at [542, 274] on input "range" at bounding box center [497, 277] width 401 height 14
click at [677, 386] on button "Start Recording" at bounding box center [706, 390] width 541 height 29
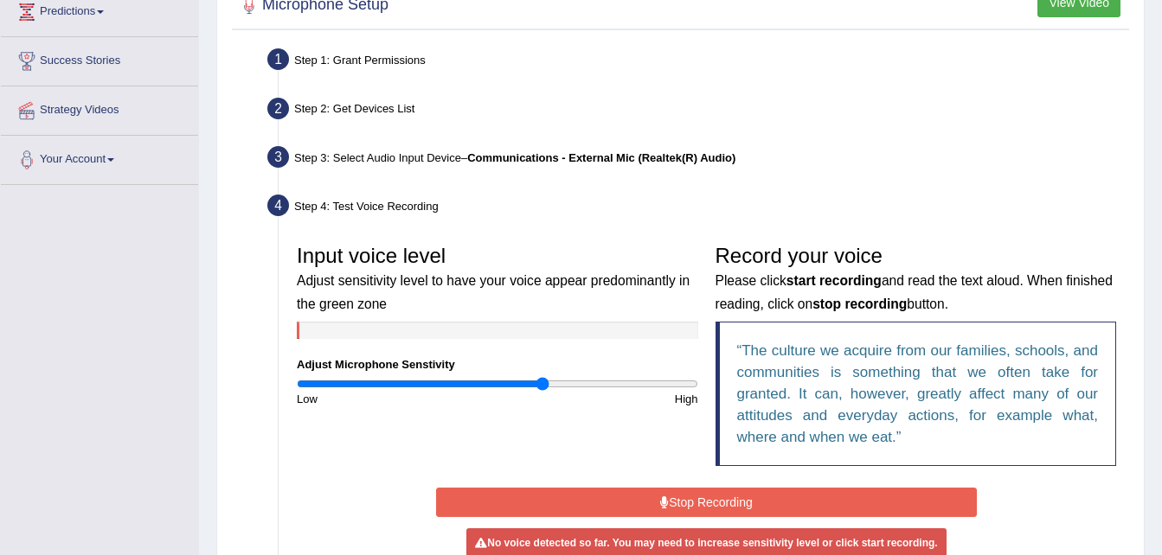
scroll to position [380, 0]
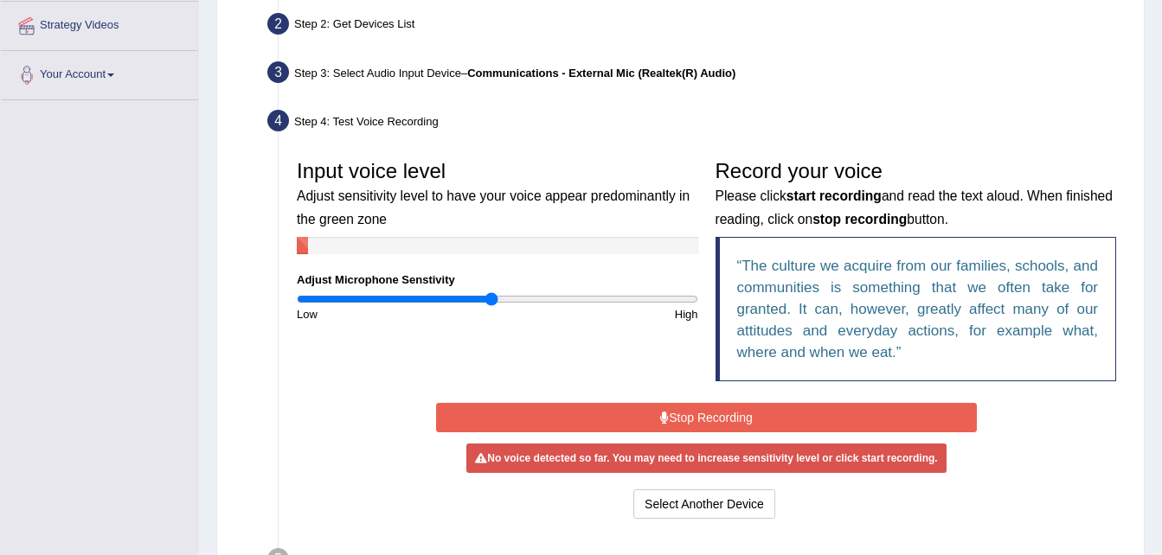
click at [491, 298] on input "range" at bounding box center [497, 299] width 401 height 14
click at [720, 421] on button "Stop Recording" at bounding box center [706, 417] width 541 height 29
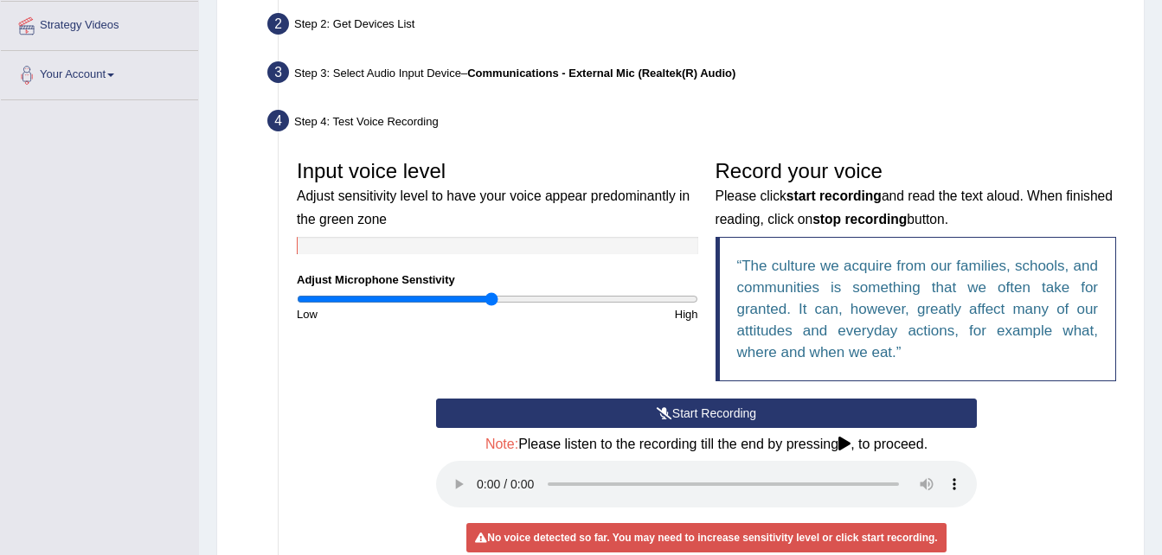
click at [698, 424] on button "Start Recording" at bounding box center [706, 413] width 541 height 29
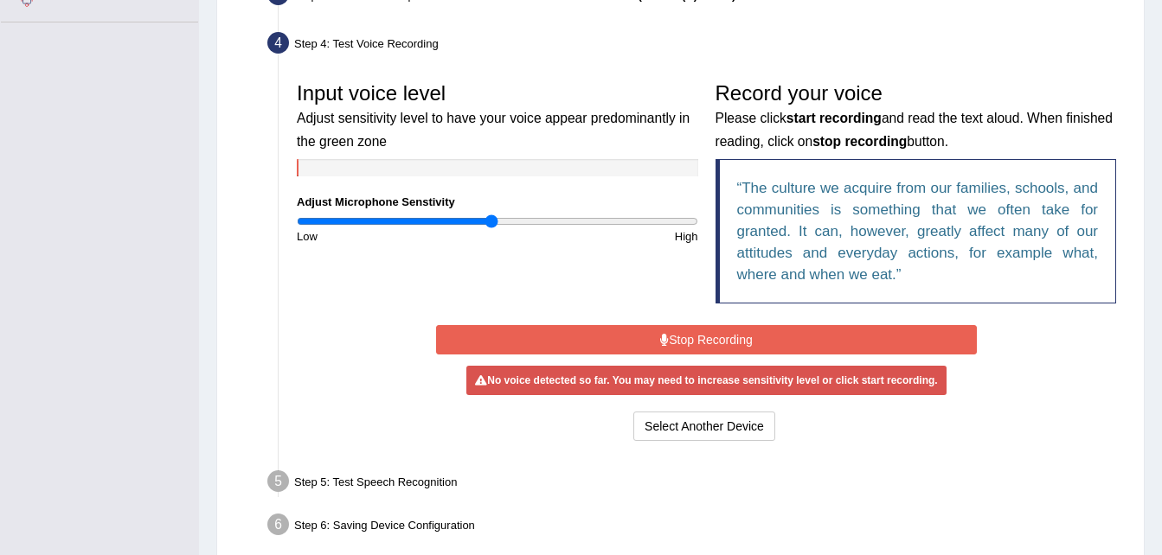
scroll to position [459, 0]
click at [693, 333] on button "Stop Recording" at bounding box center [706, 338] width 541 height 29
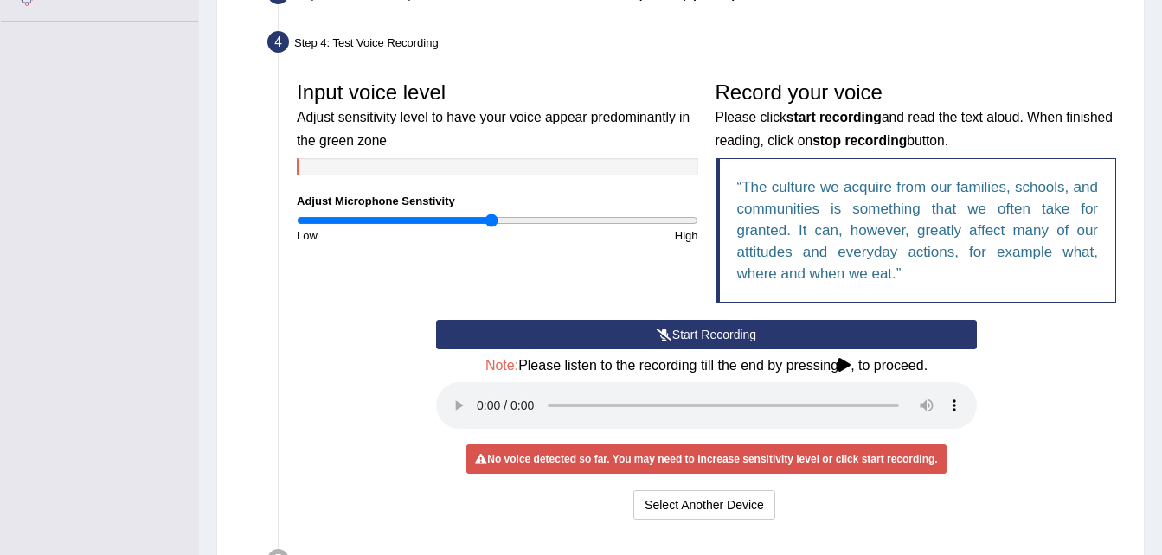
click at [692, 332] on button "Start Recording" at bounding box center [706, 334] width 541 height 29
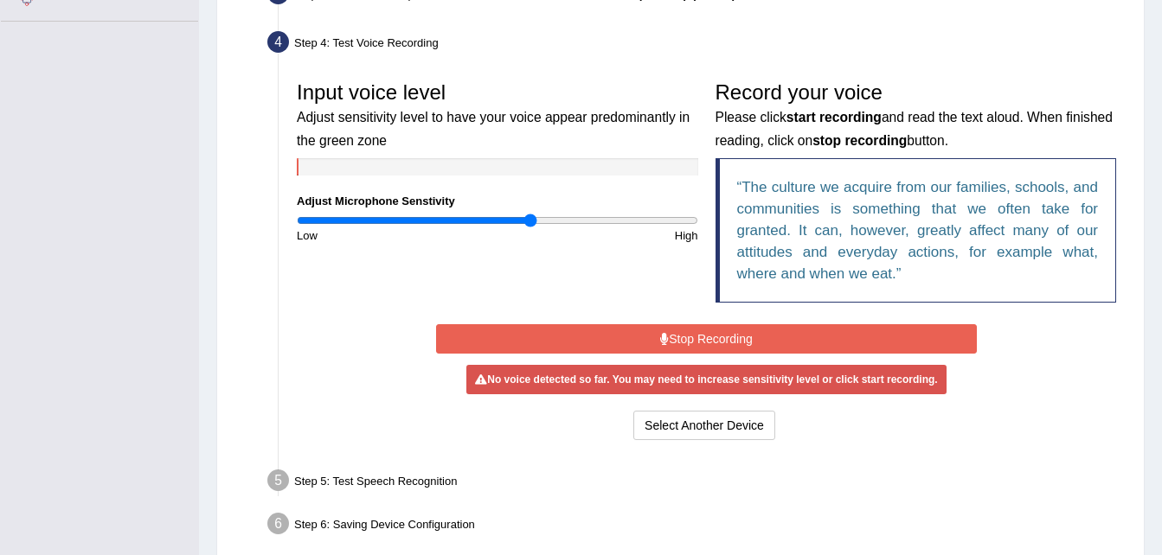
click at [532, 222] on input "range" at bounding box center [497, 221] width 401 height 14
click at [524, 219] on input "range" at bounding box center [497, 221] width 401 height 14
click at [660, 331] on button "Stop Recording" at bounding box center [706, 338] width 541 height 29
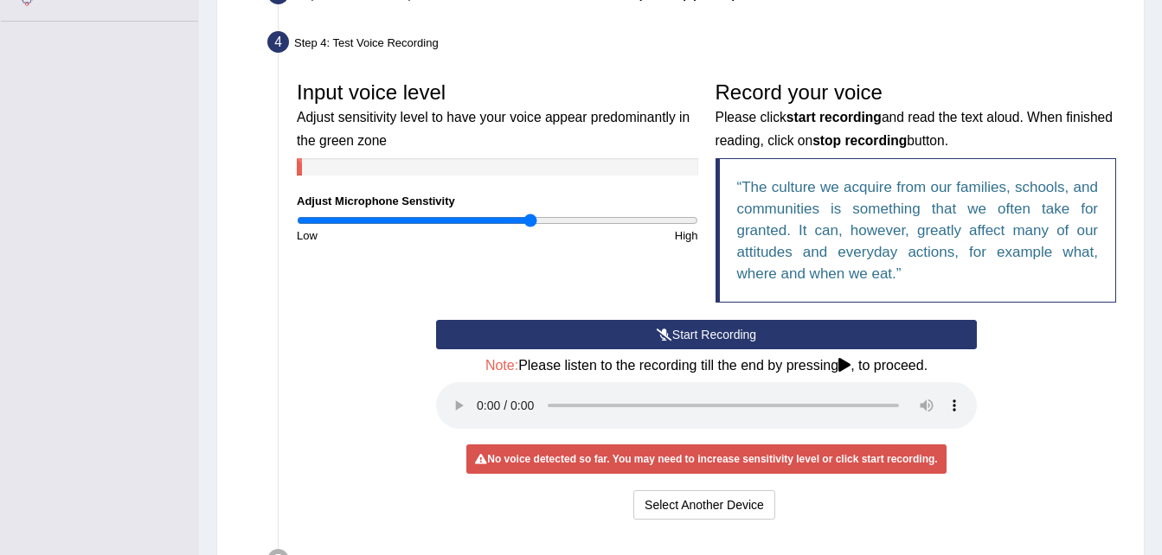
click at [660, 331] on icon at bounding box center [665, 335] width 16 height 12
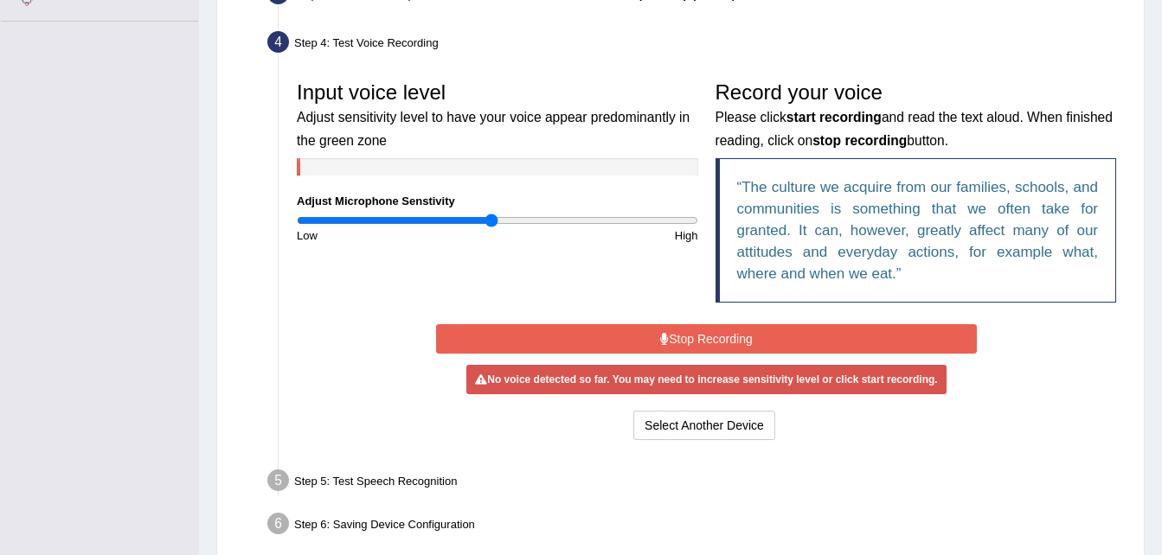
click at [491, 219] on input "range" at bounding box center [497, 221] width 401 height 14
click at [466, 219] on input "range" at bounding box center [497, 221] width 401 height 14
click at [439, 218] on input "range" at bounding box center [497, 221] width 401 height 14
click at [451, 220] on input "range" at bounding box center [497, 221] width 401 height 14
click at [716, 338] on button "Stop Recording" at bounding box center [706, 338] width 541 height 29
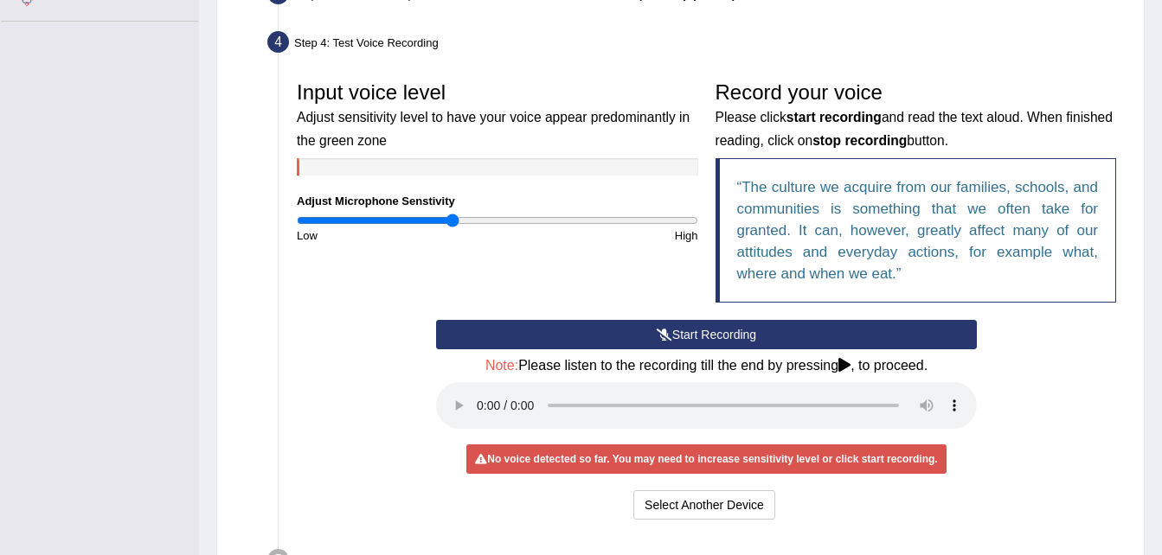
click at [716, 338] on button "Start Recording" at bounding box center [706, 334] width 541 height 29
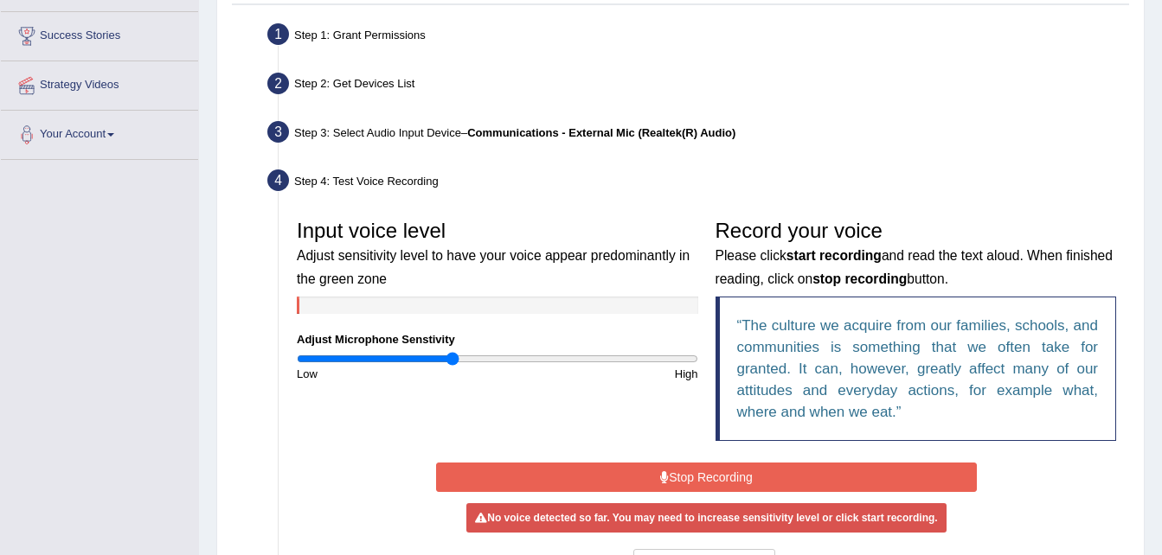
scroll to position [319, 0]
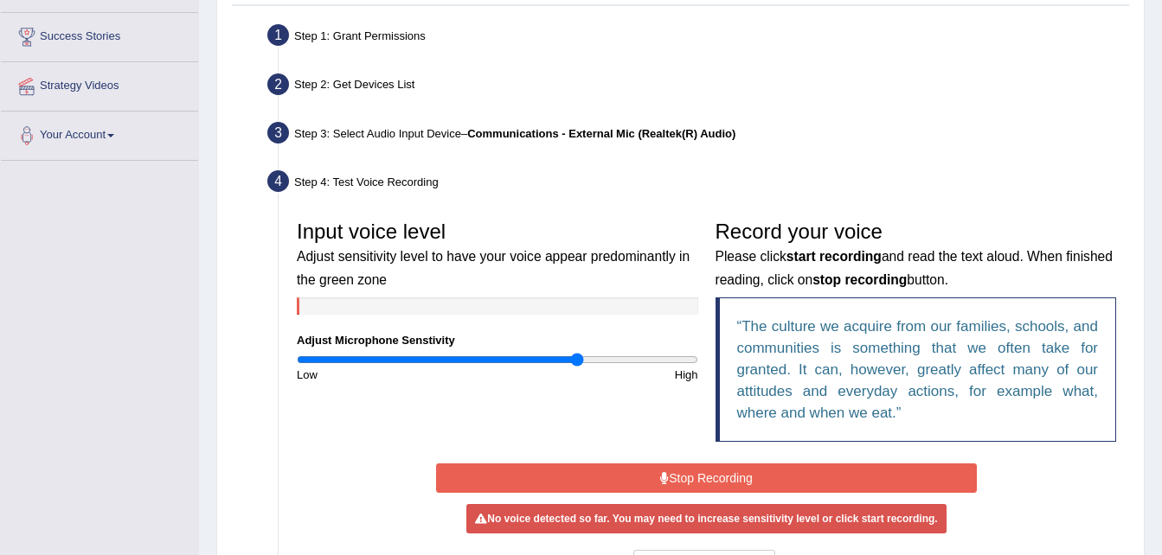
type input "1.42"
click at [578, 359] on input "range" at bounding box center [497, 360] width 401 height 14
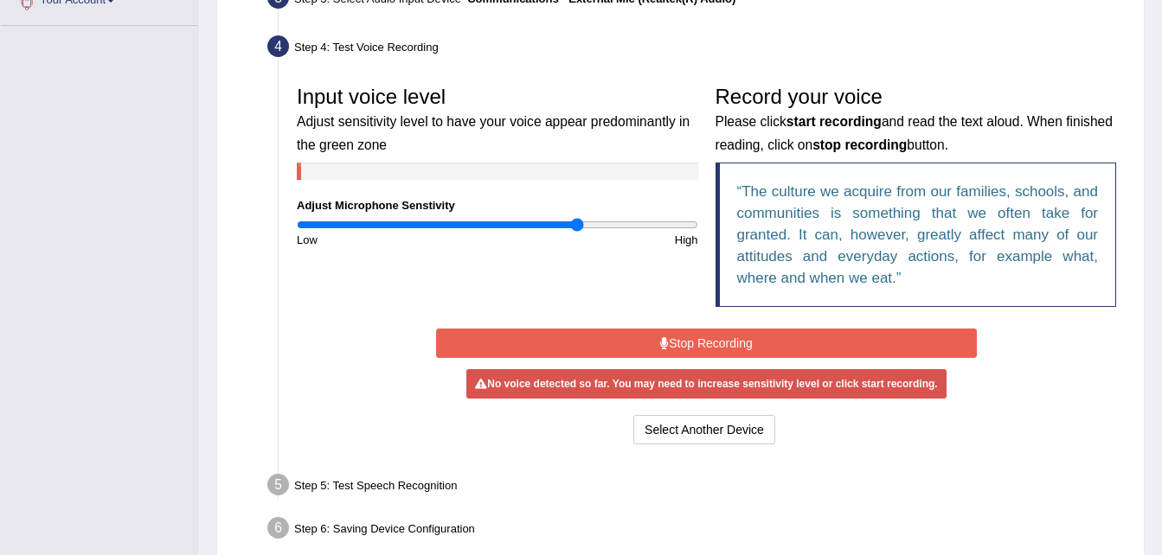
scroll to position [458, 0]
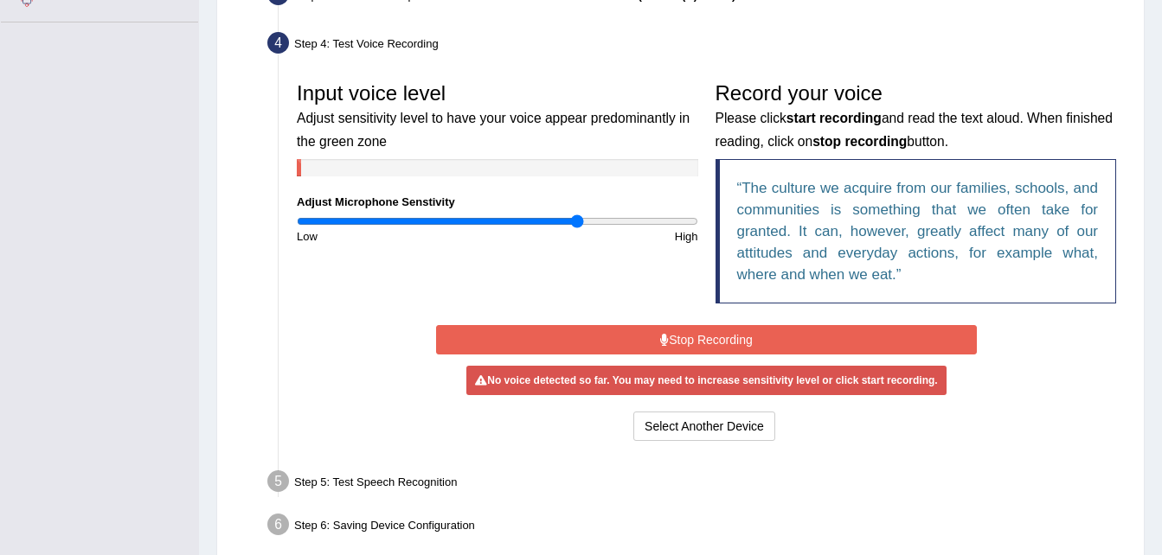
click at [696, 336] on button "Stop Recording" at bounding box center [706, 339] width 541 height 29
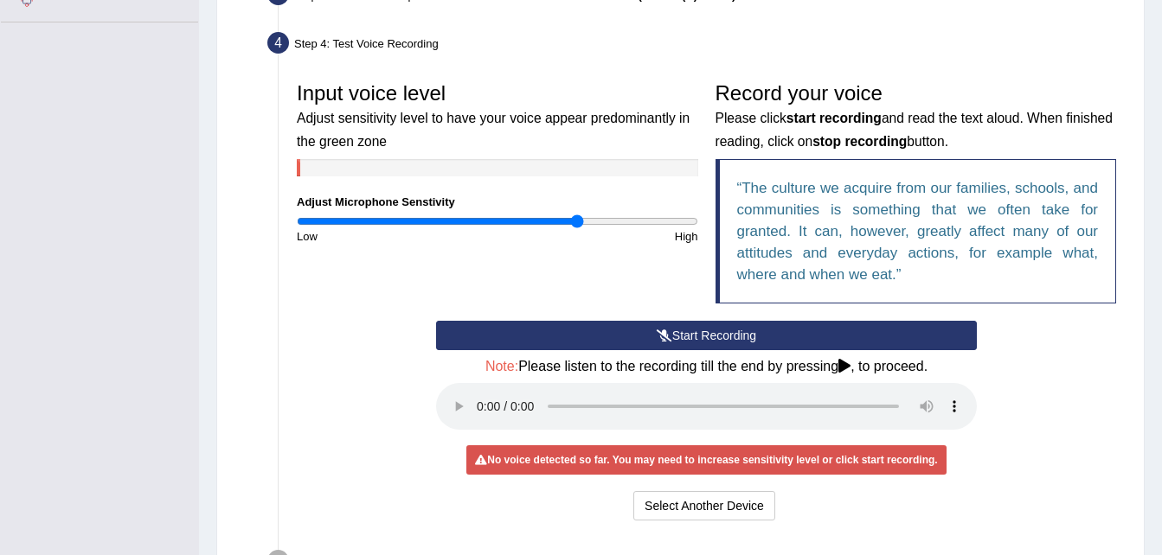
click at [652, 337] on button "Start Recording" at bounding box center [706, 335] width 541 height 29
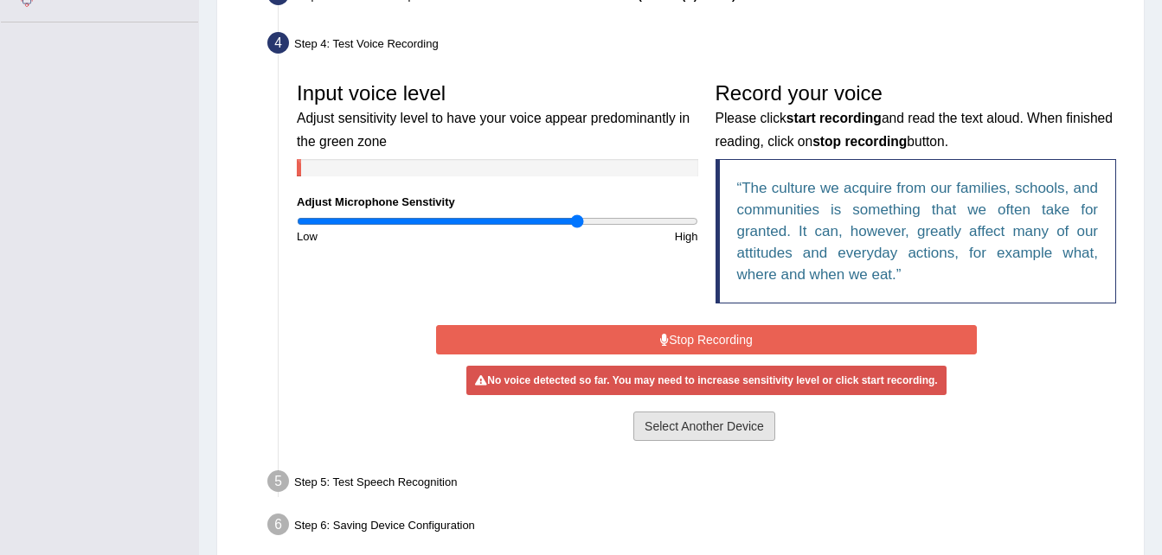
scroll to position [537, 0]
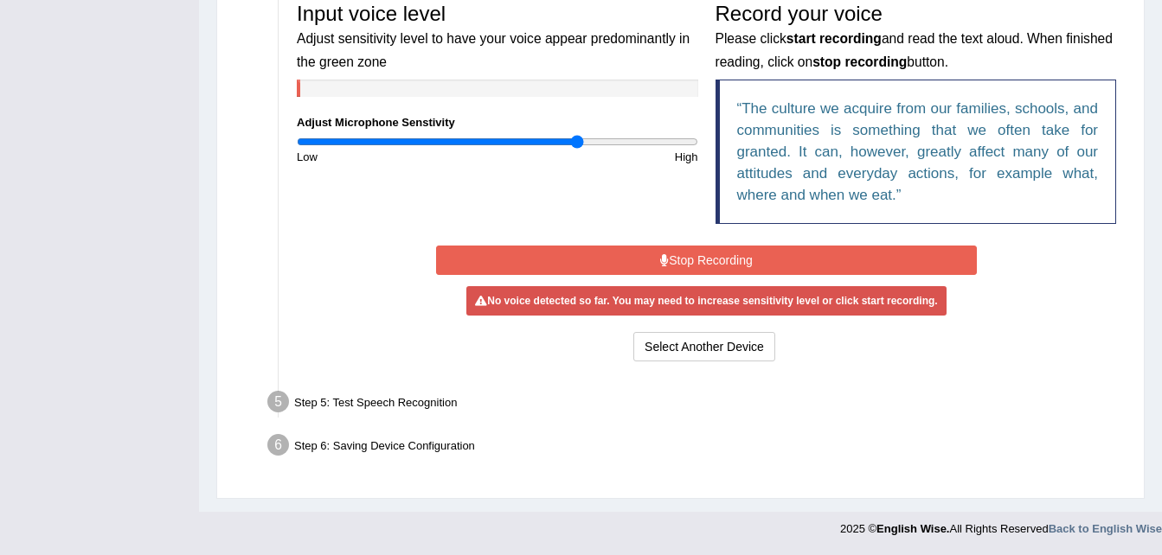
click at [687, 265] on button "Stop Recording" at bounding box center [706, 260] width 541 height 29
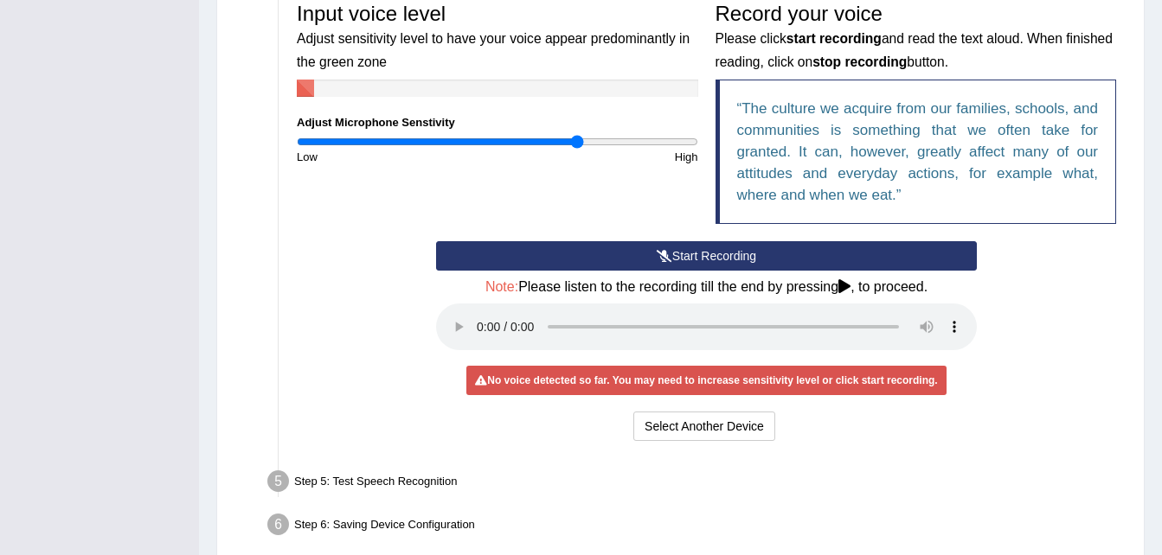
click at [687, 265] on button "Start Recording" at bounding box center [706, 255] width 541 height 29
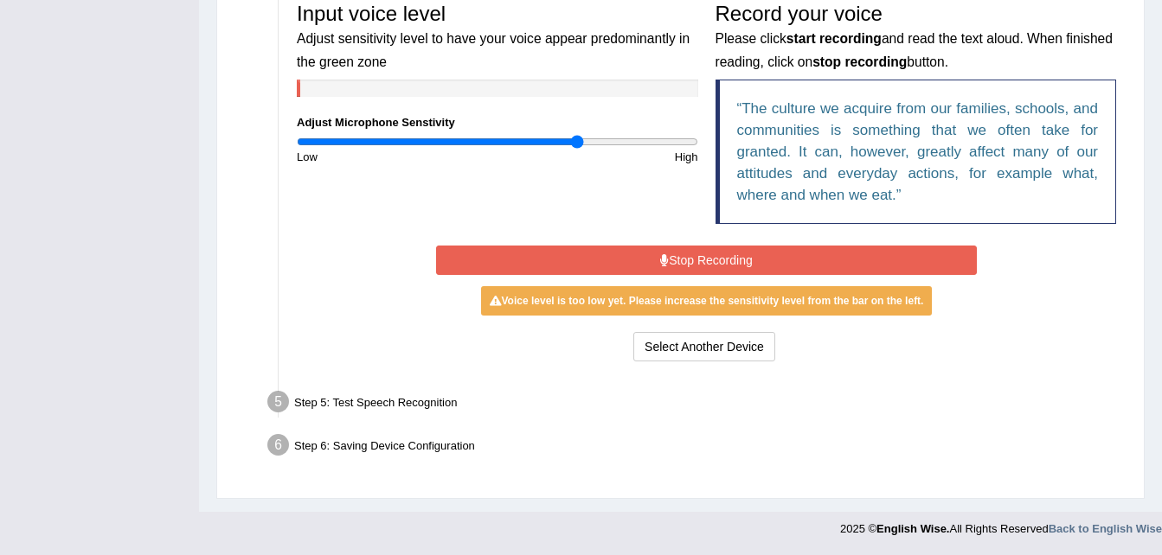
click at [741, 444] on div "Step 6: Saving Device Configuration" at bounding box center [698, 448] width 876 height 38
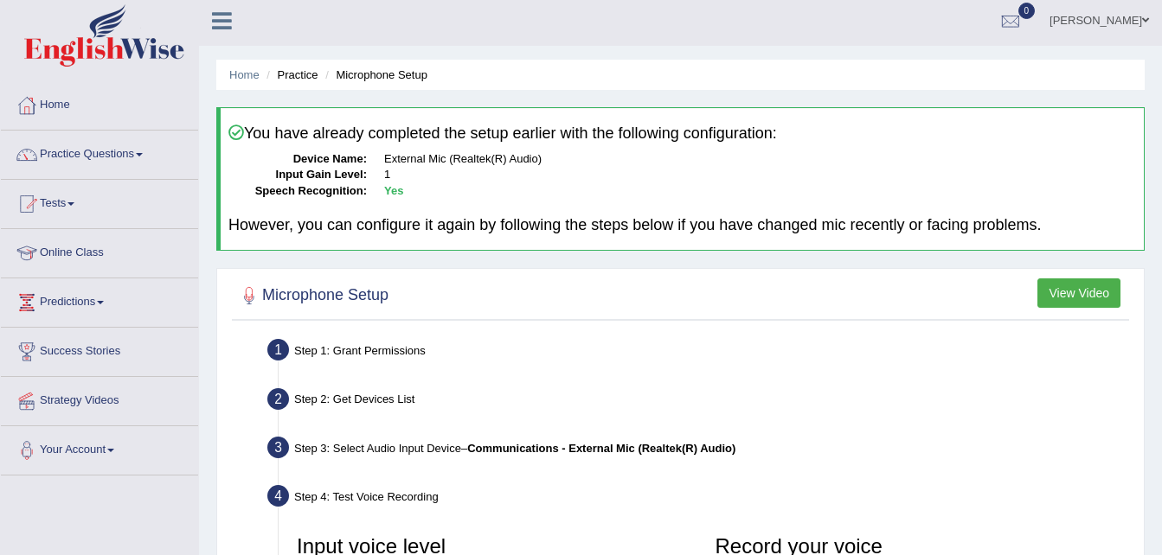
scroll to position [0, 0]
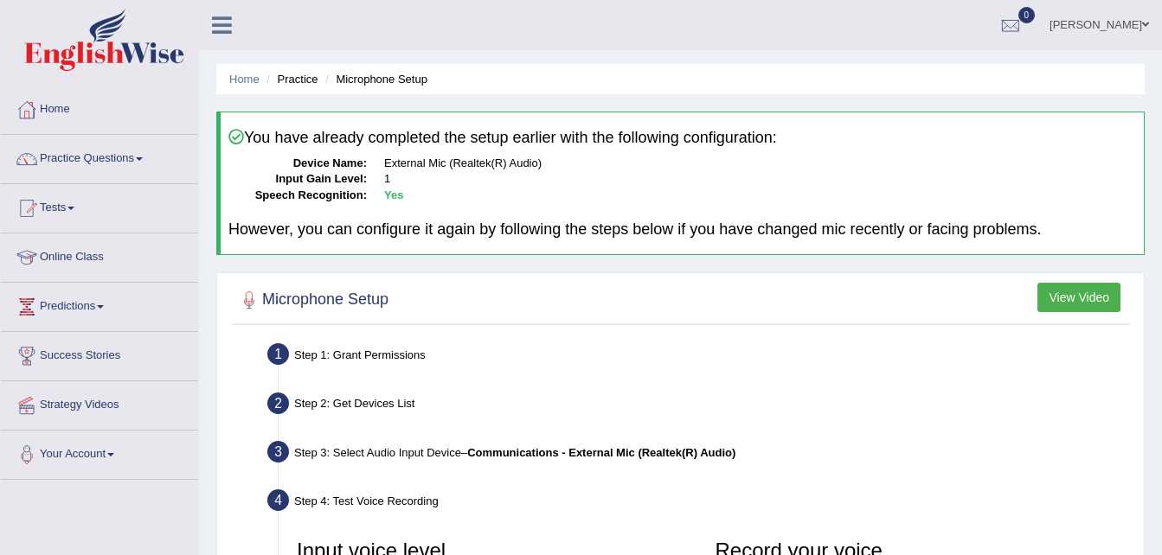
click at [62, 106] on link "Home" at bounding box center [99, 107] width 197 height 43
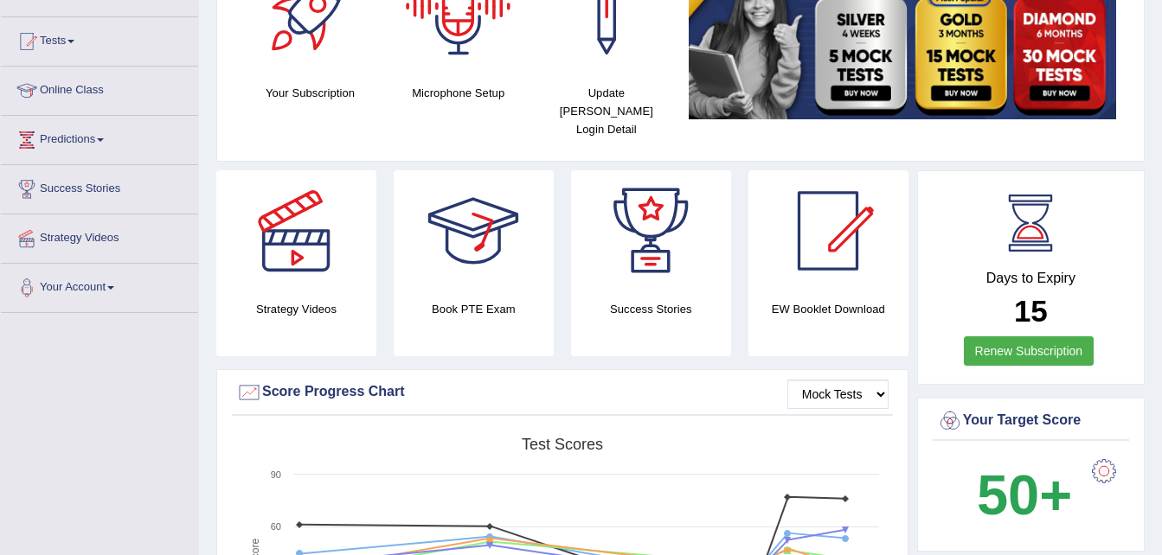
click at [455, 40] on div at bounding box center [458, 14] width 121 height 121
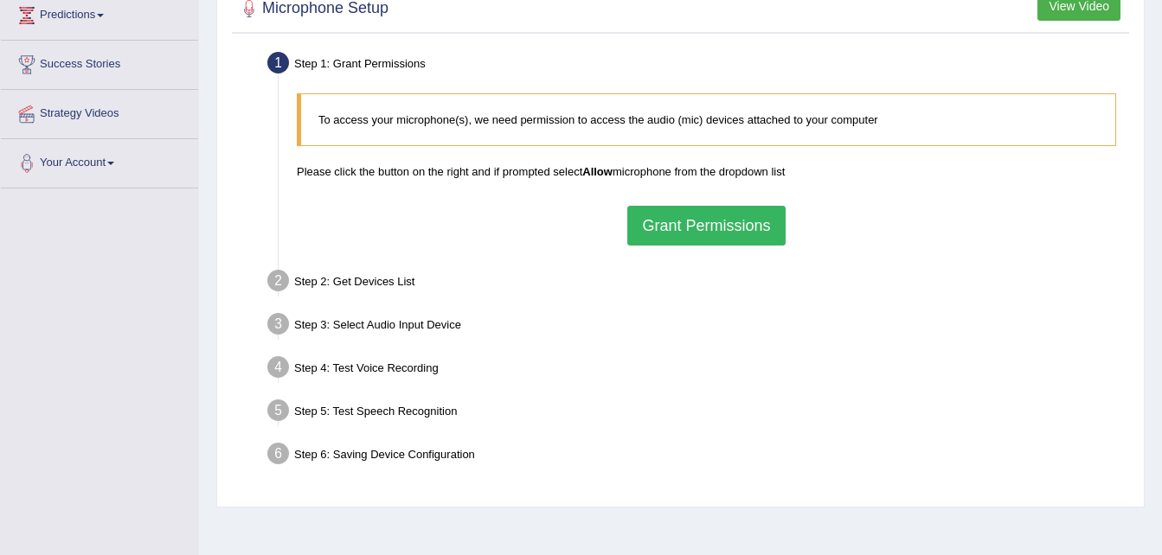
click at [676, 221] on button "Grant Permissions" at bounding box center [705, 226] width 157 height 40
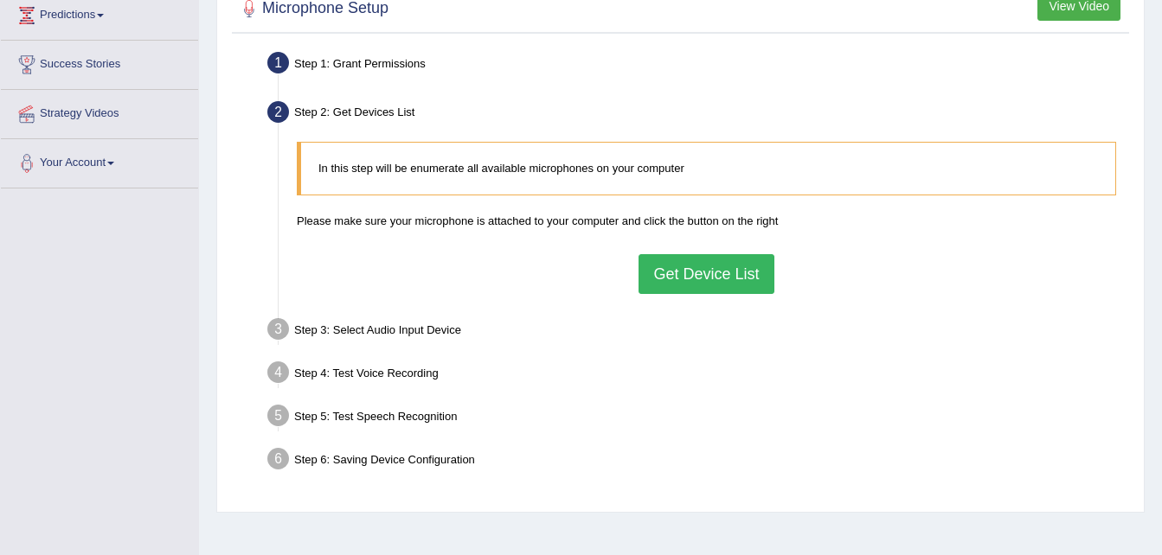
click at [685, 268] on button "Get Device List" at bounding box center [706, 274] width 135 height 40
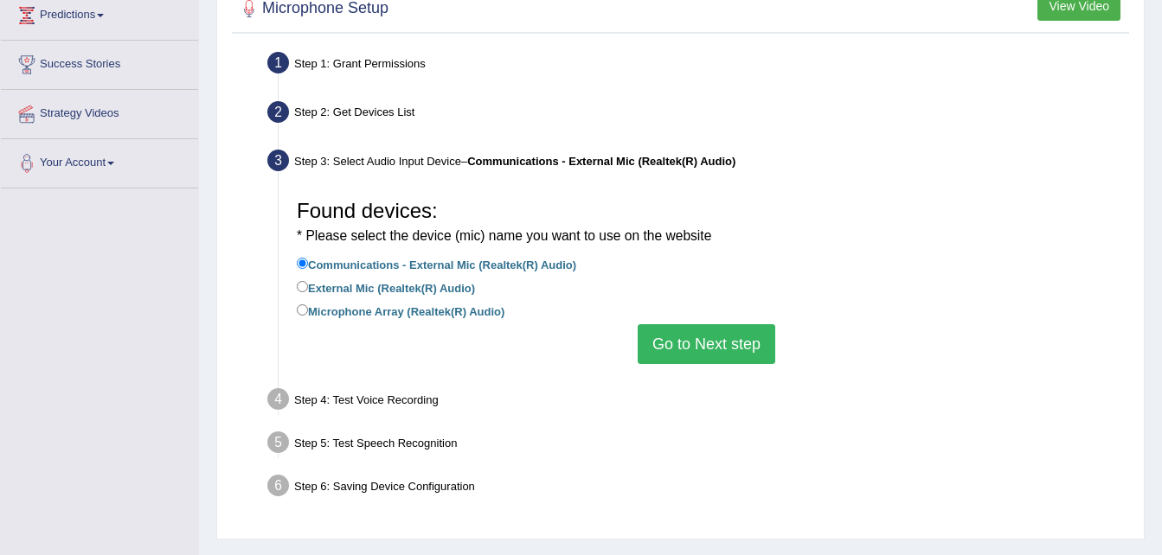
click at [703, 330] on button "Go to Next step" at bounding box center [707, 344] width 138 height 40
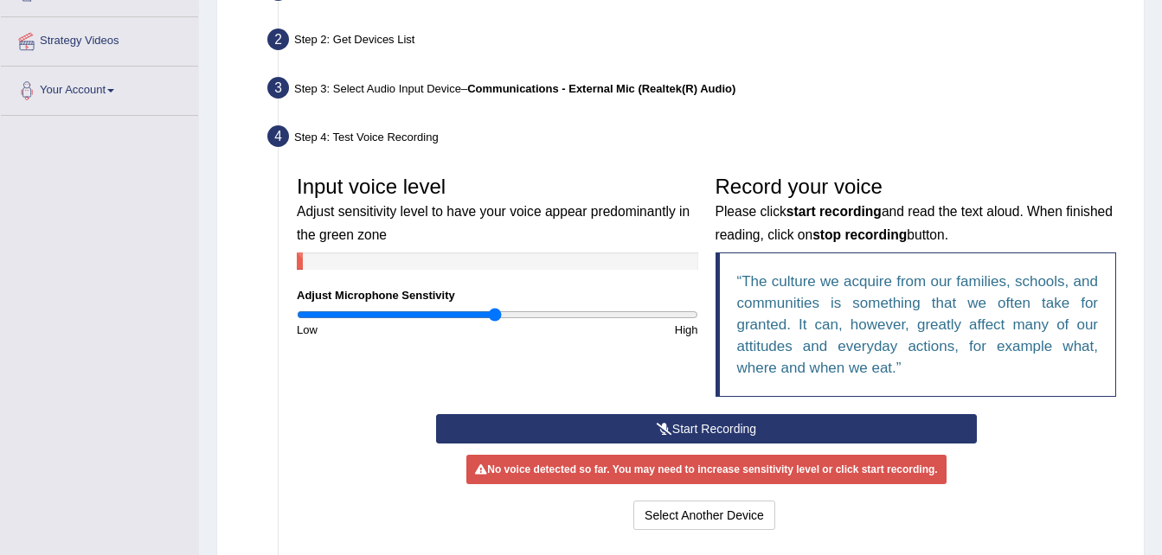
scroll to position [386, 0]
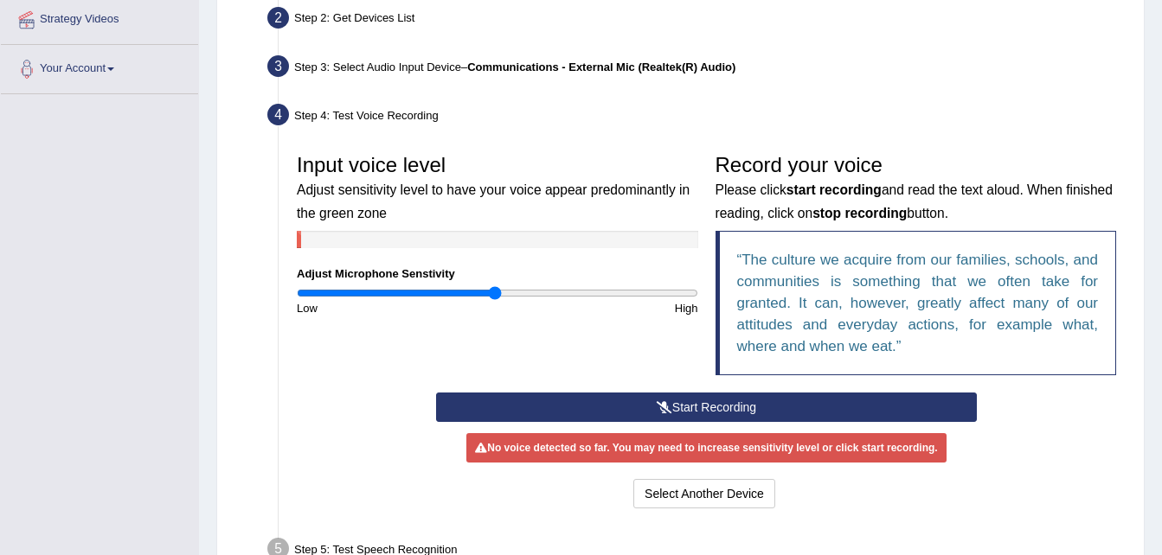
click at [680, 408] on button "Start Recording" at bounding box center [706, 407] width 541 height 29
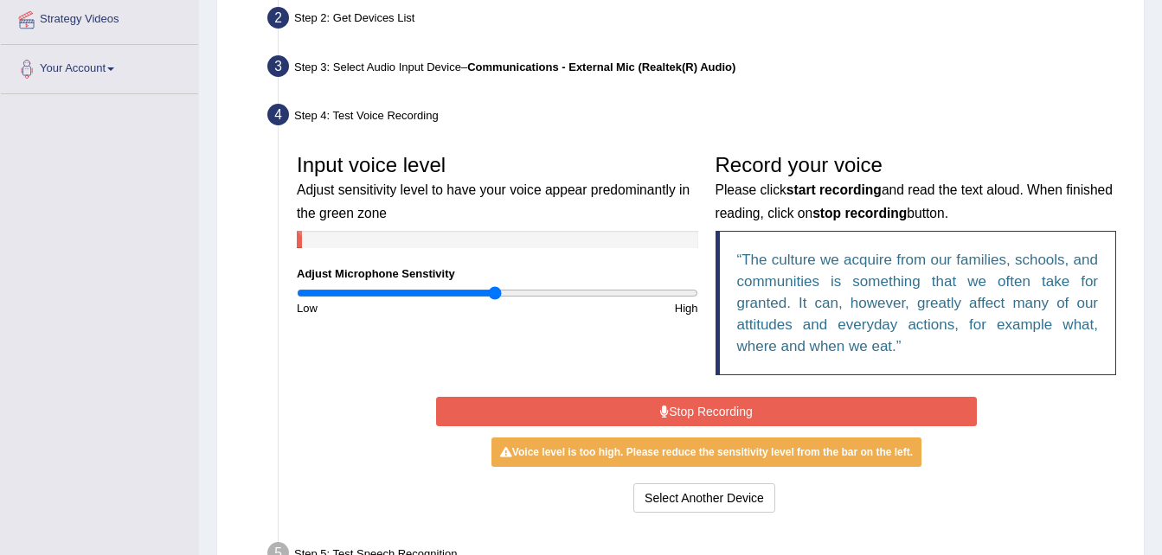
click at [680, 408] on button "Stop Recording" at bounding box center [706, 411] width 541 height 29
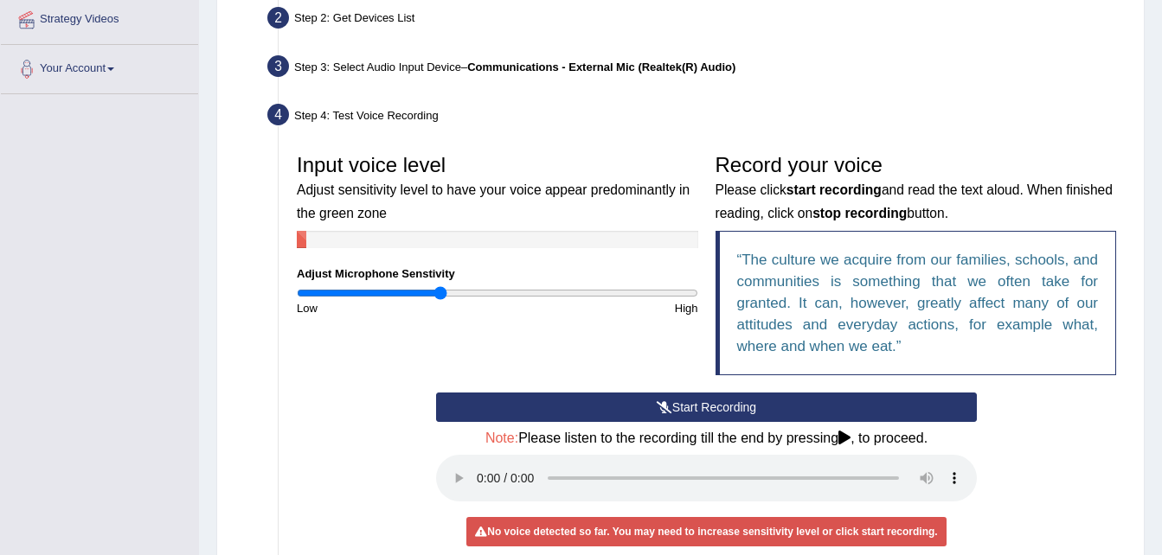
click at [439, 294] on input "range" at bounding box center [497, 293] width 401 height 14
type input "0.5"
click at [399, 291] on input "range" at bounding box center [497, 293] width 401 height 14
click at [669, 406] on icon at bounding box center [665, 407] width 16 height 12
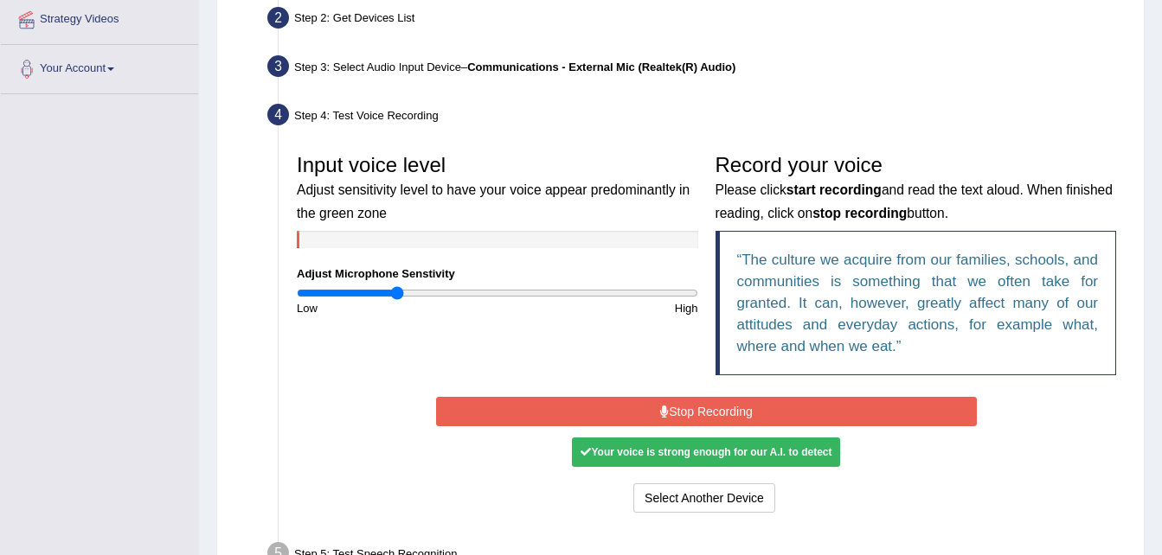
click at [669, 406] on button "Stop Recording" at bounding box center [706, 411] width 541 height 29
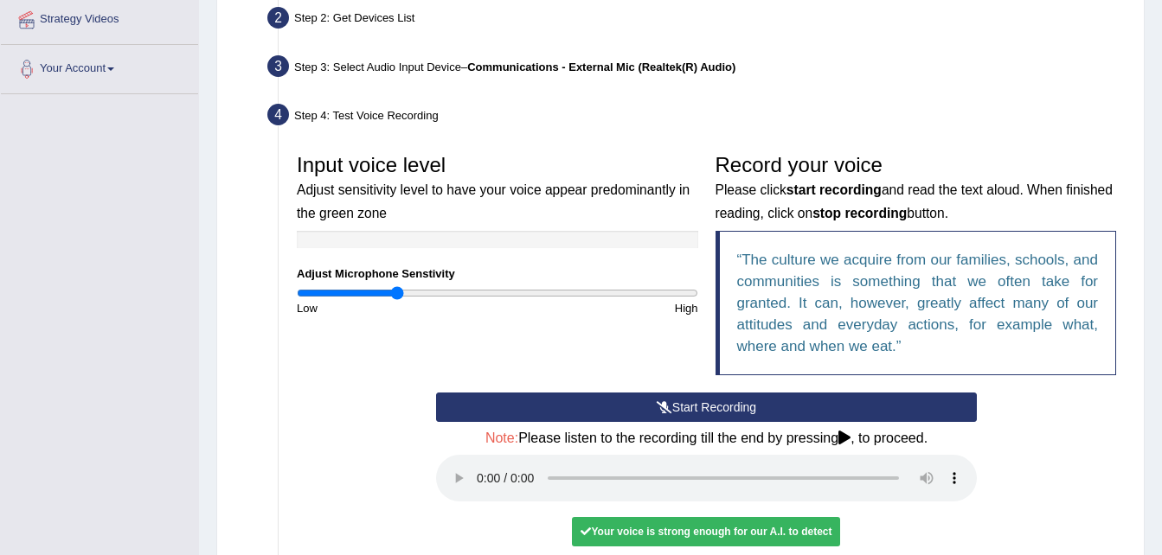
scroll to position [617, 0]
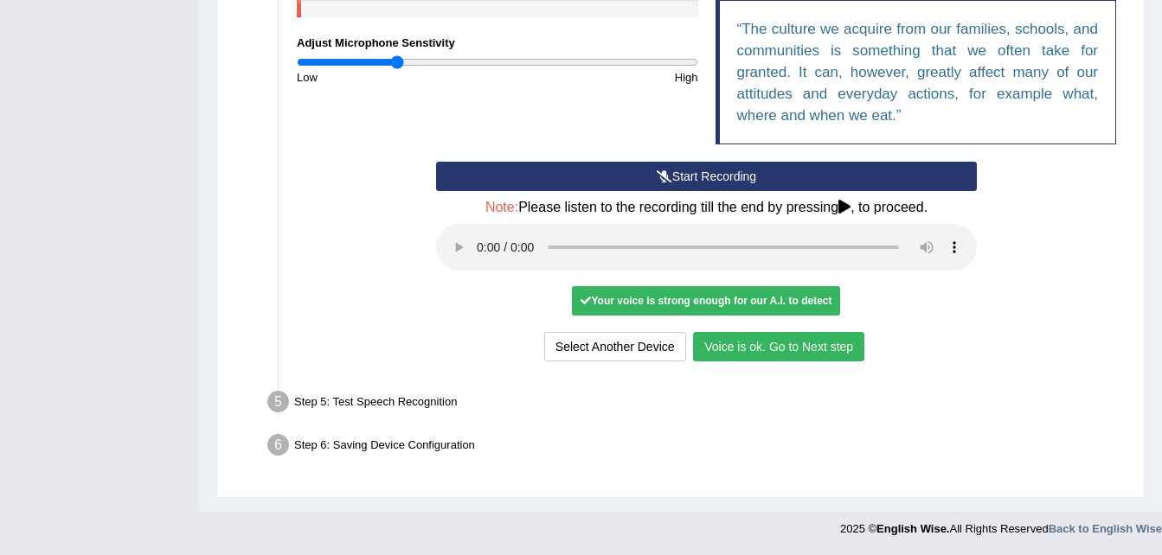
click at [767, 350] on button "Voice is ok. Go to Next step" at bounding box center [778, 346] width 171 height 29
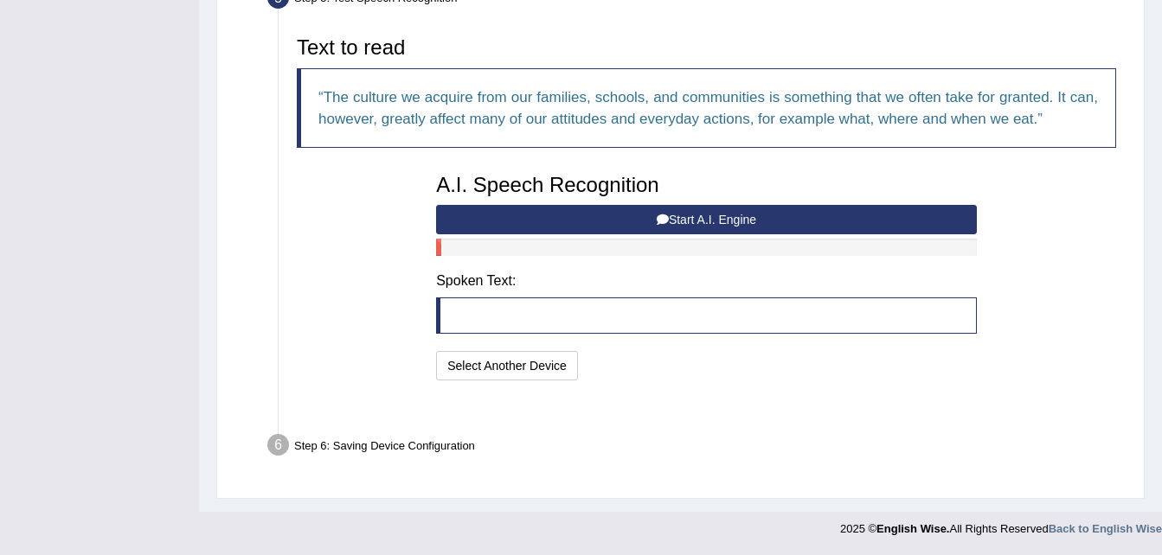
scroll to position [527, 0]
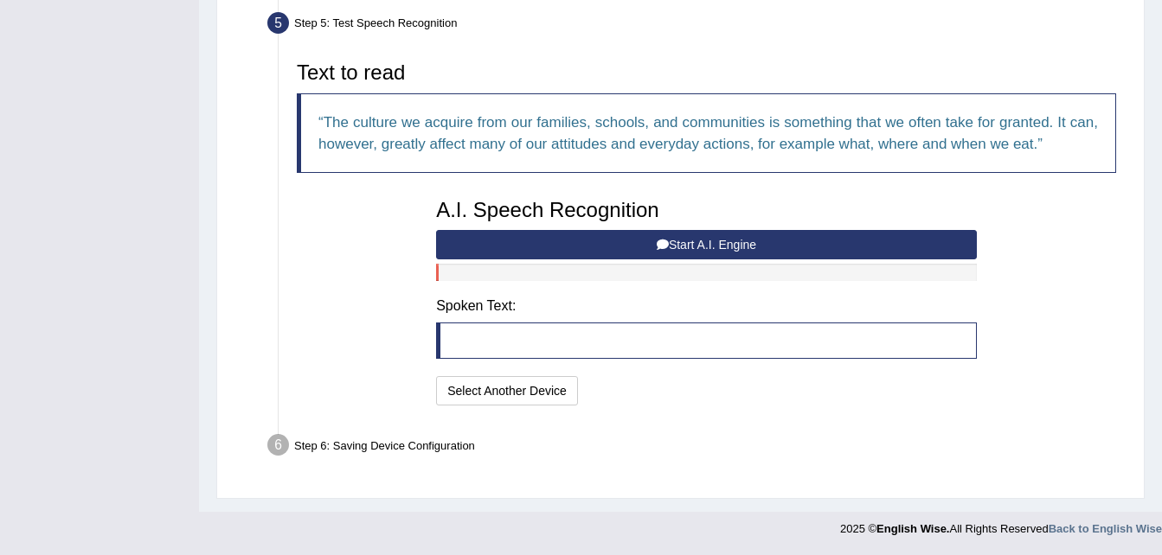
click at [707, 248] on button "Start A.I. Engine" at bounding box center [706, 244] width 541 height 29
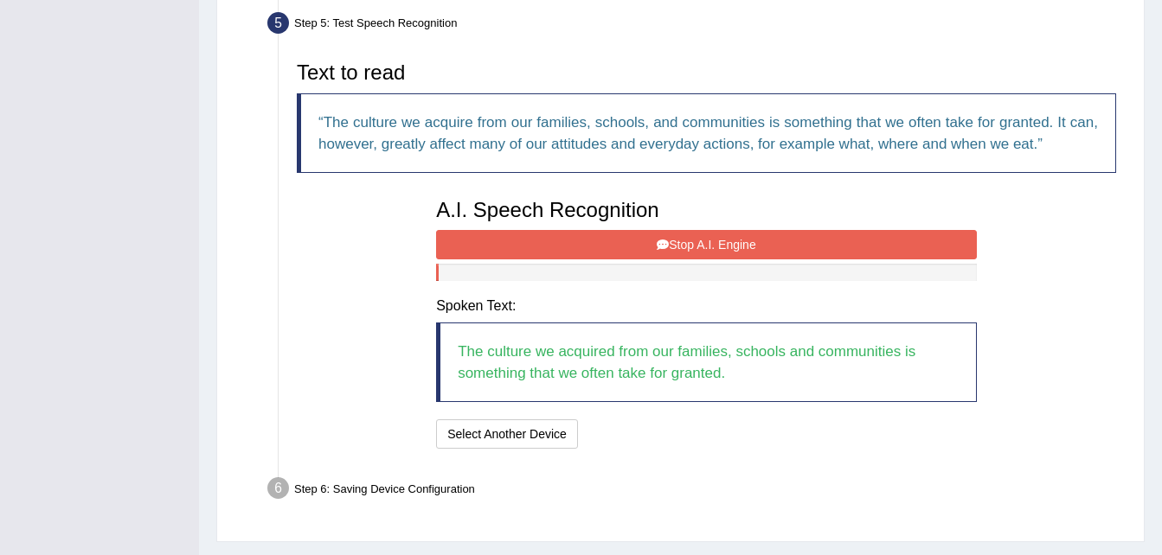
click at [740, 251] on button "Stop A.I. Engine" at bounding box center [706, 244] width 541 height 29
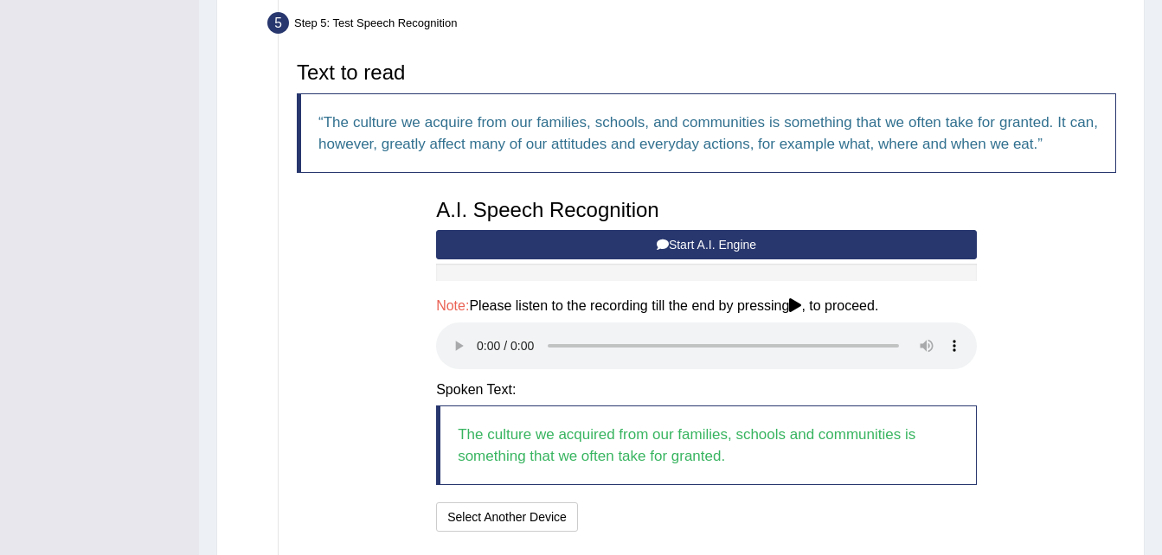
click at [632, 413] on blockquote "The culture we acquired from our families, schools and communities is something…" at bounding box center [706, 446] width 541 height 80
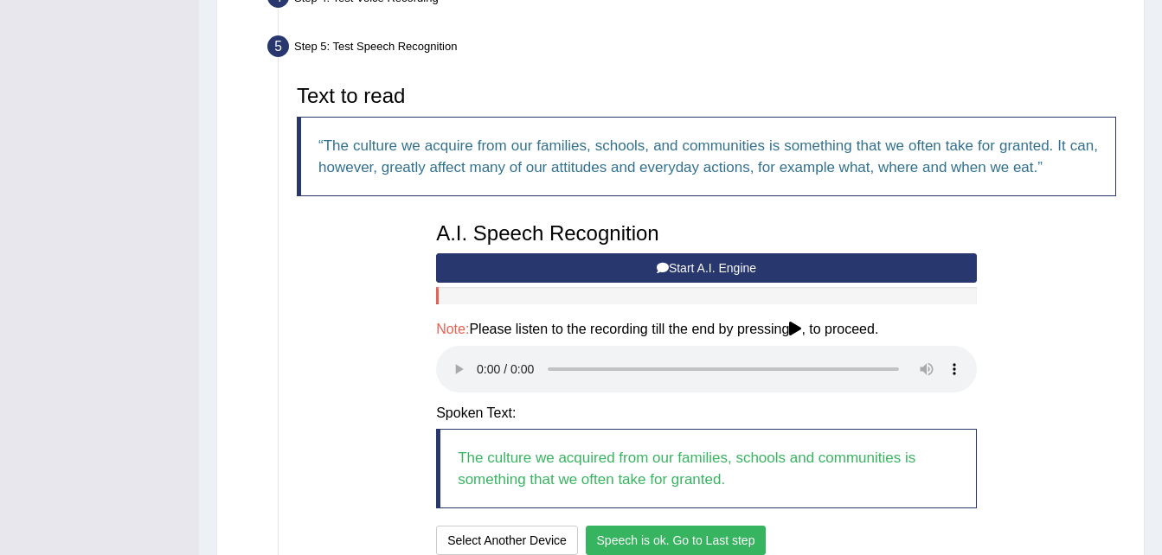
scroll to position [654, 0]
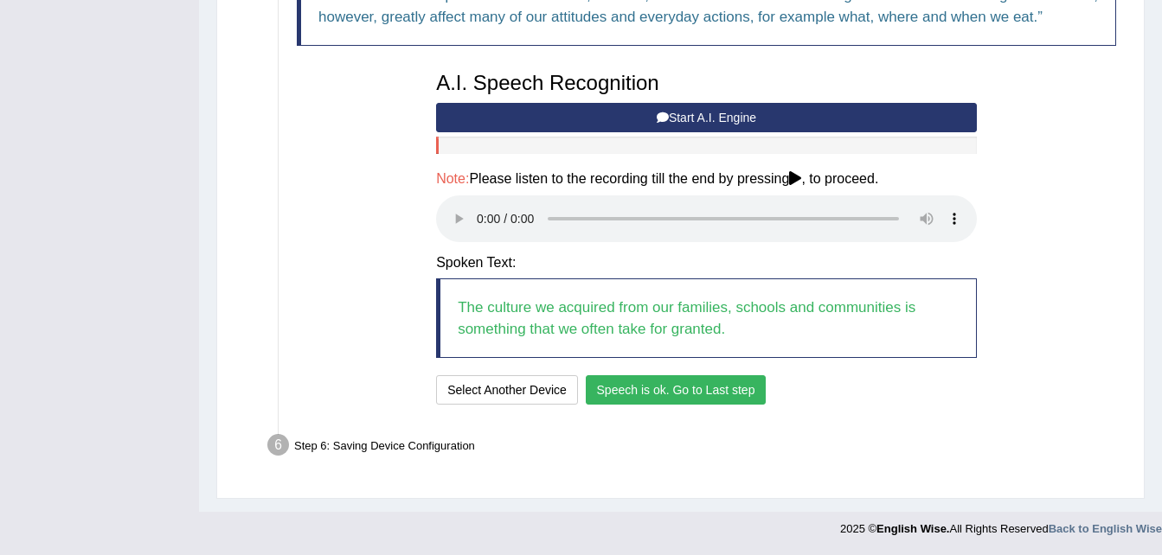
click at [669, 385] on button "Speech is ok. Go to Last step" at bounding box center [676, 390] width 181 height 29
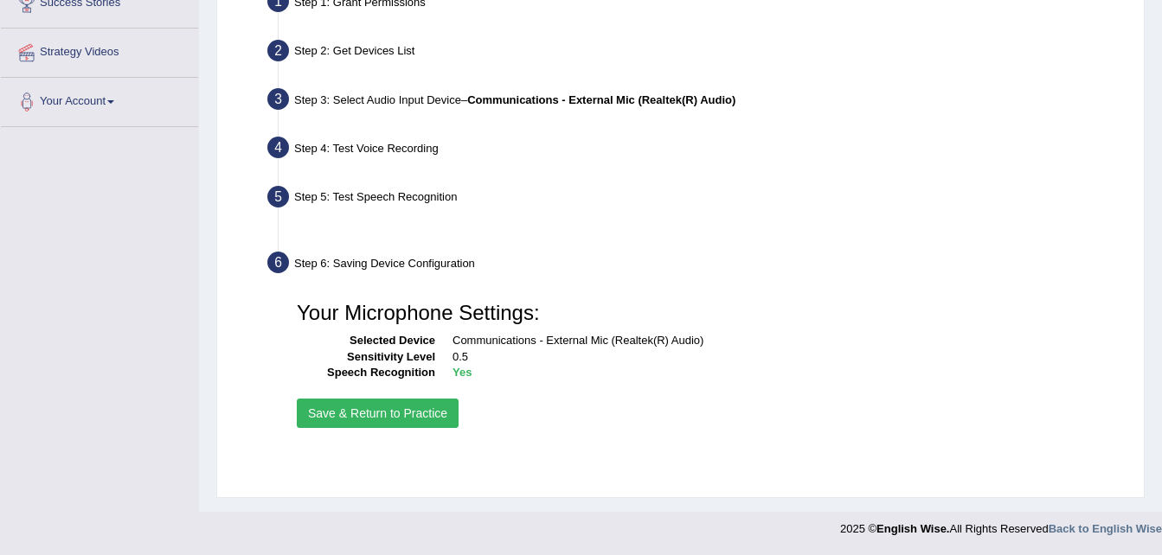
scroll to position [353, 0]
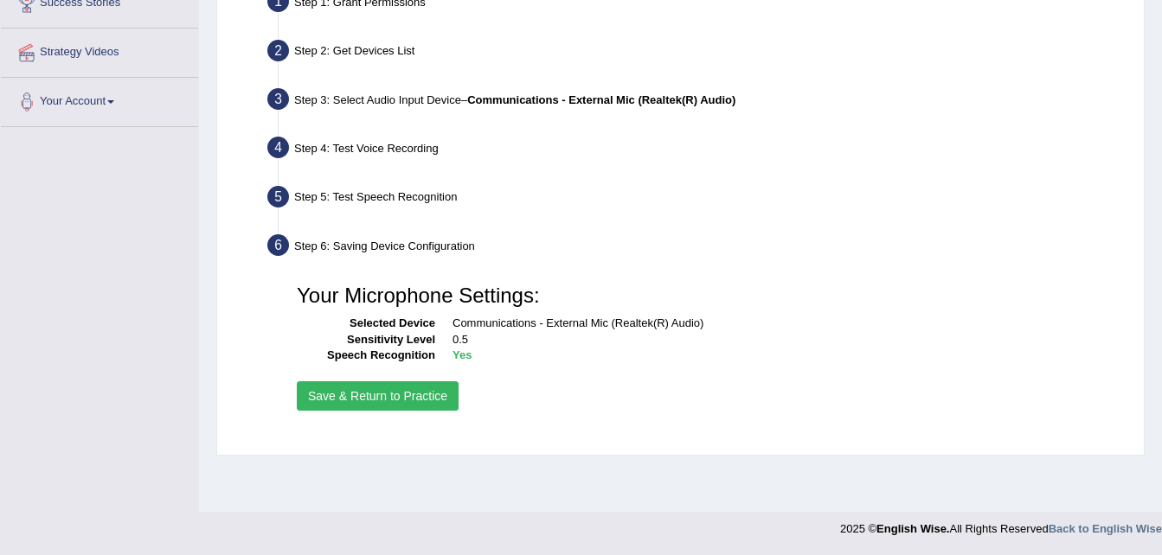
click at [426, 396] on button "Save & Return to Practice" at bounding box center [378, 396] width 162 height 29
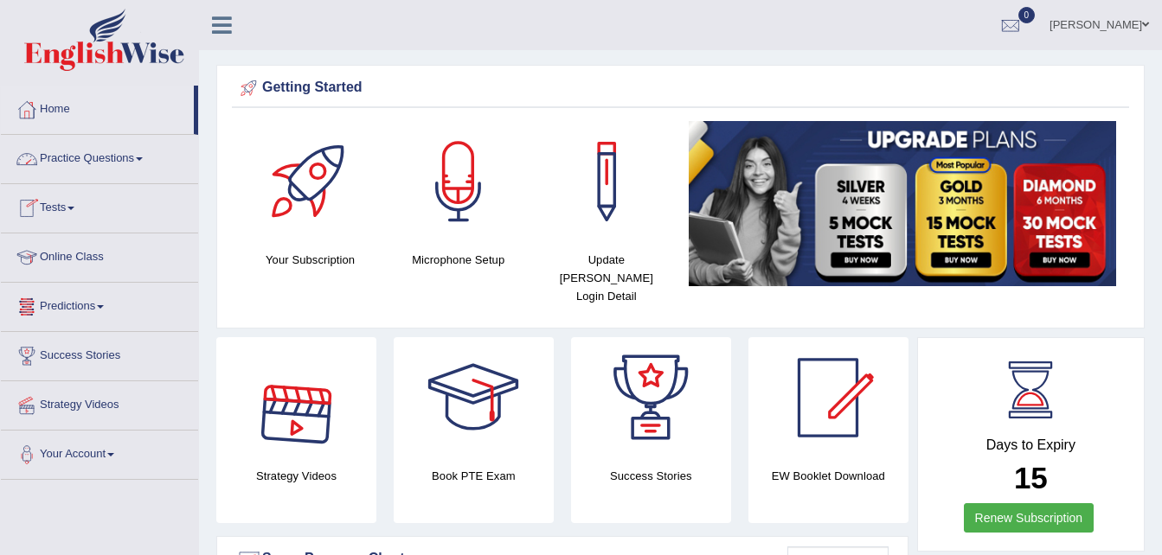
click at [74, 209] on span at bounding box center [70, 208] width 7 height 3
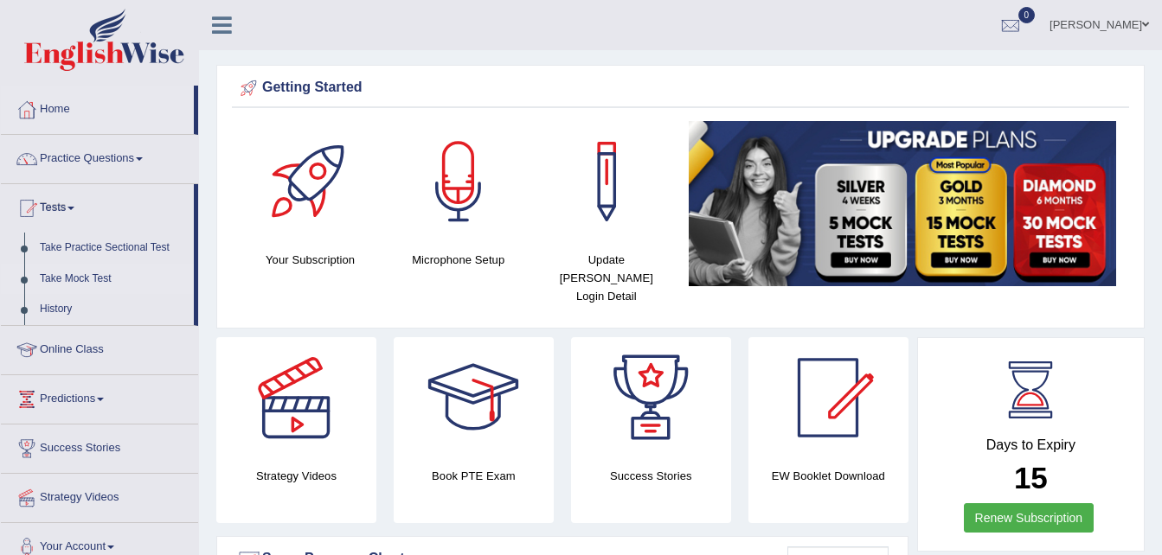
click at [96, 279] on link "Take Mock Test" at bounding box center [113, 279] width 162 height 31
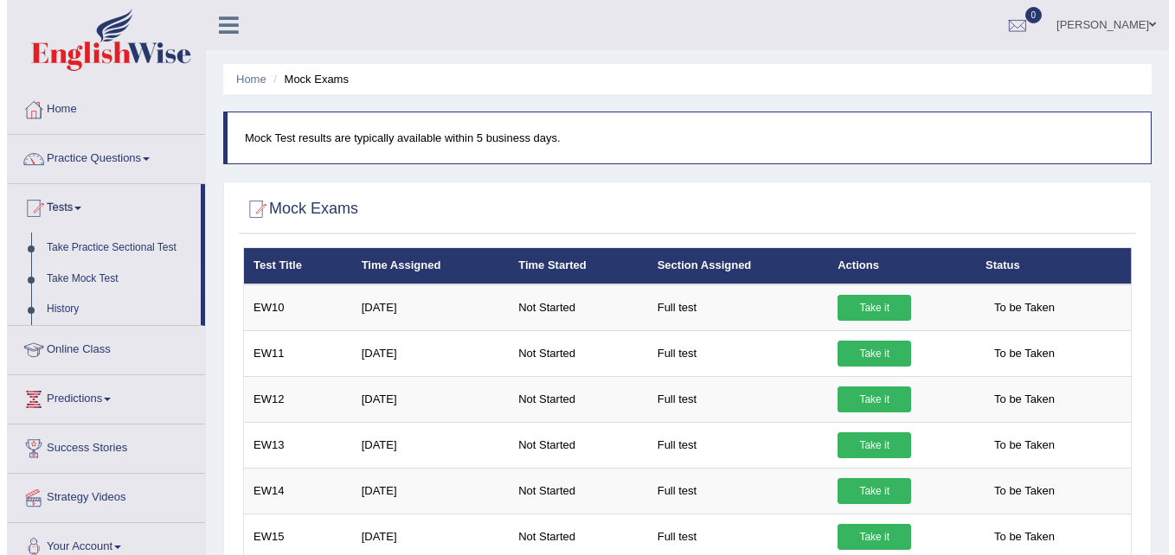
scroll to position [162, 0]
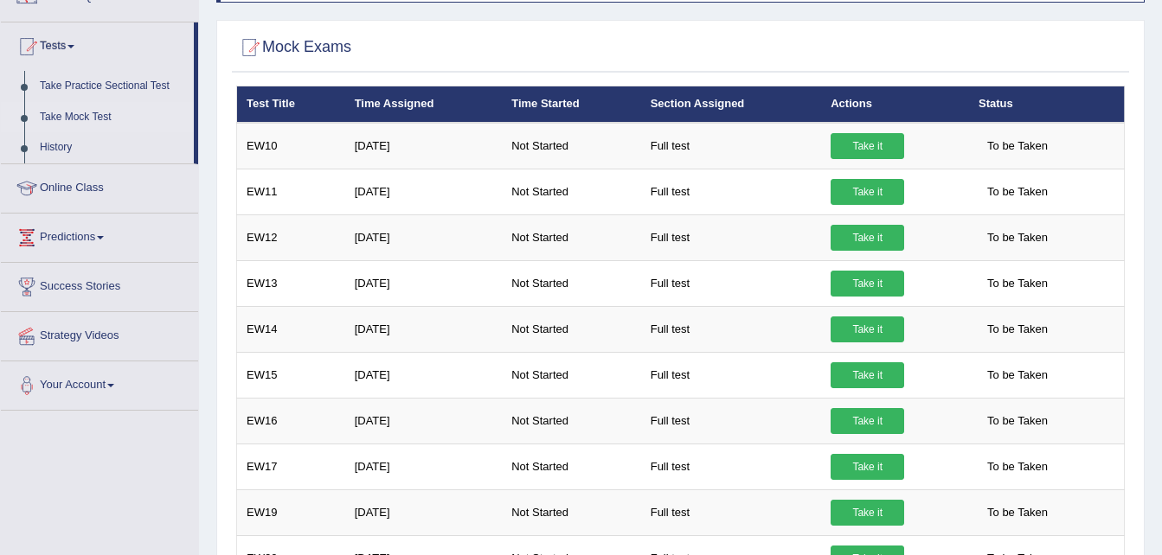
click at [853, 146] on link "Take it" at bounding box center [868, 146] width 74 height 26
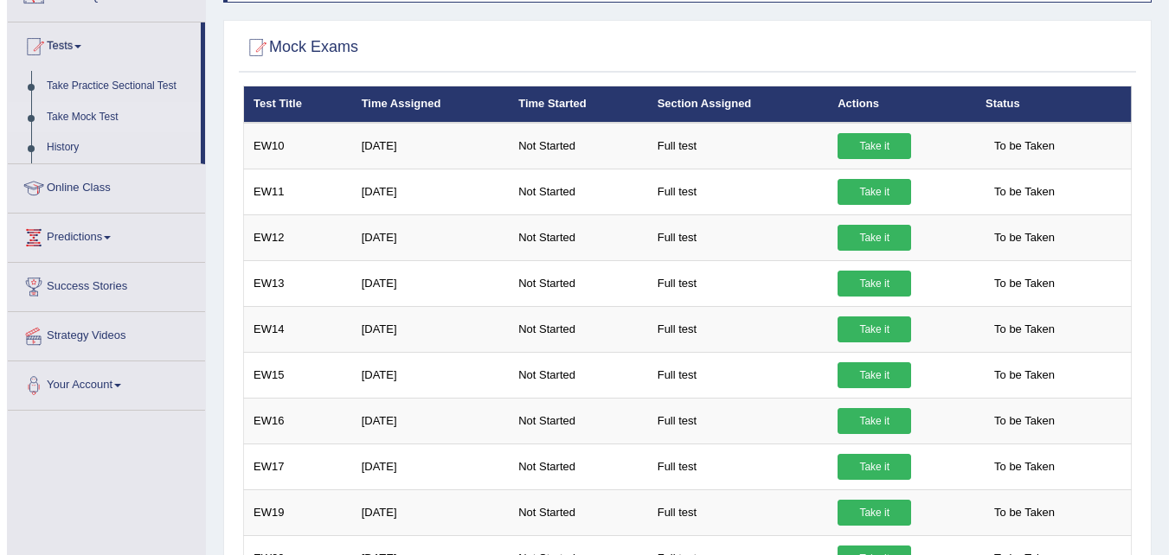
scroll to position [0, 0]
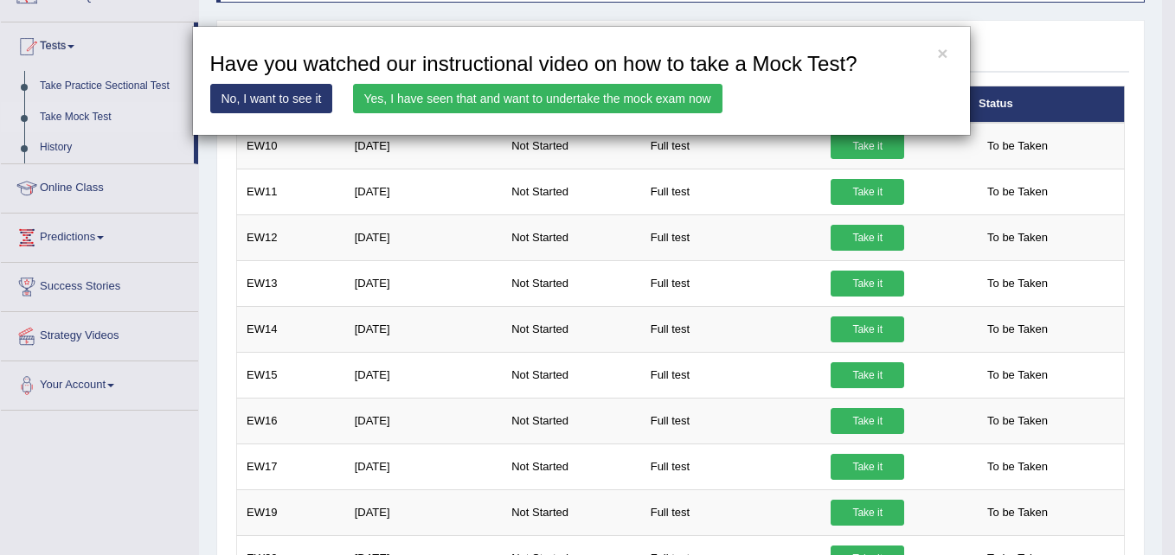
click at [594, 94] on link "Yes, I have seen that and want to undertake the mock exam now" at bounding box center [537, 98] width 369 height 29
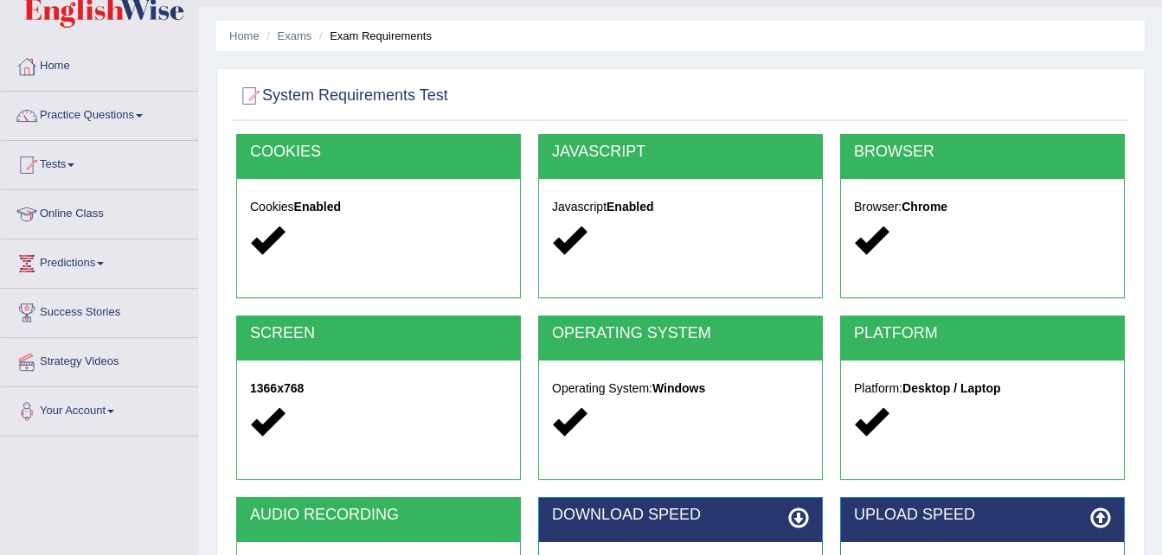
scroll to position [353, 0]
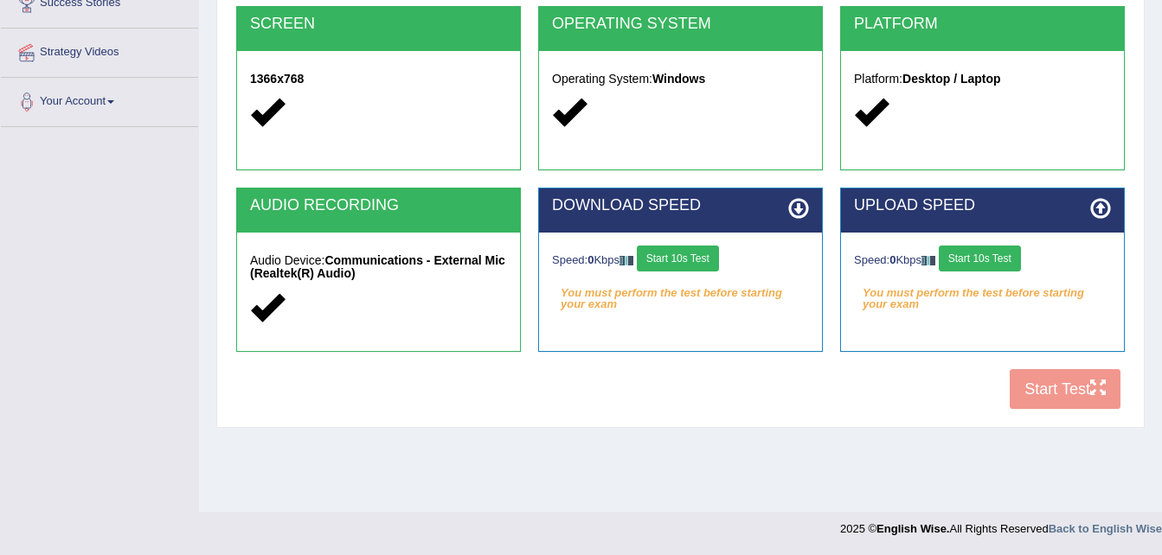
click at [697, 258] on button "Start 10s Test" at bounding box center [678, 259] width 82 height 26
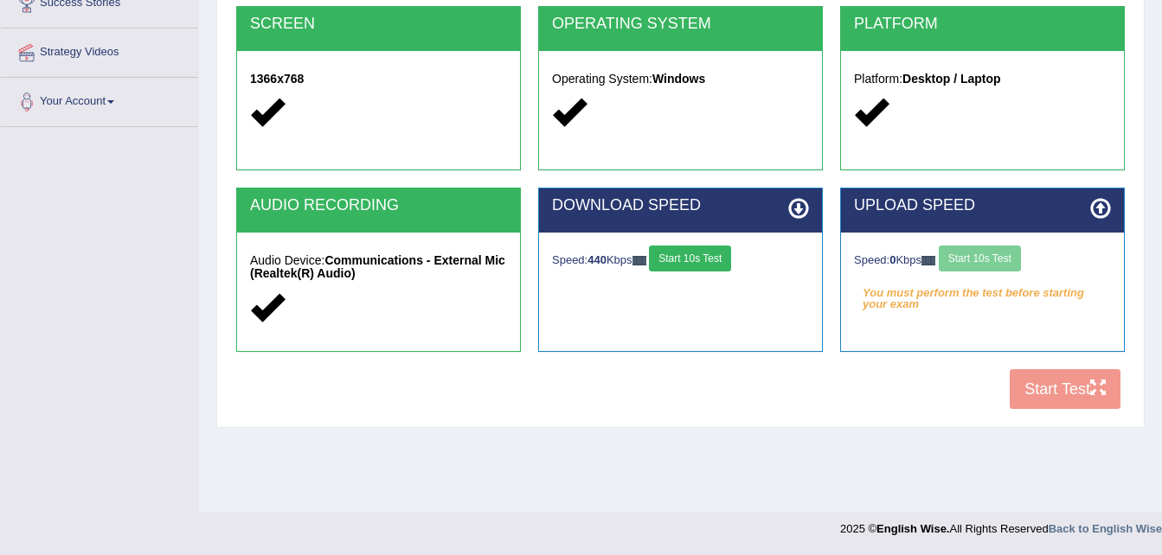
click at [697, 258] on button "Start 10s Test" at bounding box center [690, 259] width 82 height 26
click at [1015, 267] on button "Start 10s Test" at bounding box center [980, 259] width 82 height 26
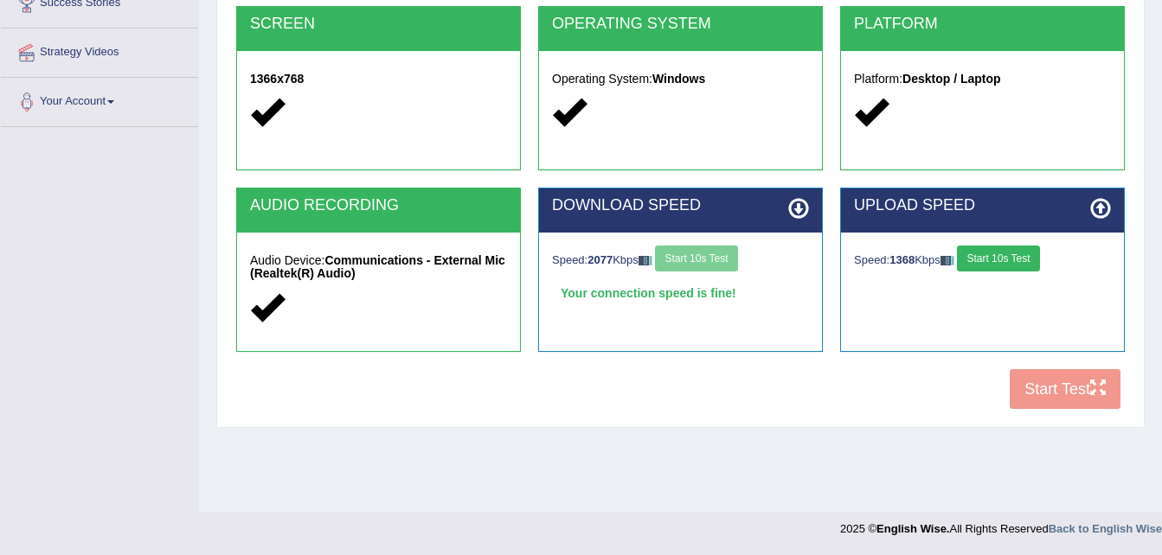
click at [1015, 267] on button "Start 10s Test" at bounding box center [998, 259] width 82 height 26
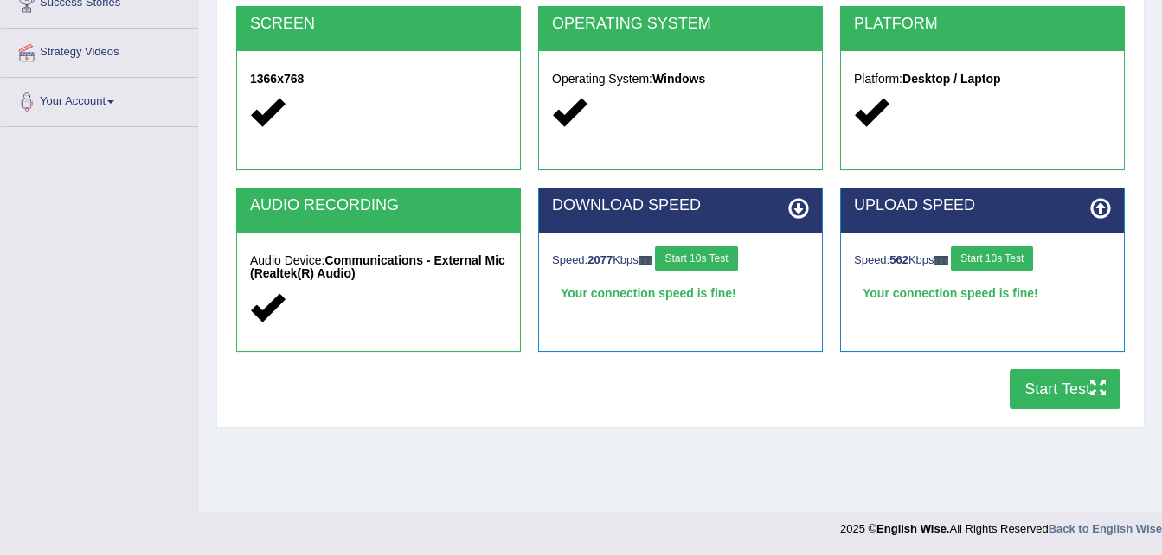
click at [1047, 382] on button "Start Test" at bounding box center [1065, 389] width 111 height 40
click at [1056, 388] on button "Start Test" at bounding box center [1065, 389] width 111 height 40
